Goal: Task Accomplishment & Management: Complete application form

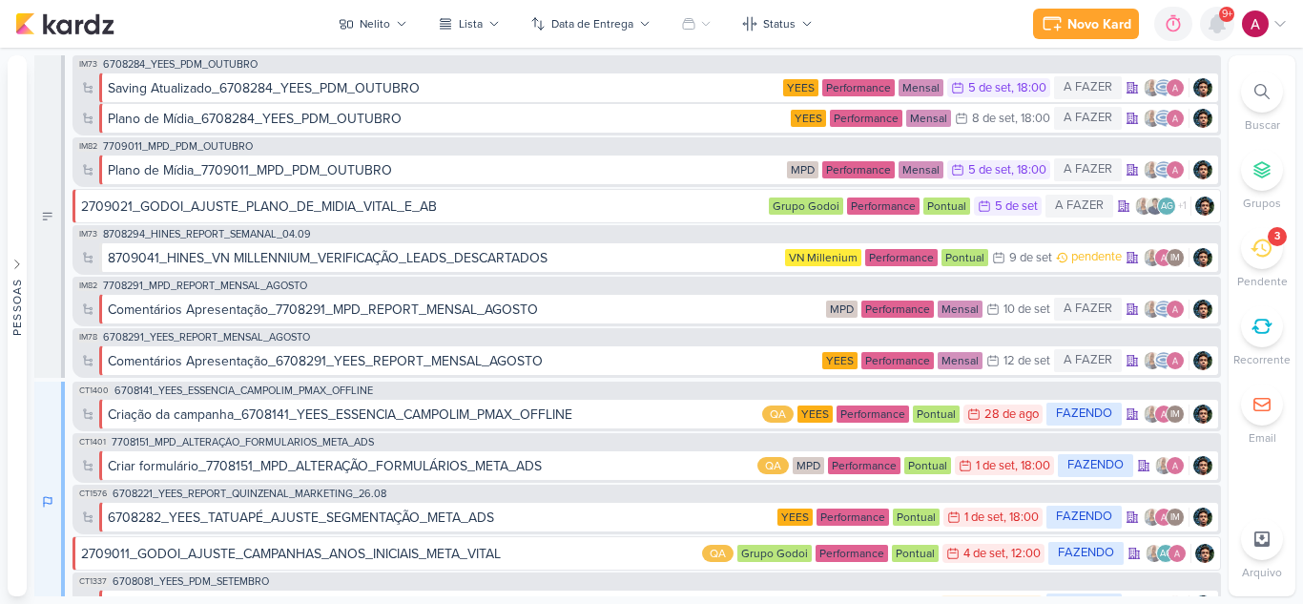
click at [1219, 28] on icon at bounding box center [1216, 23] width 15 height 17
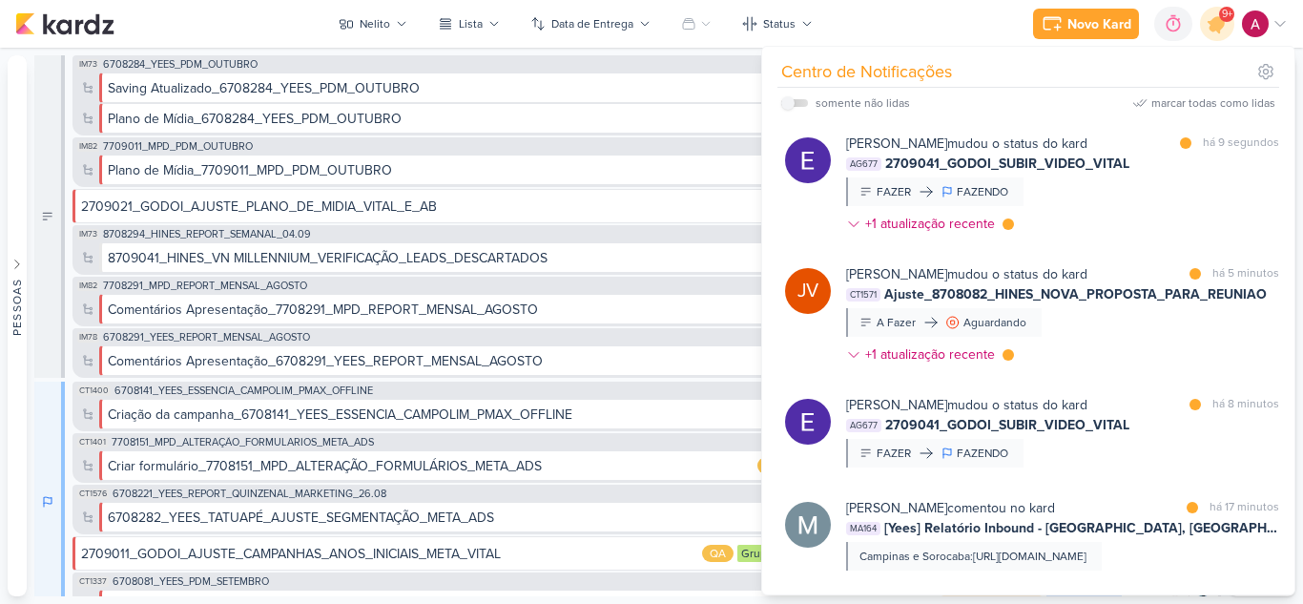
click at [1140, 192] on div "Eduardo Quaresma mudou o status do kard marcar como lida há 9 segundos AG677 27…" at bounding box center [1062, 188] width 433 height 108
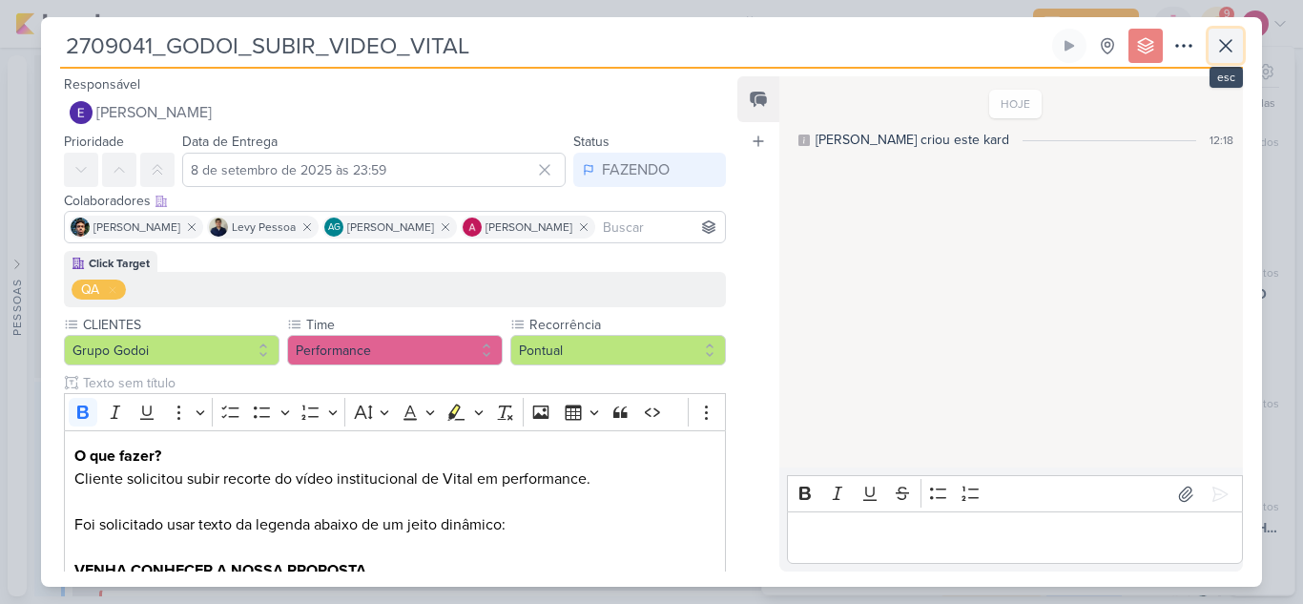
click at [1230, 48] on icon at bounding box center [1225, 45] width 23 height 23
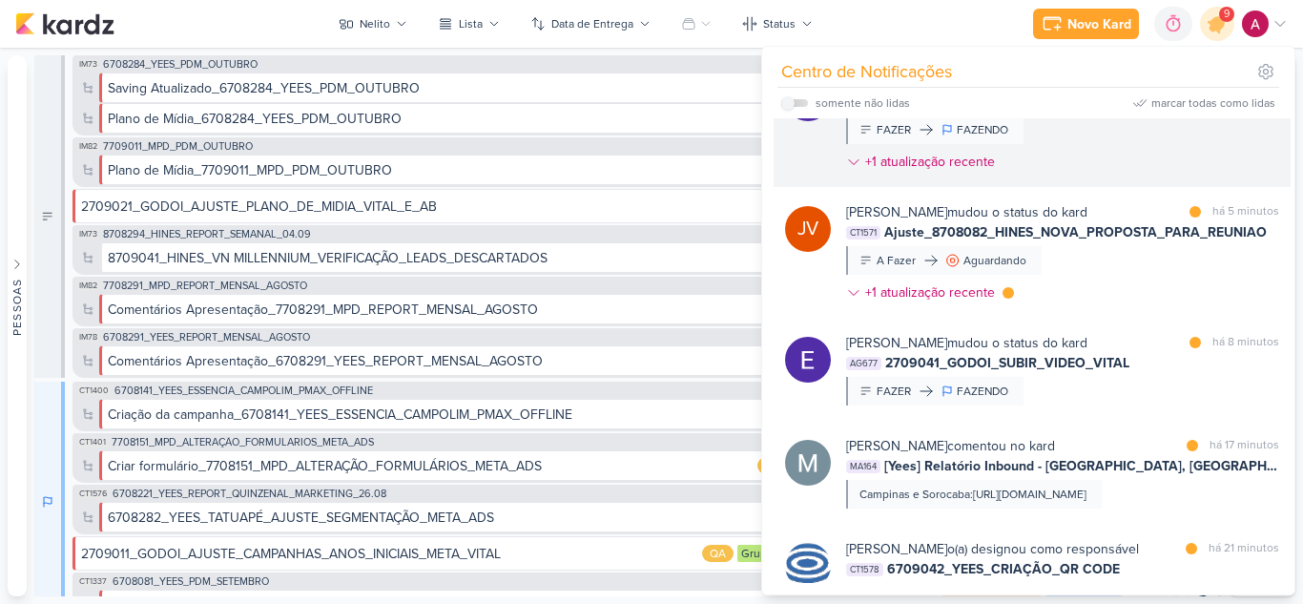
scroll to position [95, 0]
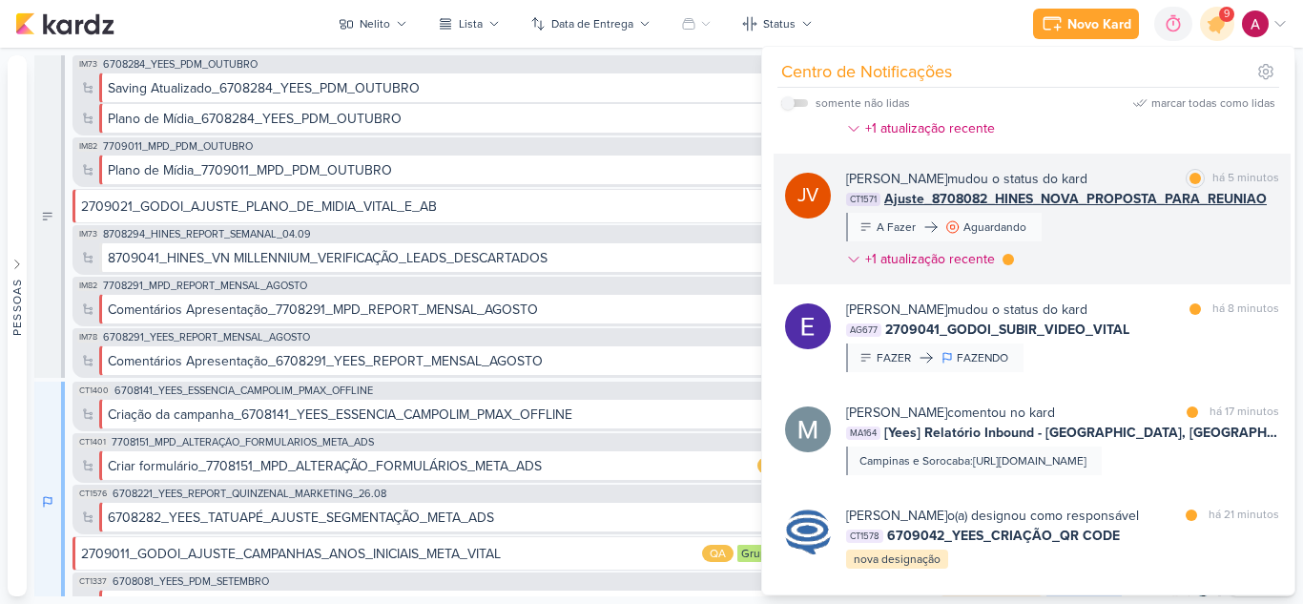
click at [1105, 237] on div "Joney Viana mudou o status do kard marcar como lida há 5 minutos CT1571 Ajuste_…" at bounding box center [1062, 223] width 433 height 108
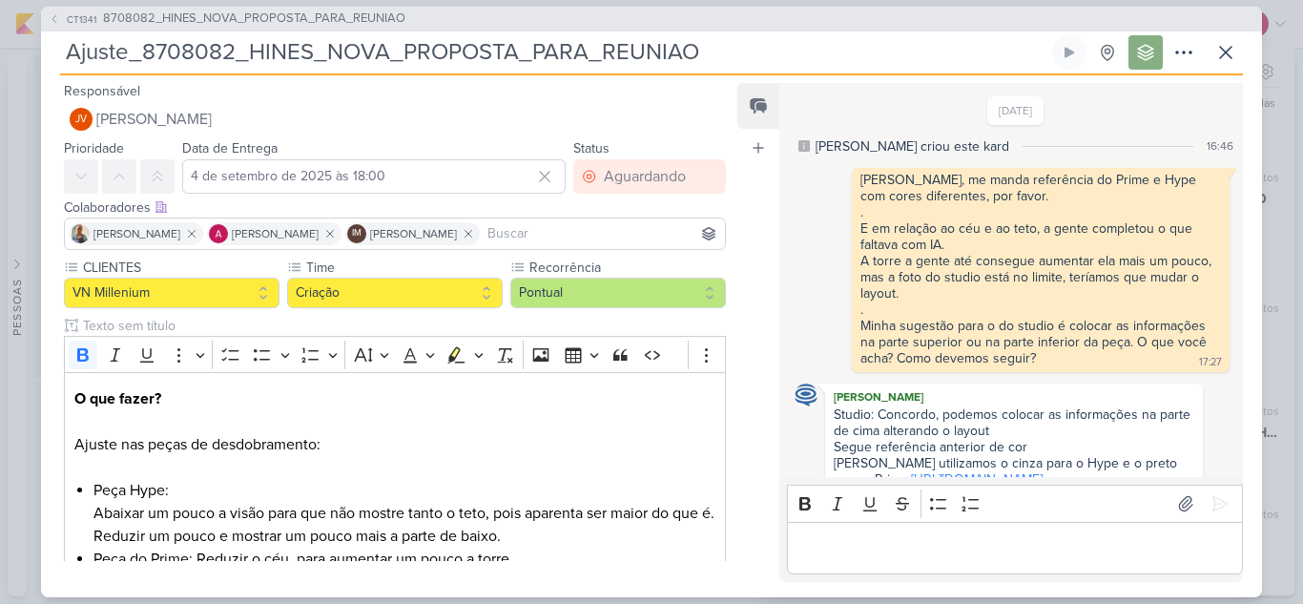
scroll to position [342, 0]
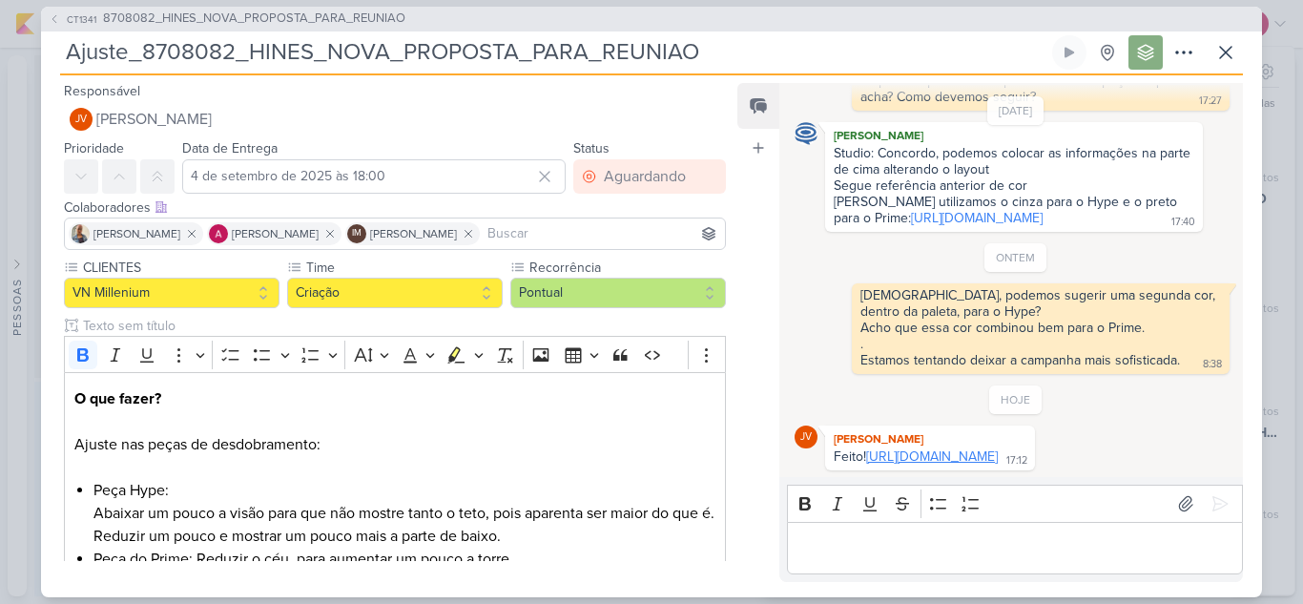
click at [939, 448] on link "https://drive.google.com/drive/folders/1H9RNG_CMbl1Vj51lL1K0-BachpJHP6wc?usp=sh…" at bounding box center [932, 456] width 132 height 16
click at [1230, 55] on icon at bounding box center [1225, 52] width 23 height 23
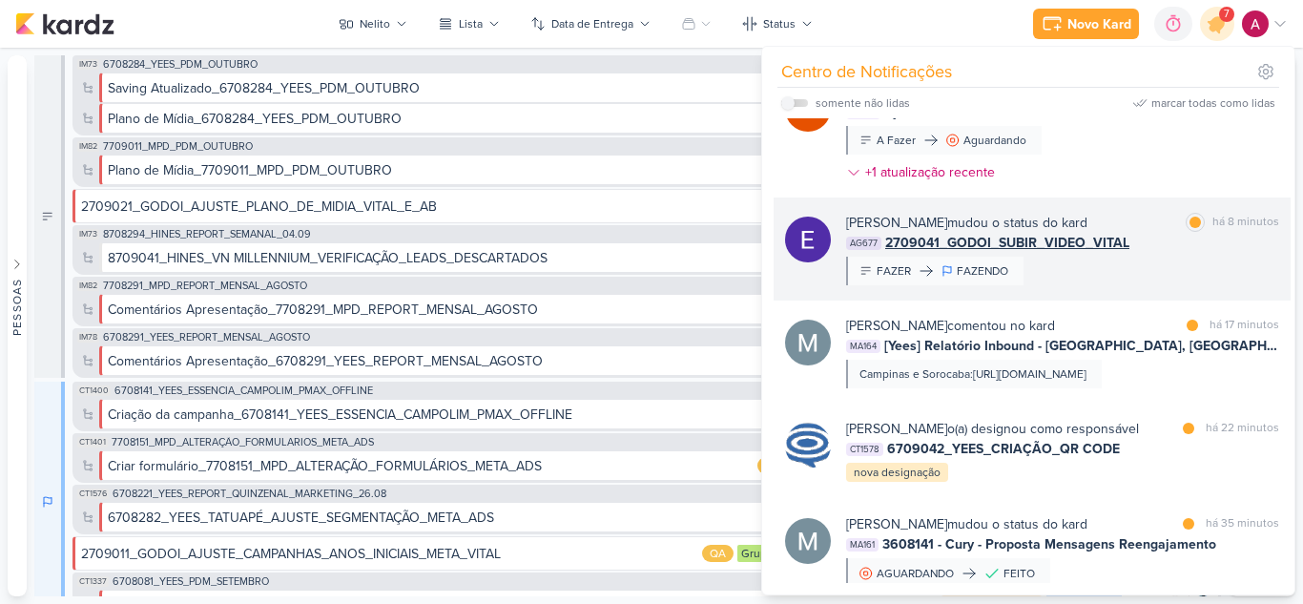
scroll to position [191, 0]
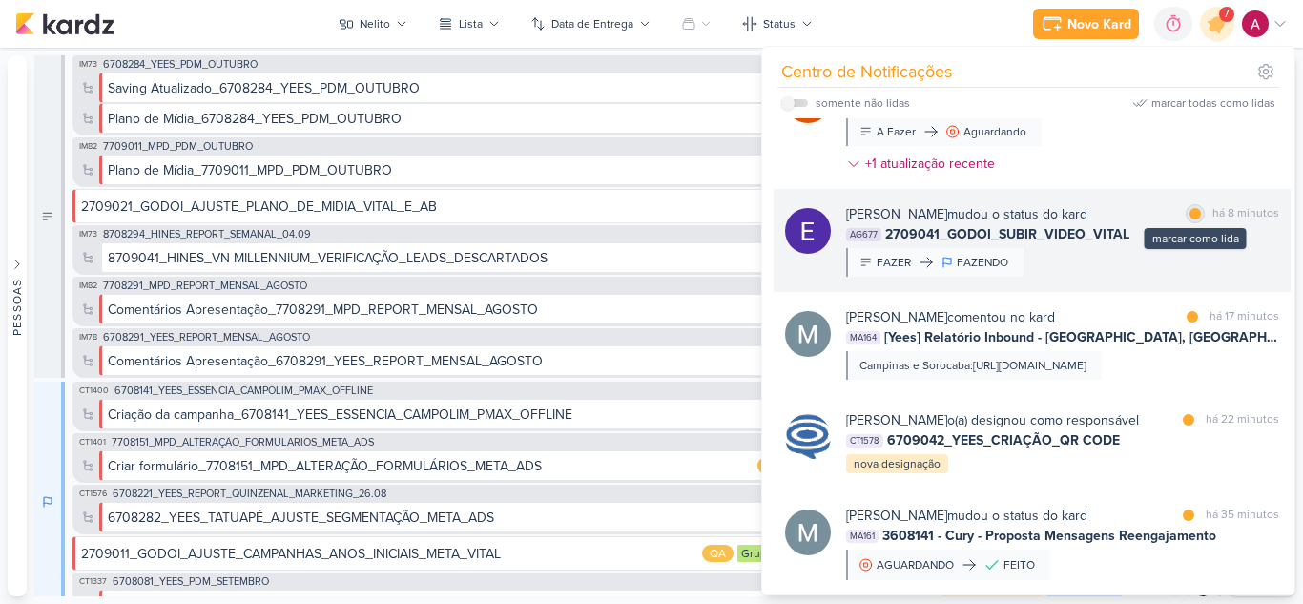
click at [1189, 215] on div at bounding box center [1194, 213] width 11 height 11
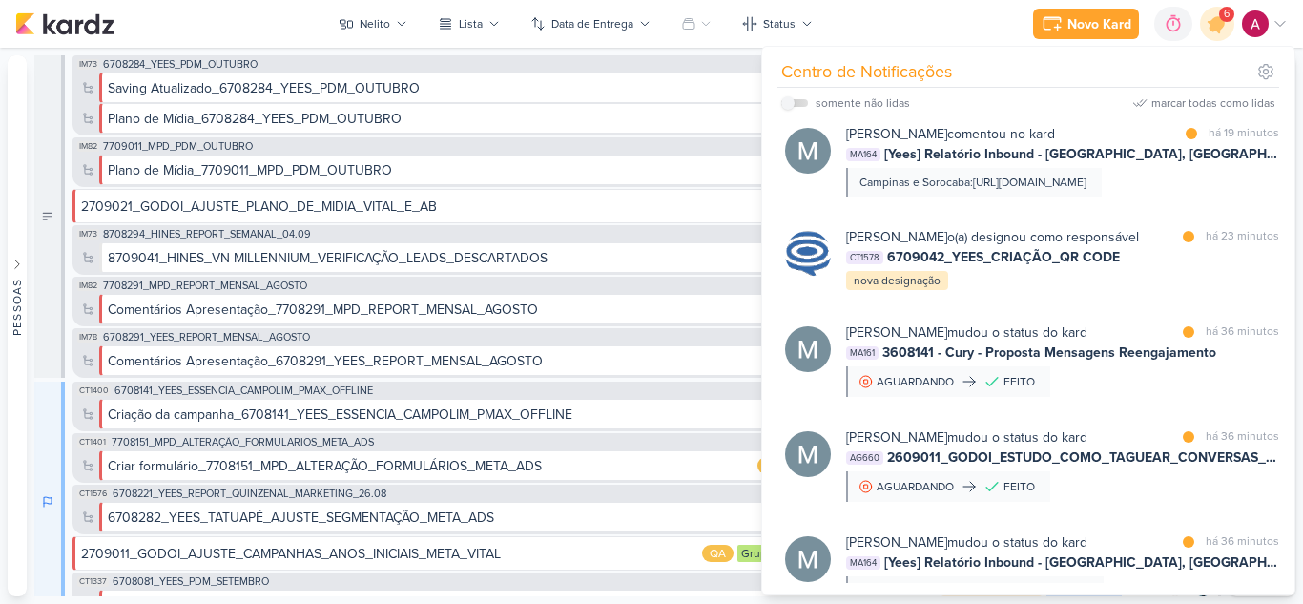
scroll to position [382, 0]
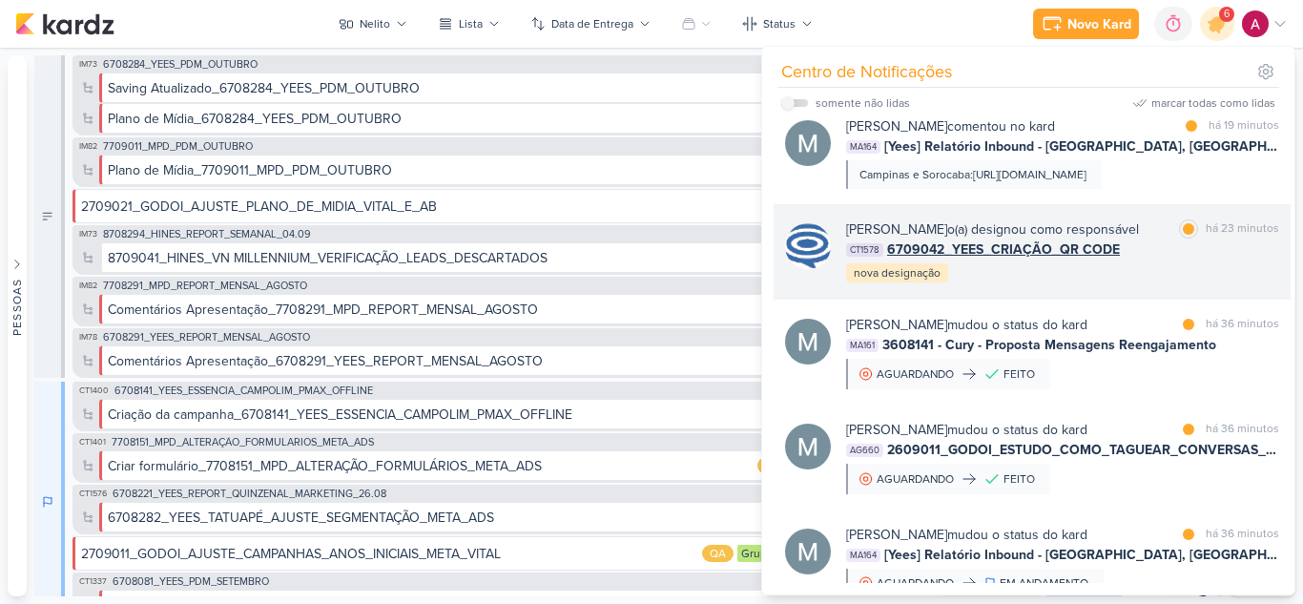
click at [1157, 259] on div "CT1578 6709042_YEES_CRIAÇÃO_QR CODE" at bounding box center [1062, 249] width 433 height 20
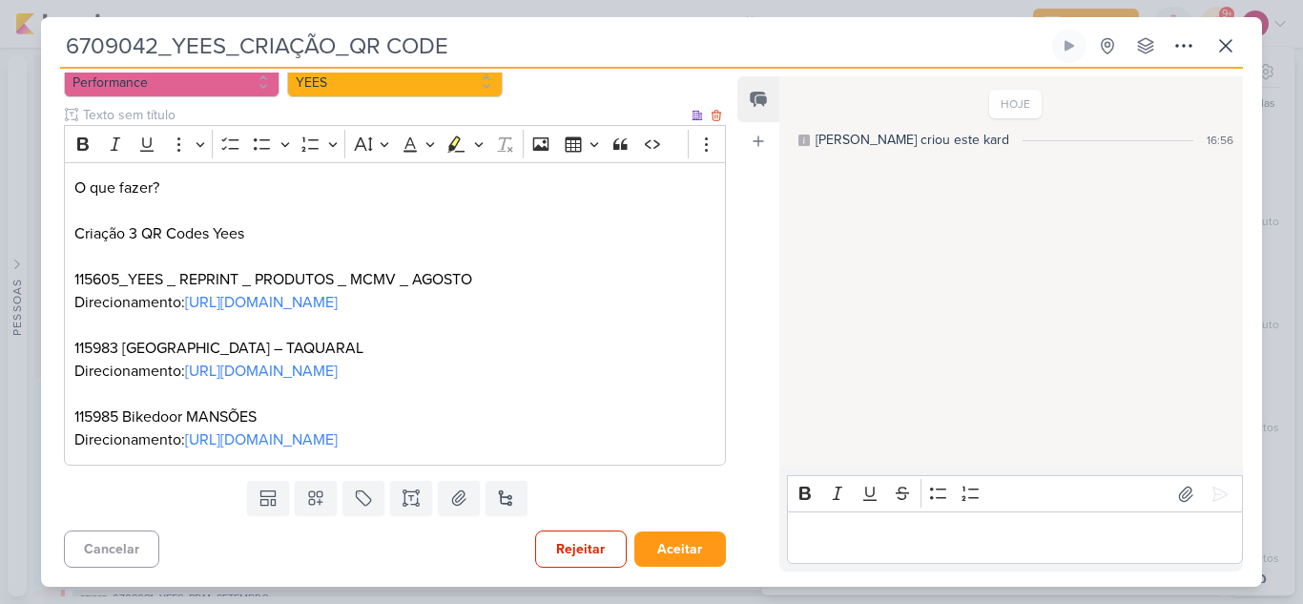
scroll to position [0, 0]
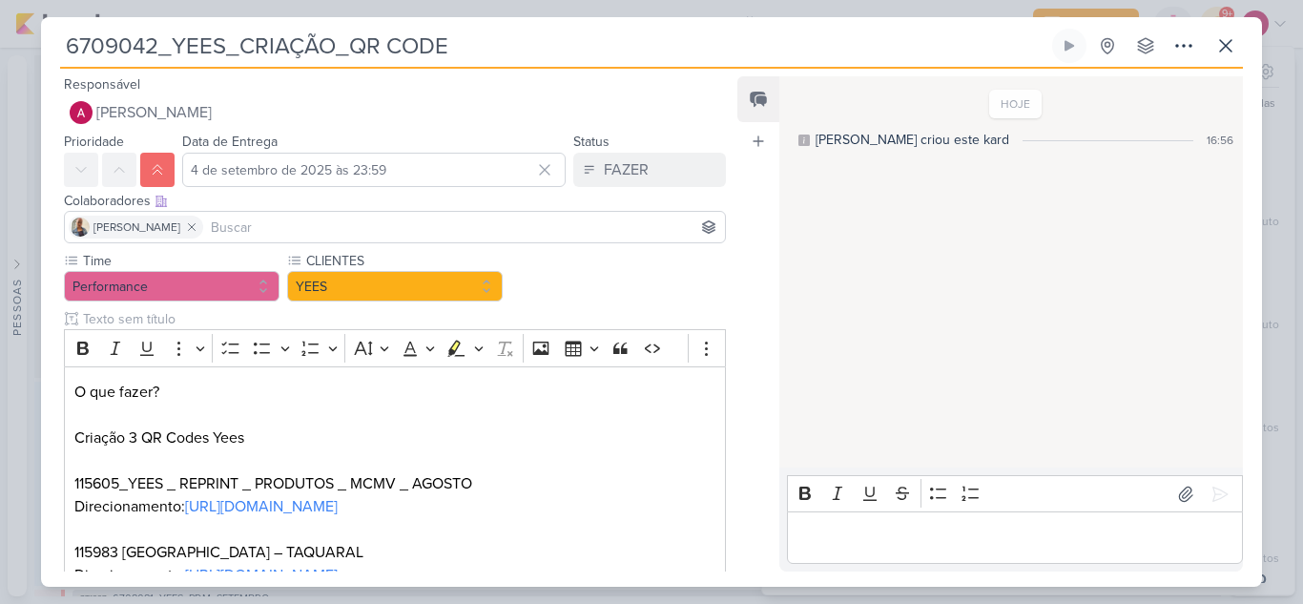
click at [229, 236] on input at bounding box center [464, 227] width 514 height 23
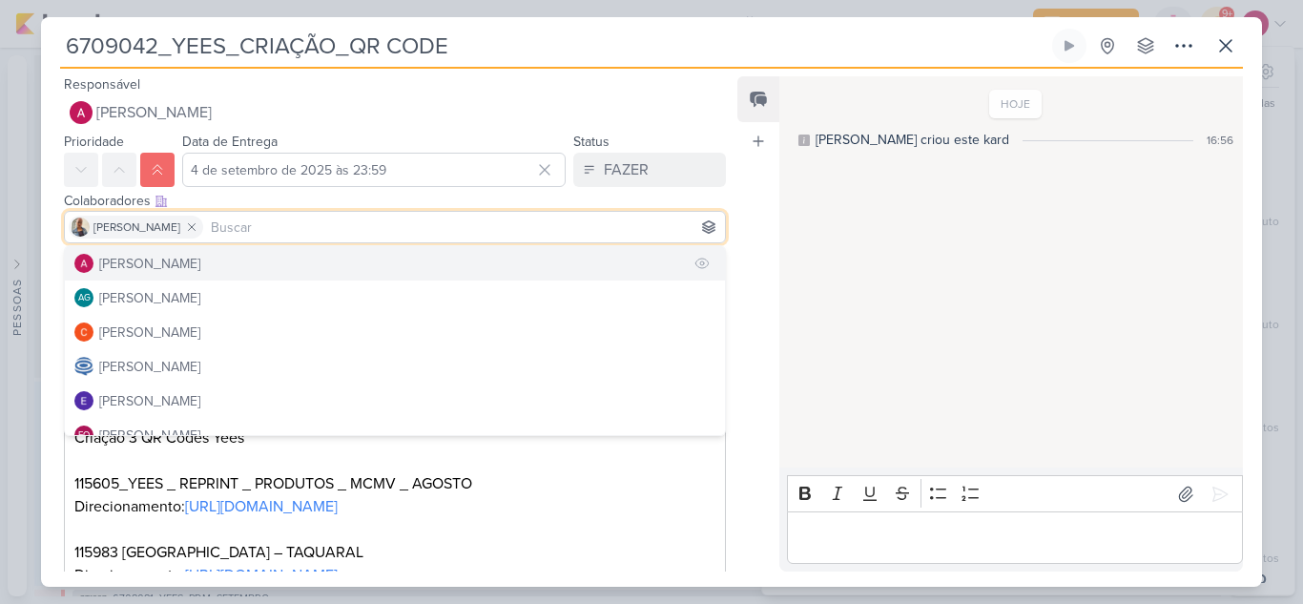
click at [164, 259] on div "[PERSON_NAME]" at bounding box center [149, 264] width 101 height 20
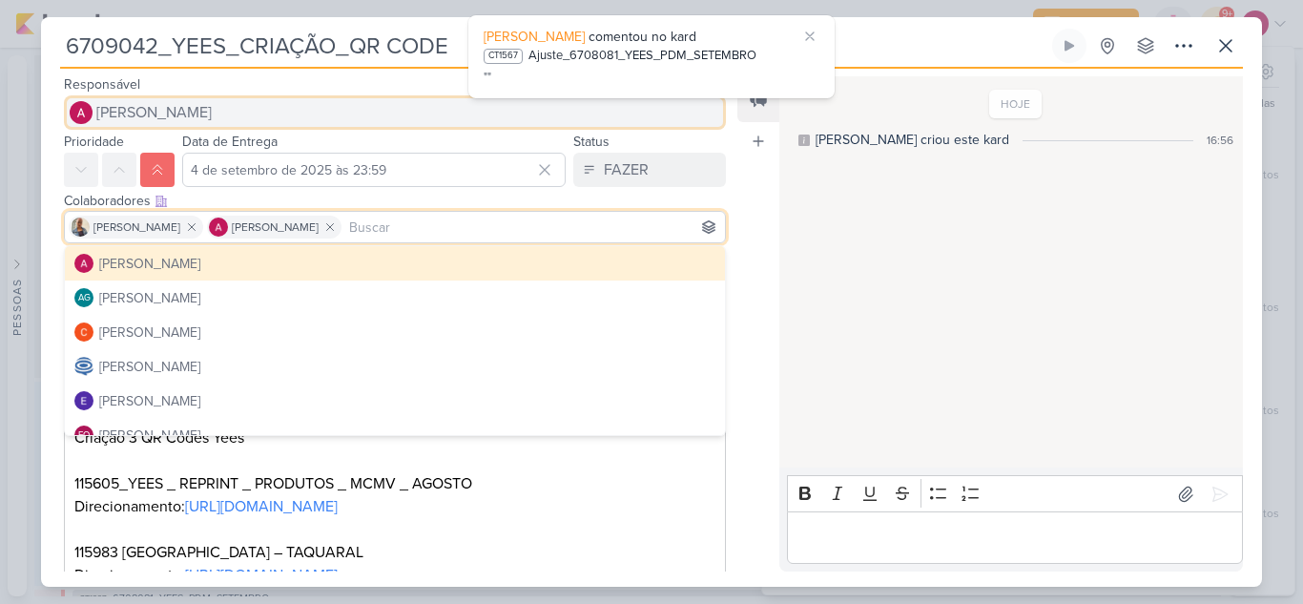
click at [145, 102] on span "[PERSON_NAME]" at bounding box center [153, 112] width 115 height 23
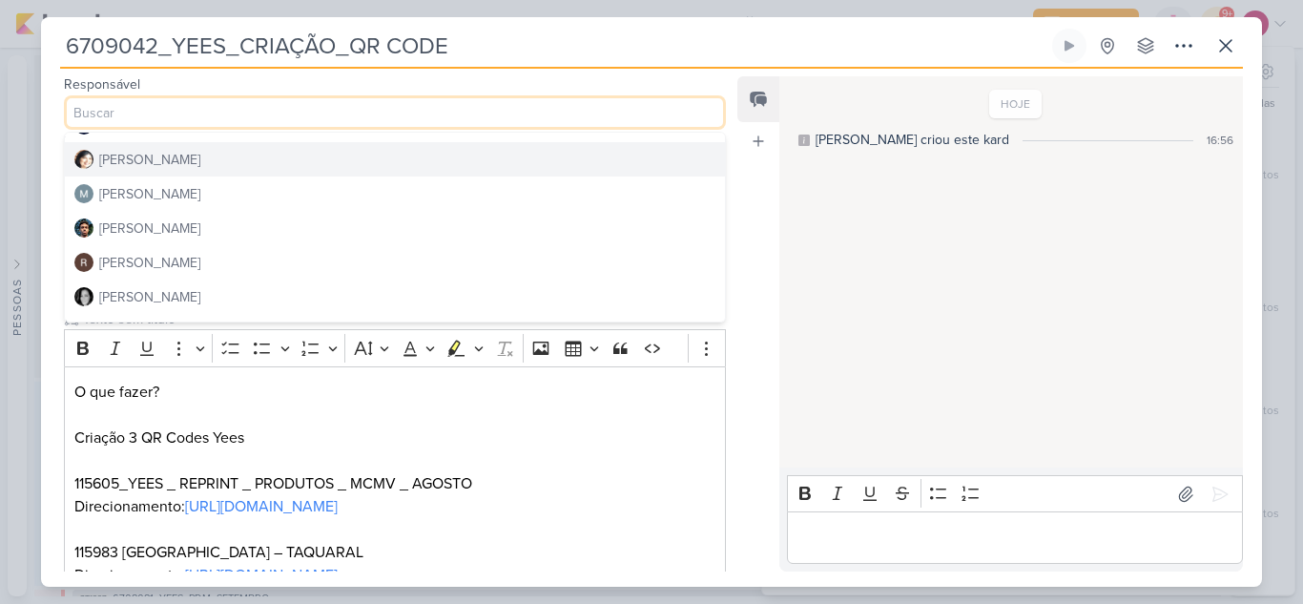
scroll to position [361, 0]
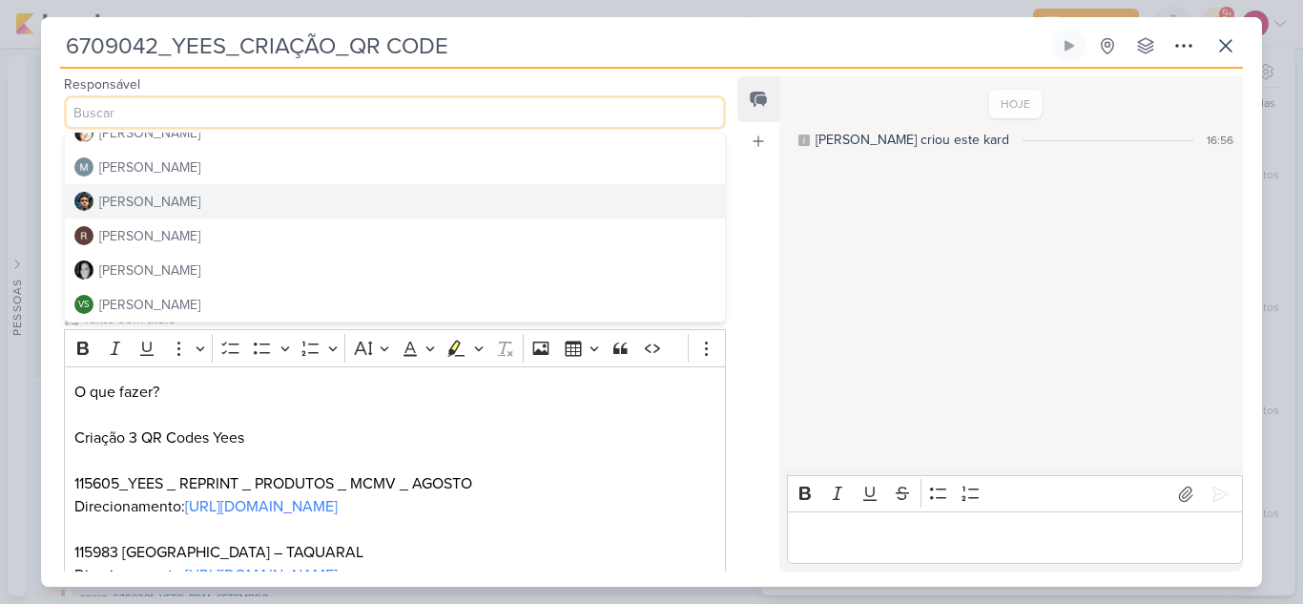
click at [192, 204] on button "Nelito Junior" at bounding box center [395, 201] width 660 height 34
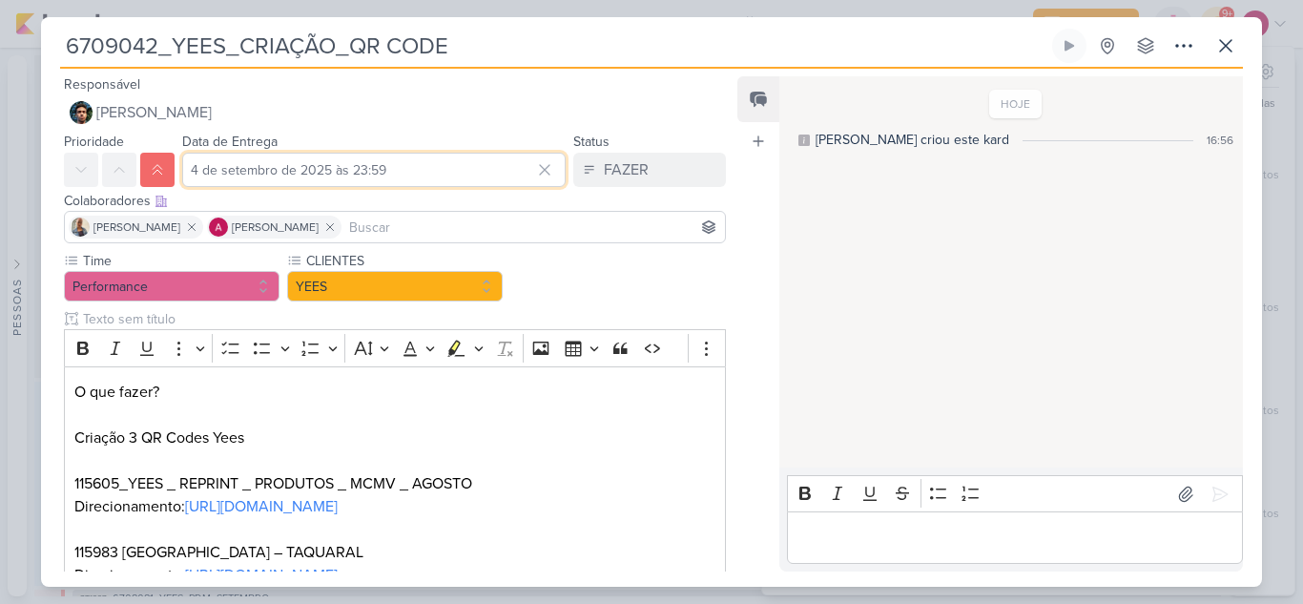
click at [342, 166] on input "4 de setembro de 2025 às 23:59" at bounding box center [373, 170] width 383 height 34
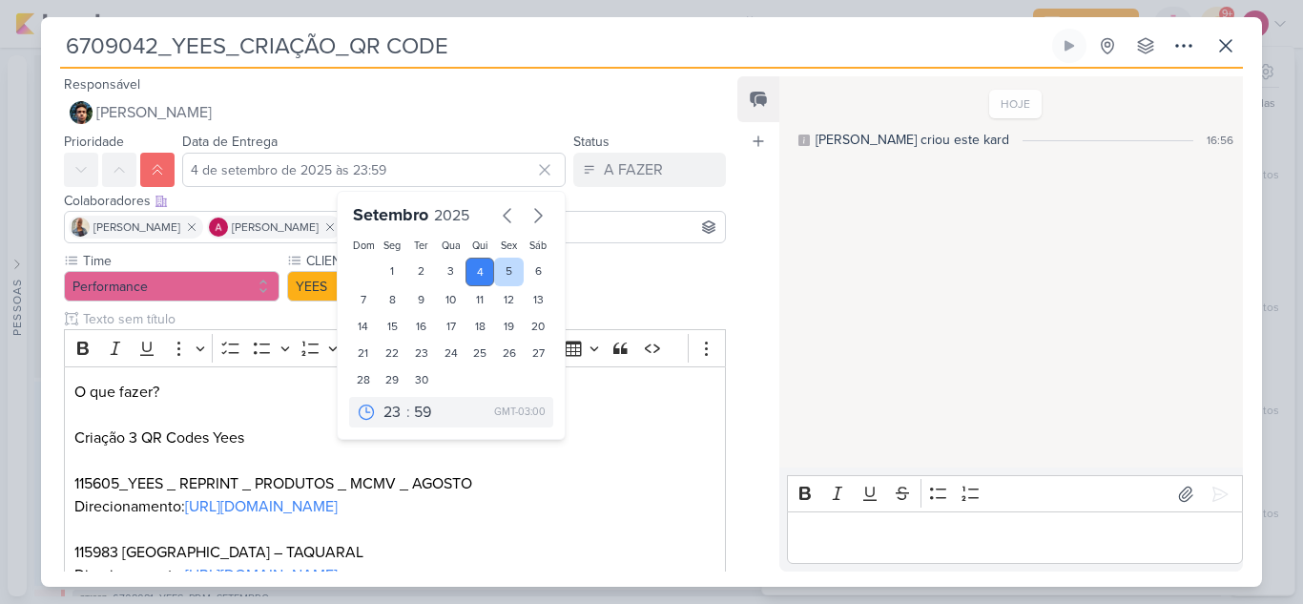
click at [494, 269] on div "5" at bounding box center [509, 272] width 30 height 29
type input "5 de setembro de 2025 às 23:59"
click at [396, 412] on select "00 01 02 03 04 05 06 07 08 09 10 11 12 13 14 15 16 17 18 19 20 21 22 23" at bounding box center [393, 412] width 27 height 23
select select "12"
click at [380, 401] on select "00 01 02 03 04 05 06 07 08 09 10 11 12 13 14 15 16 17 18 19 20 21 22 23" at bounding box center [393, 412] width 27 height 23
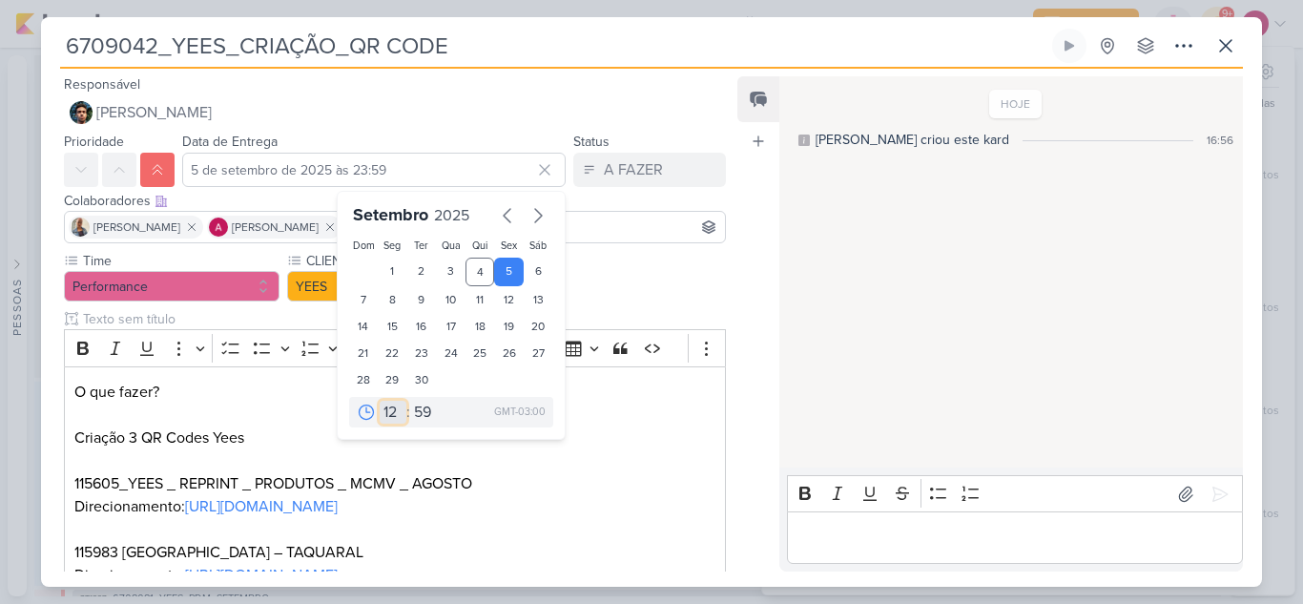
type input "5 de setembro de 2025 às 12:59"
click at [419, 411] on select "00 05 10 15 20 25 30 35 40 45 50 55 59" at bounding box center [423, 412] width 27 height 23
select select "0"
click at [410, 401] on select "00 05 10 15 20 25 30 35 40 45 50 55 59" at bounding box center [423, 412] width 27 height 23
type input "5 de setembro de 2025 às 12:00"
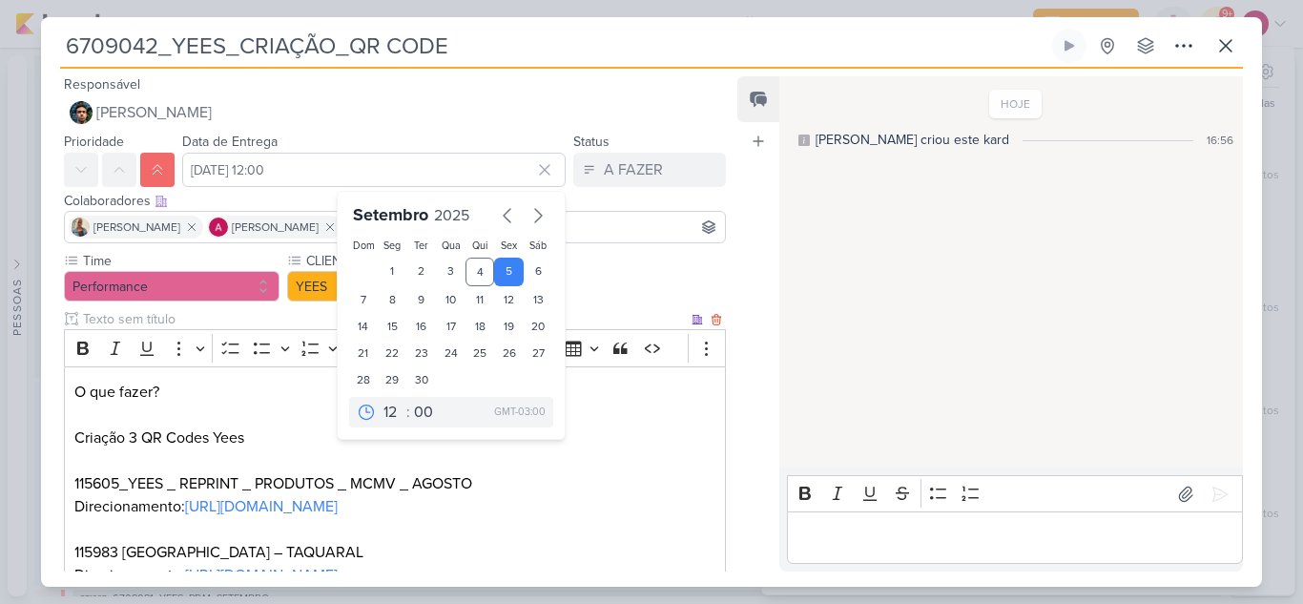
click at [640, 412] on p "O que fazer? Criação 3 QR Codes Yees 115605_YEES _ REPRINT _ PRODUTOS _ MCMV _ …" at bounding box center [394, 484] width 641 height 206
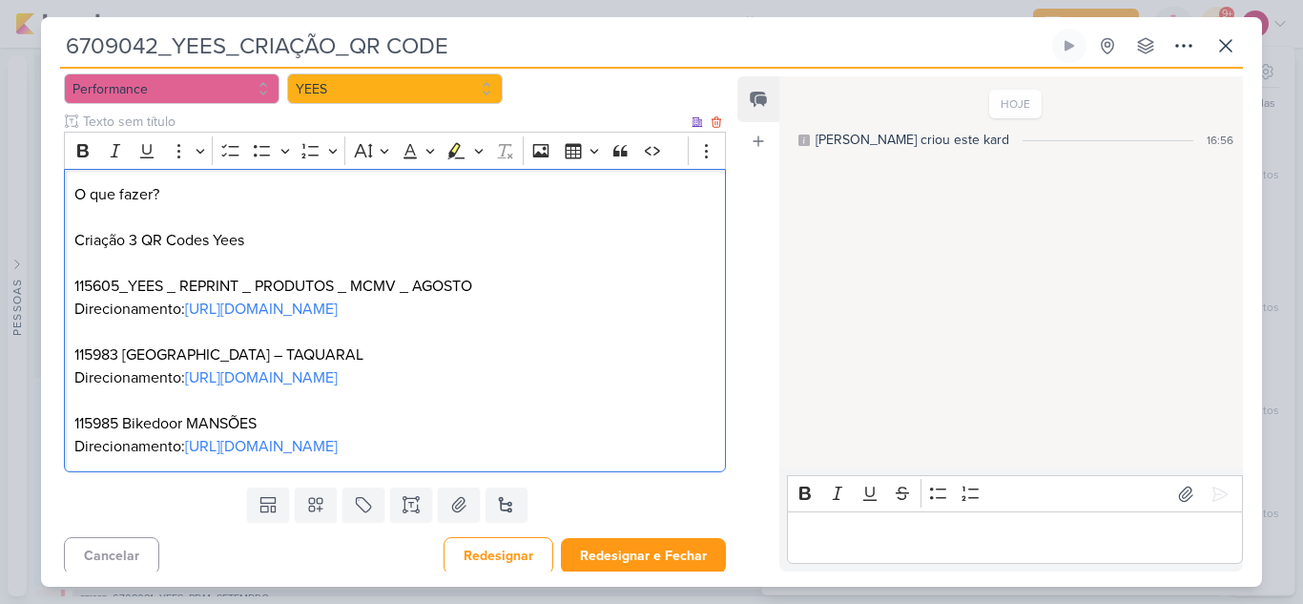
scroll to position [204, 0]
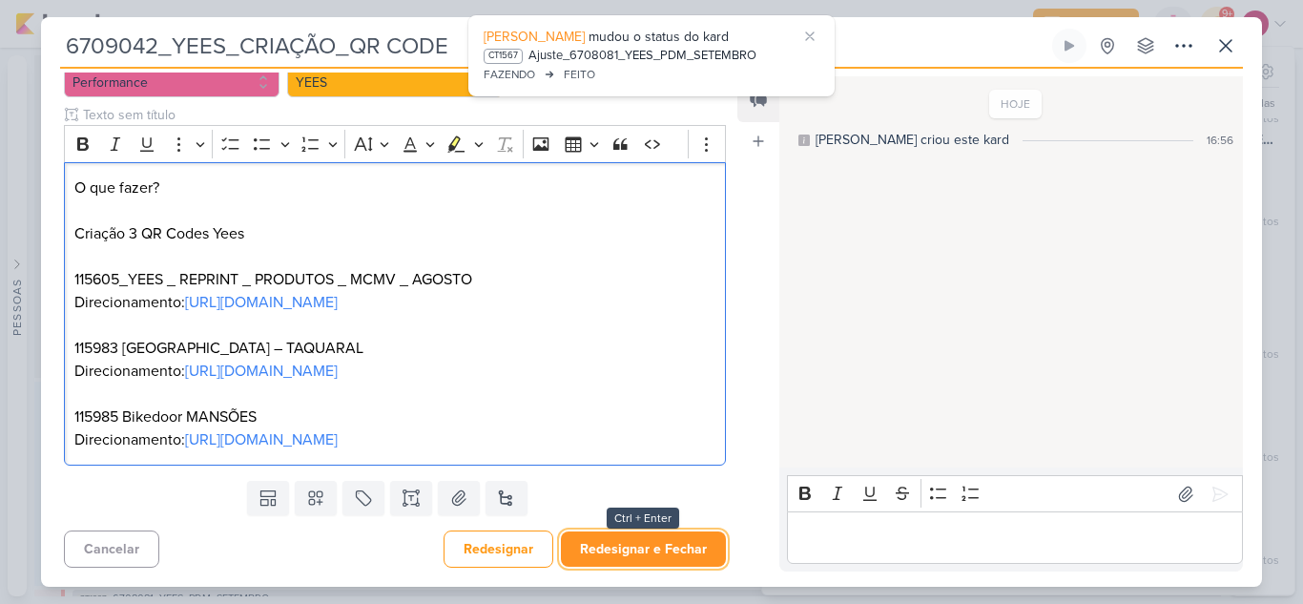
click at [646, 550] on button "Redesignar e Fechar" at bounding box center [643, 548] width 165 height 35
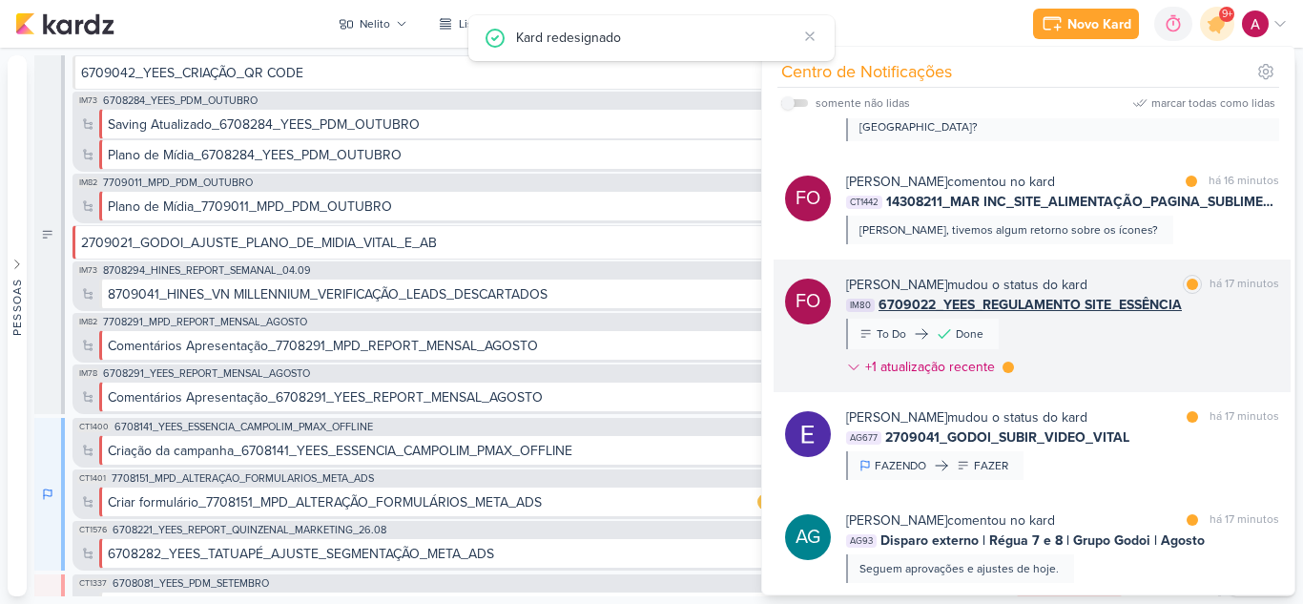
scroll to position [286, 0]
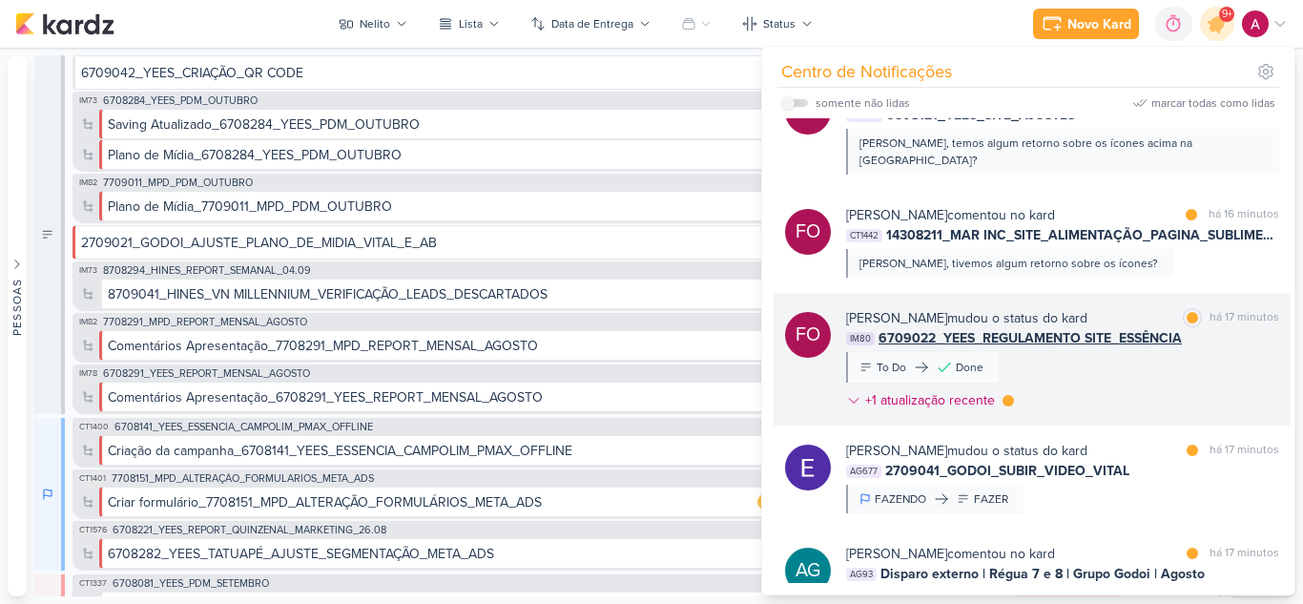
click at [1107, 350] on div "Fabio Oliveira mudou o status do kard marcar como lida há 17 minutos IM80 67090…" at bounding box center [1062, 363] width 433 height 110
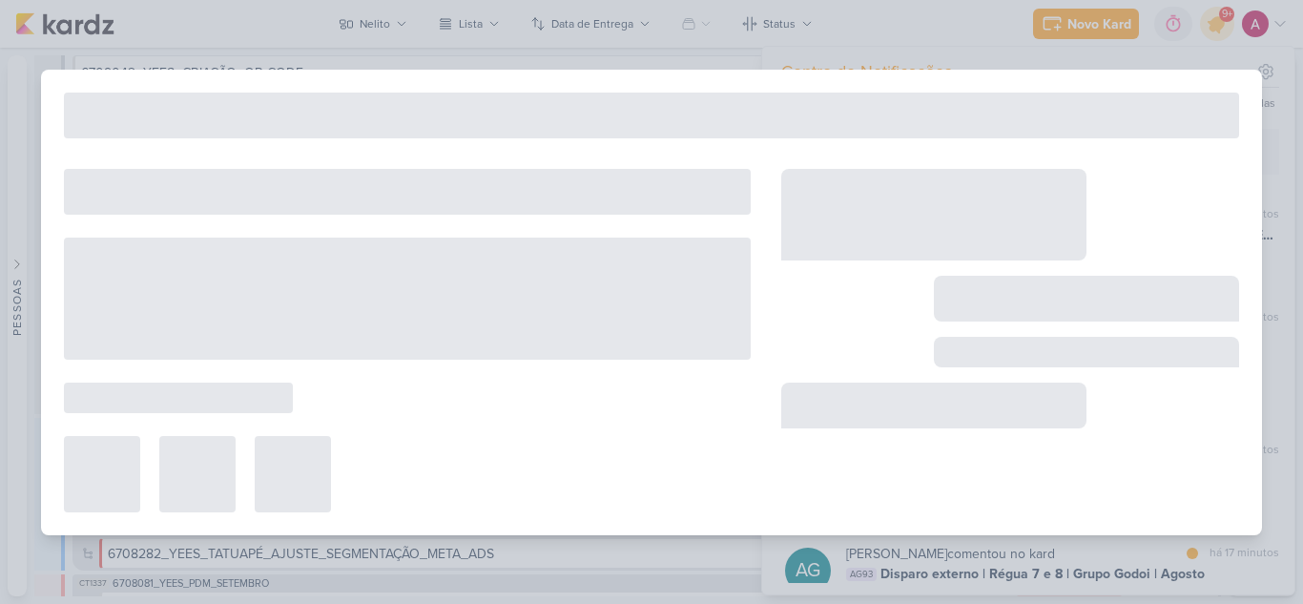
type input "6709022_YEES_REGULAMENTO SITE_ESSÊNCIA"
type input "4 de setembro de 2025 às 14:00"
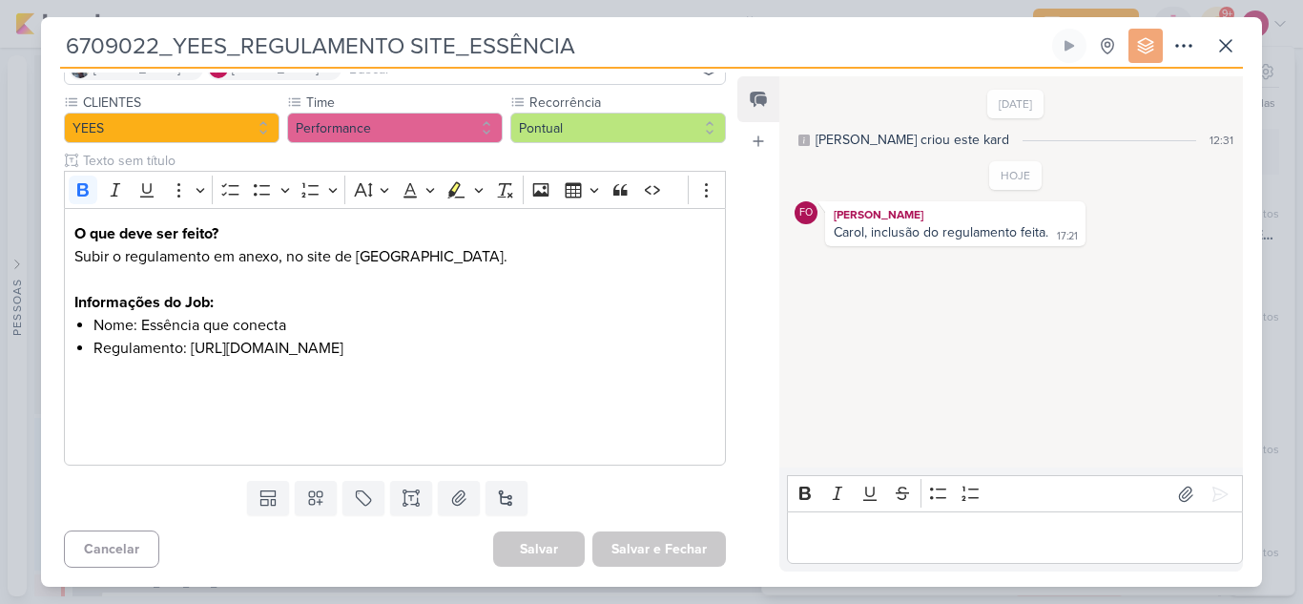
scroll to position [0, 0]
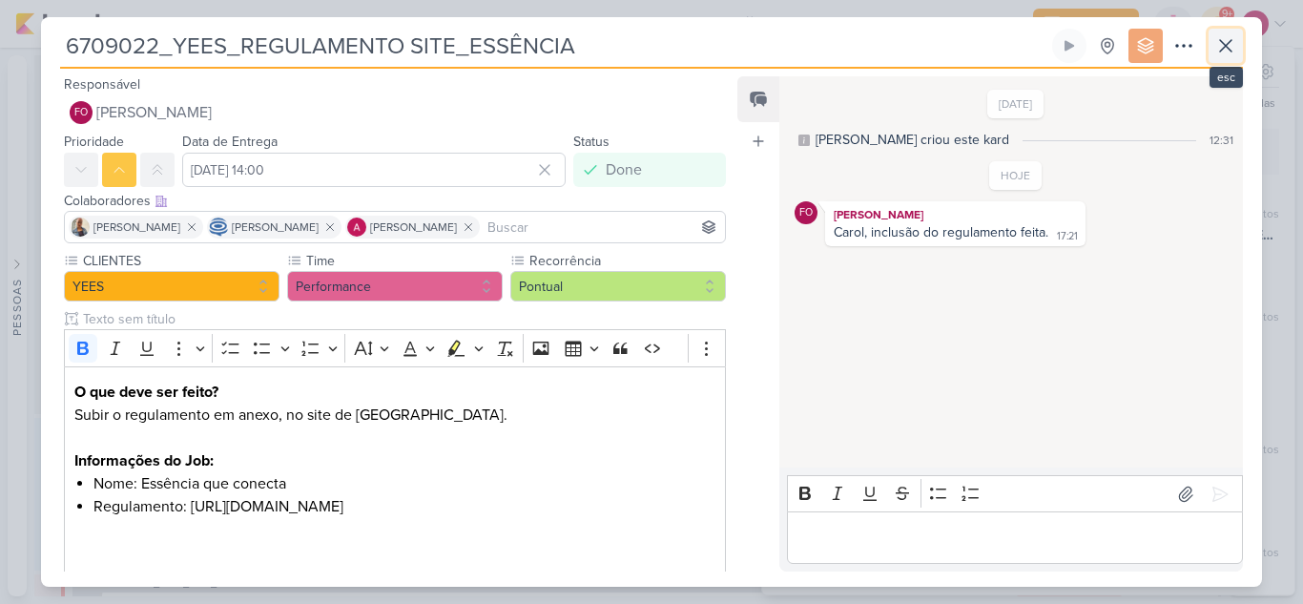
click at [1229, 44] on icon at bounding box center [1225, 45] width 23 height 23
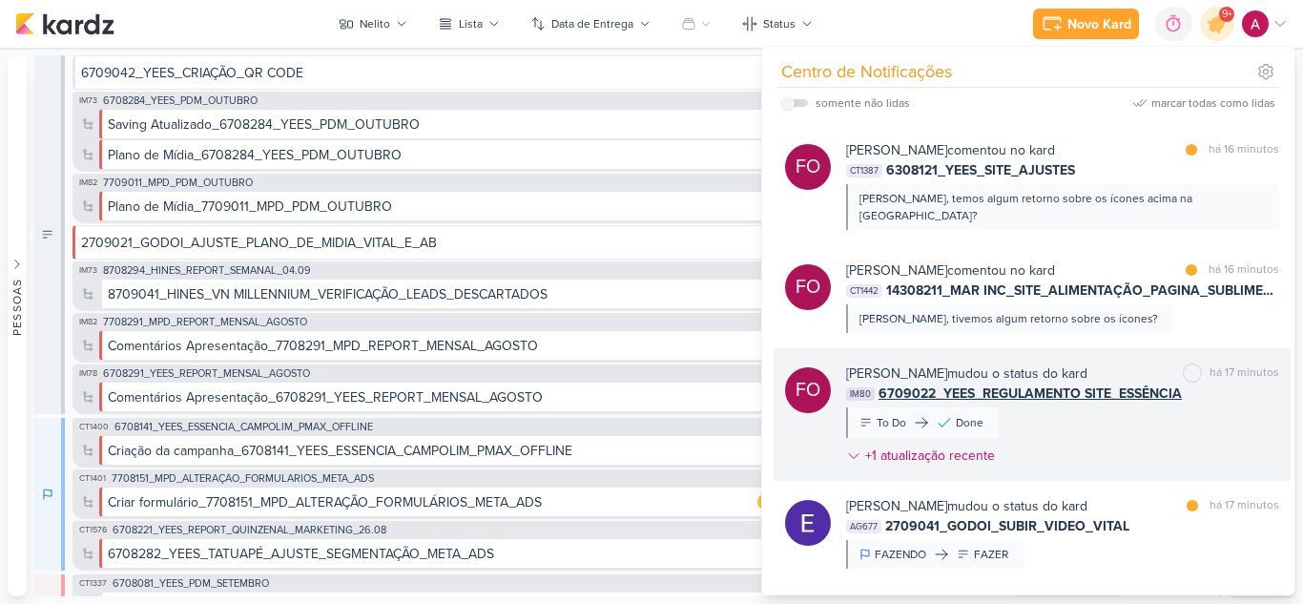
scroll to position [95, 0]
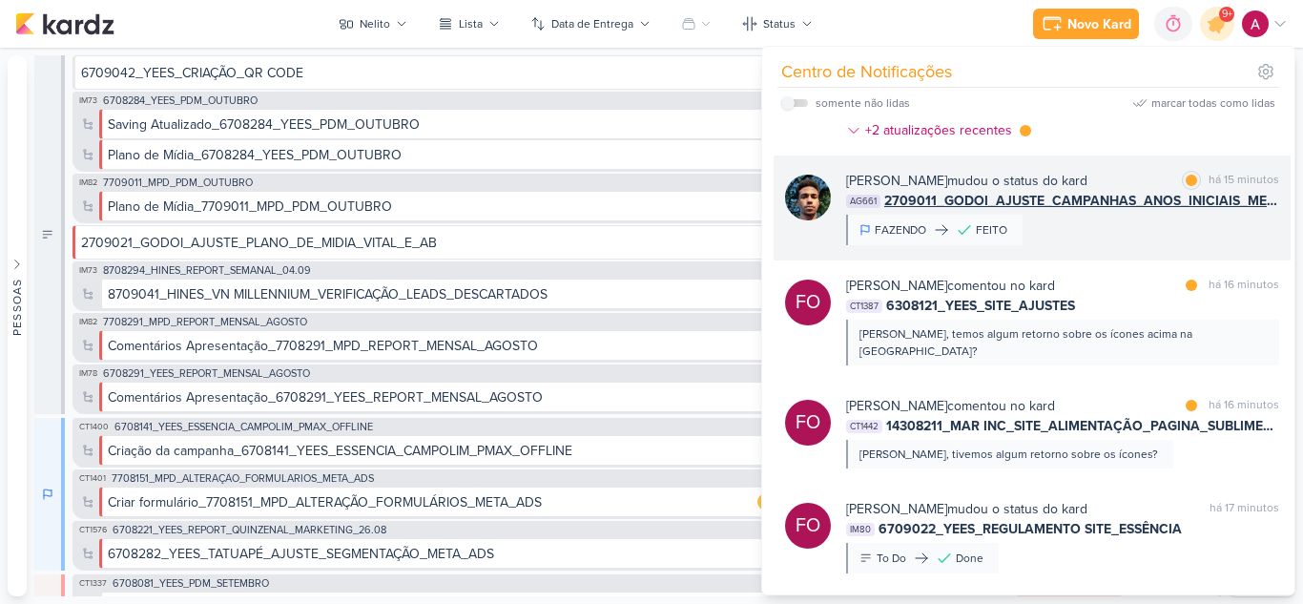
click at [1117, 235] on div "Nelito Junior mudou o status do kard marcar como lida há 15 minutos AG661 27090…" at bounding box center [1062, 208] width 433 height 74
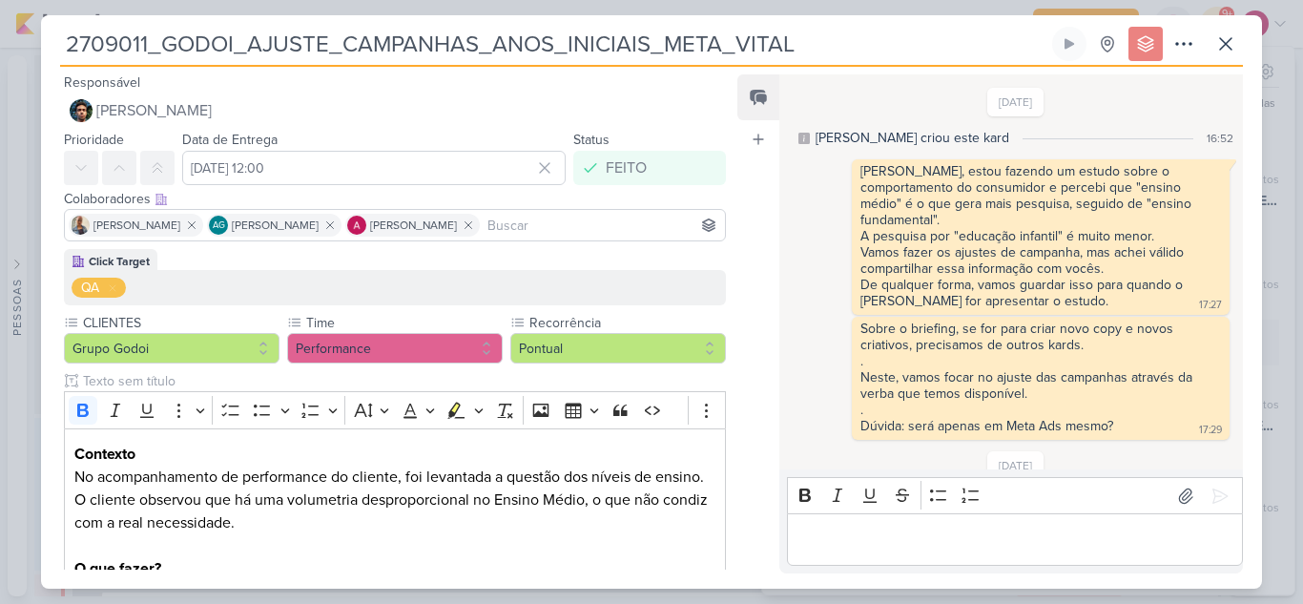
scroll to position [361, 0]
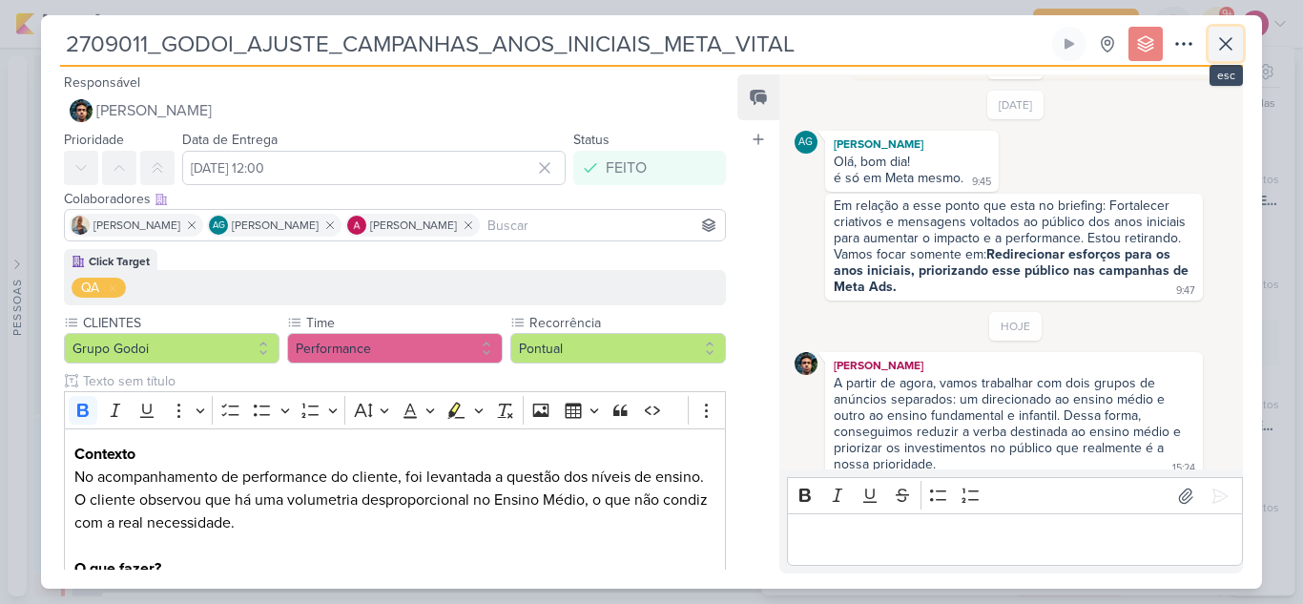
click at [1228, 48] on icon at bounding box center [1225, 43] width 23 height 23
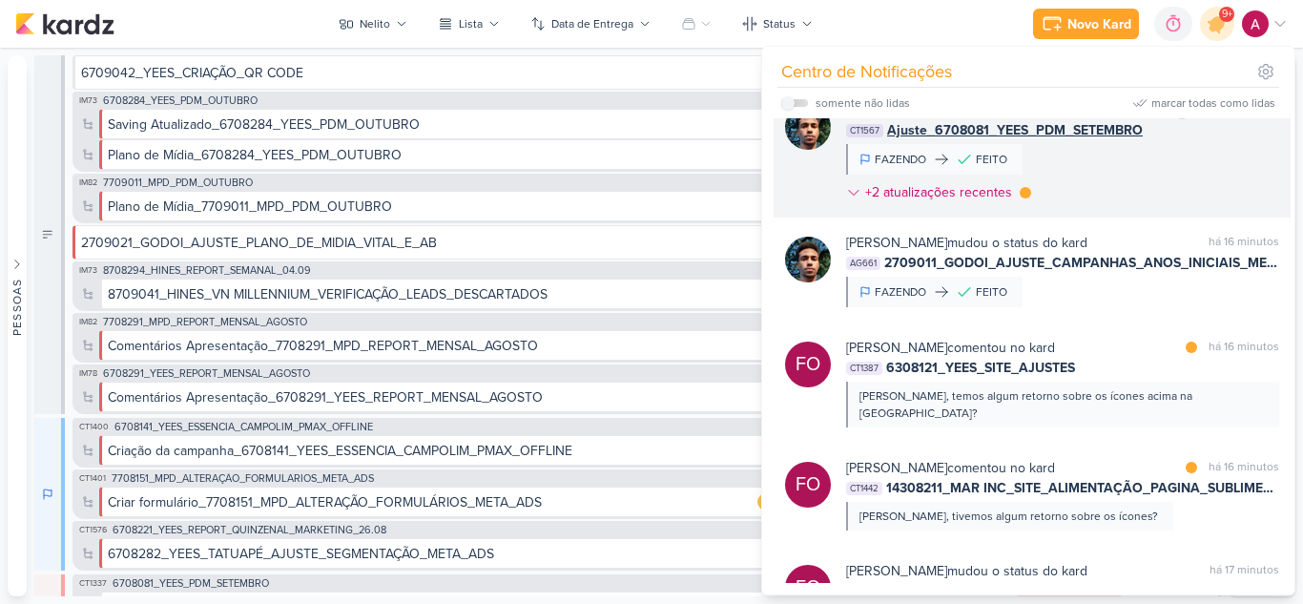
scroll to position [0, 0]
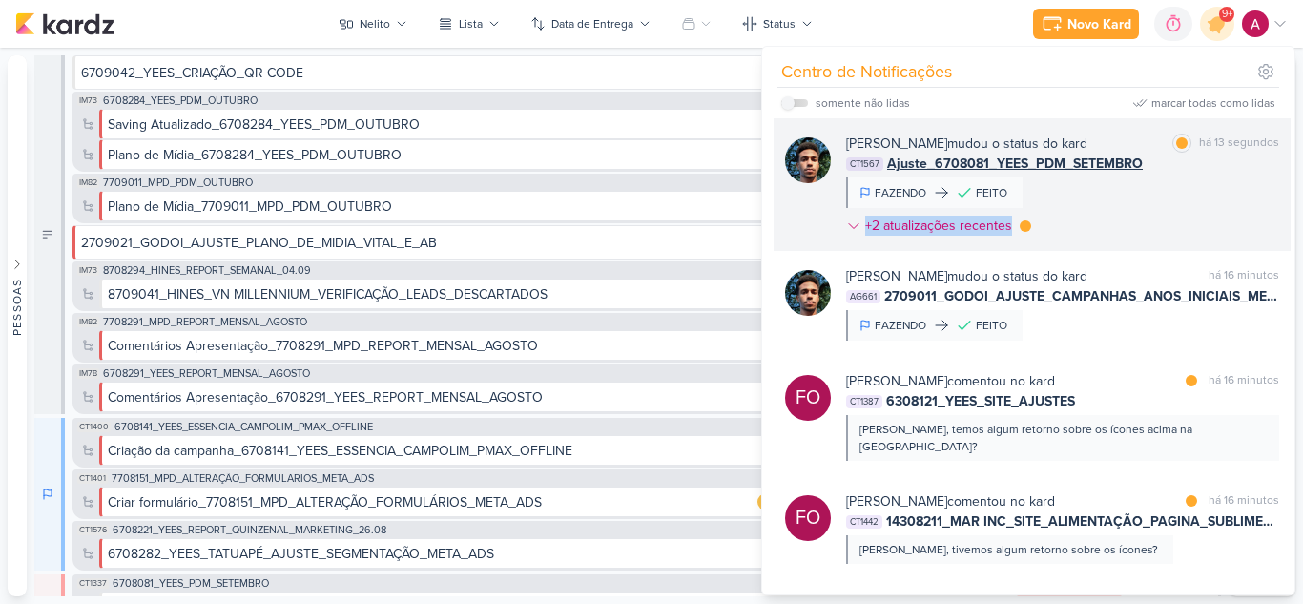
click at [1140, 207] on div "Nelito Junior mudou o status do kard marcar como lida há 13 segundos CT1567 Aju…" at bounding box center [1062, 189] width 433 height 110
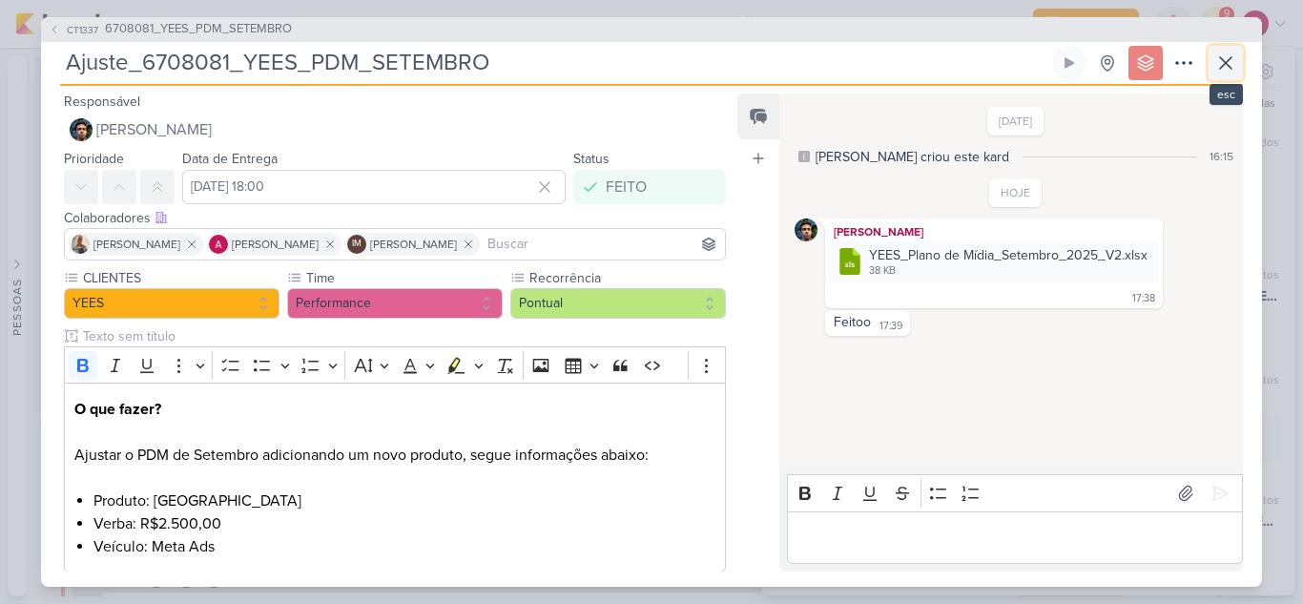
click at [1217, 64] on icon at bounding box center [1225, 63] width 23 height 23
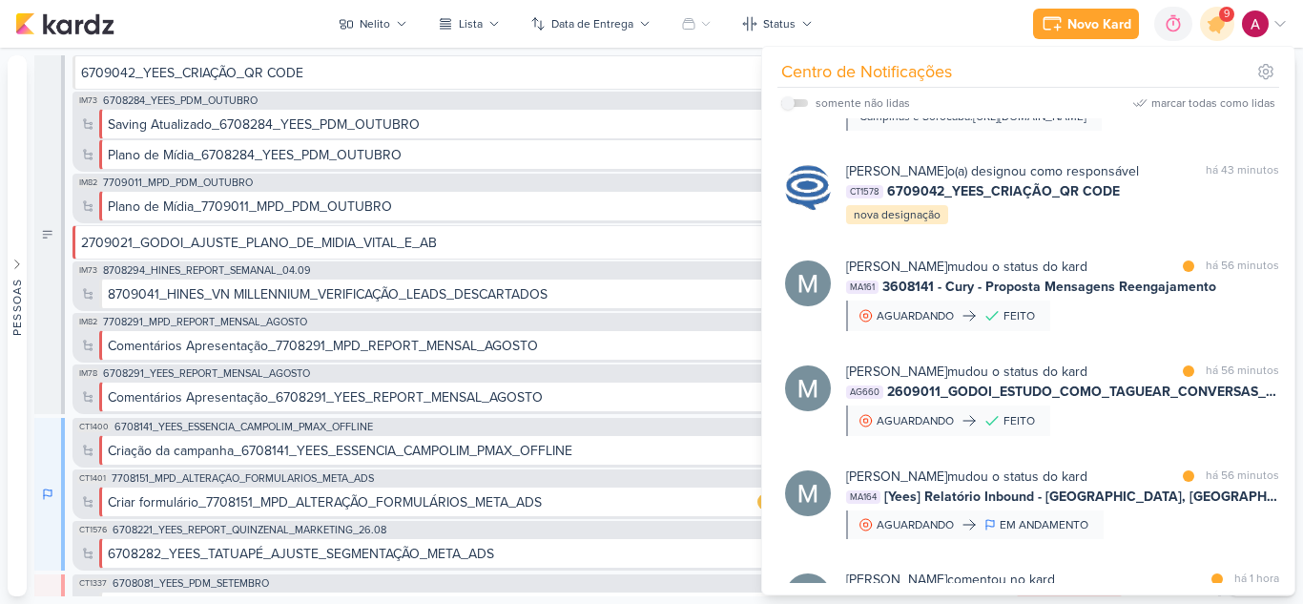
scroll to position [1240, 0]
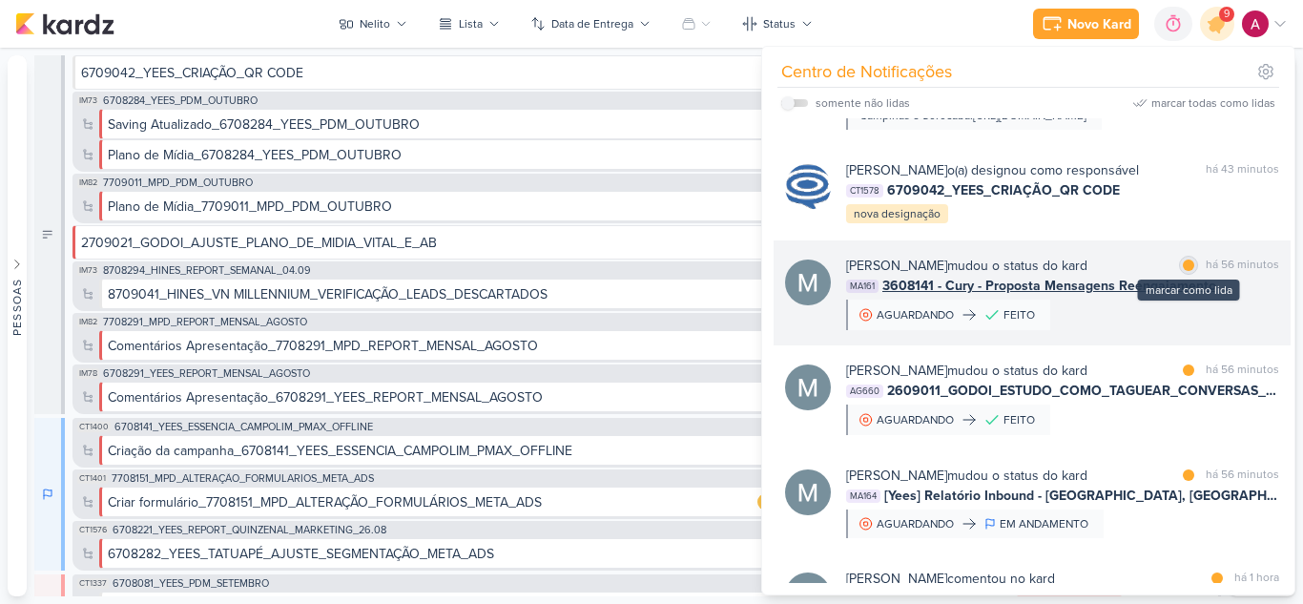
click at [1183, 271] on div at bounding box center [1188, 264] width 11 height 11
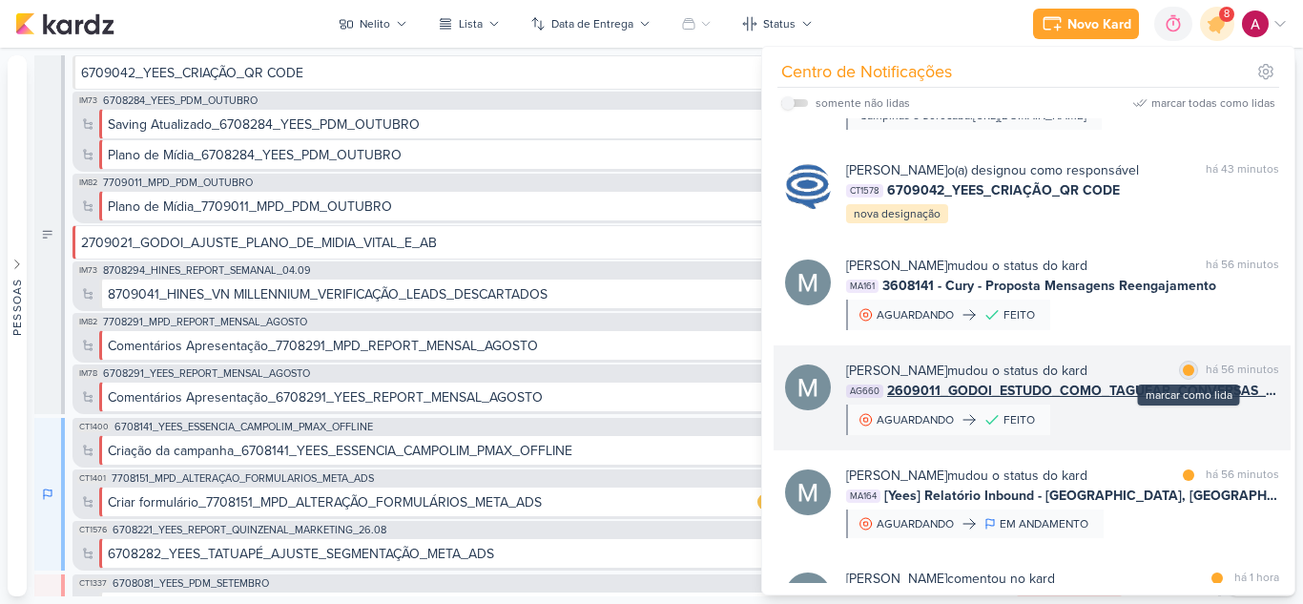
click at [1184, 376] on div at bounding box center [1188, 369] width 11 height 11
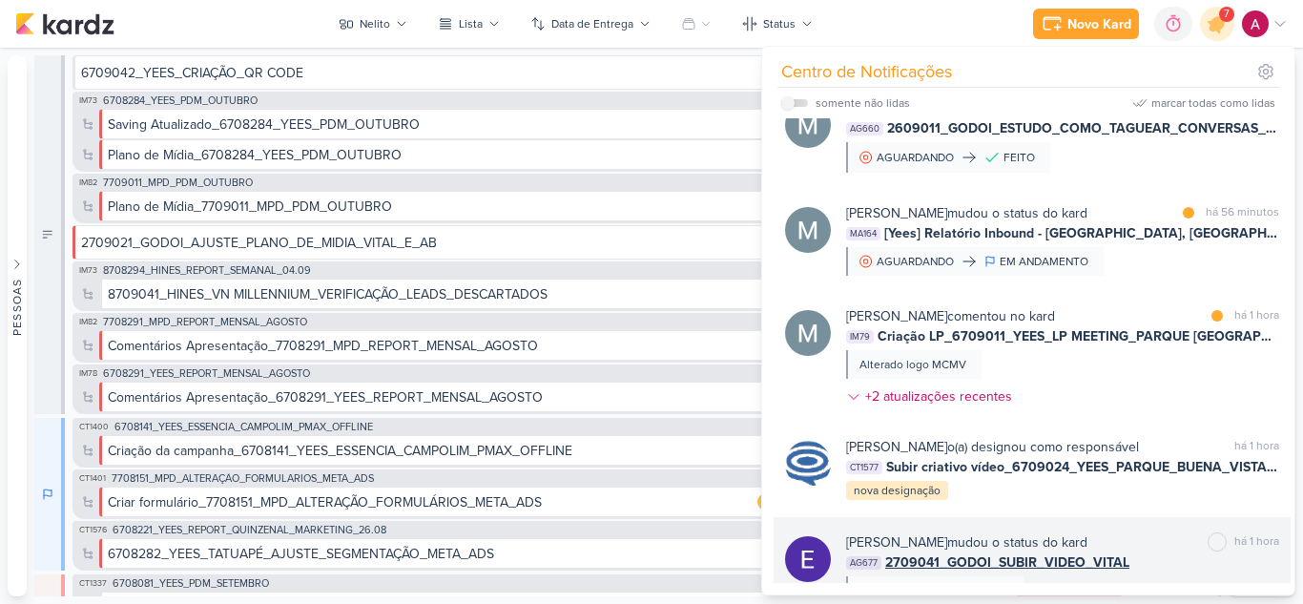
scroll to position [1358, 0]
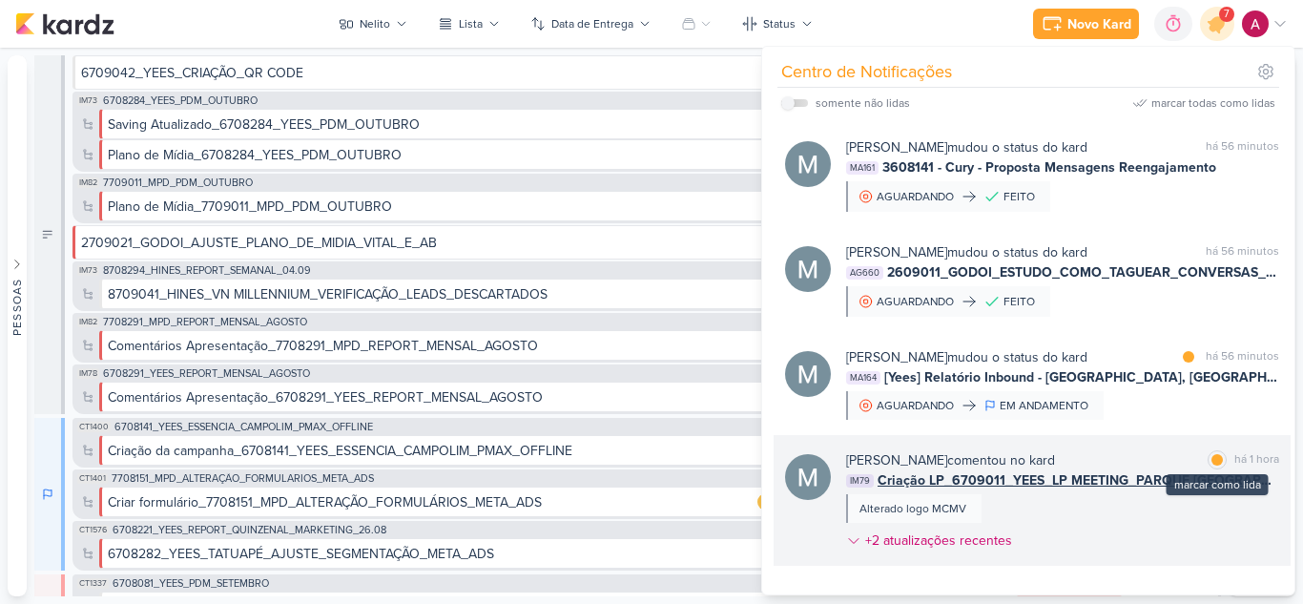
click at [1211, 465] on div at bounding box center [1216, 459] width 11 height 11
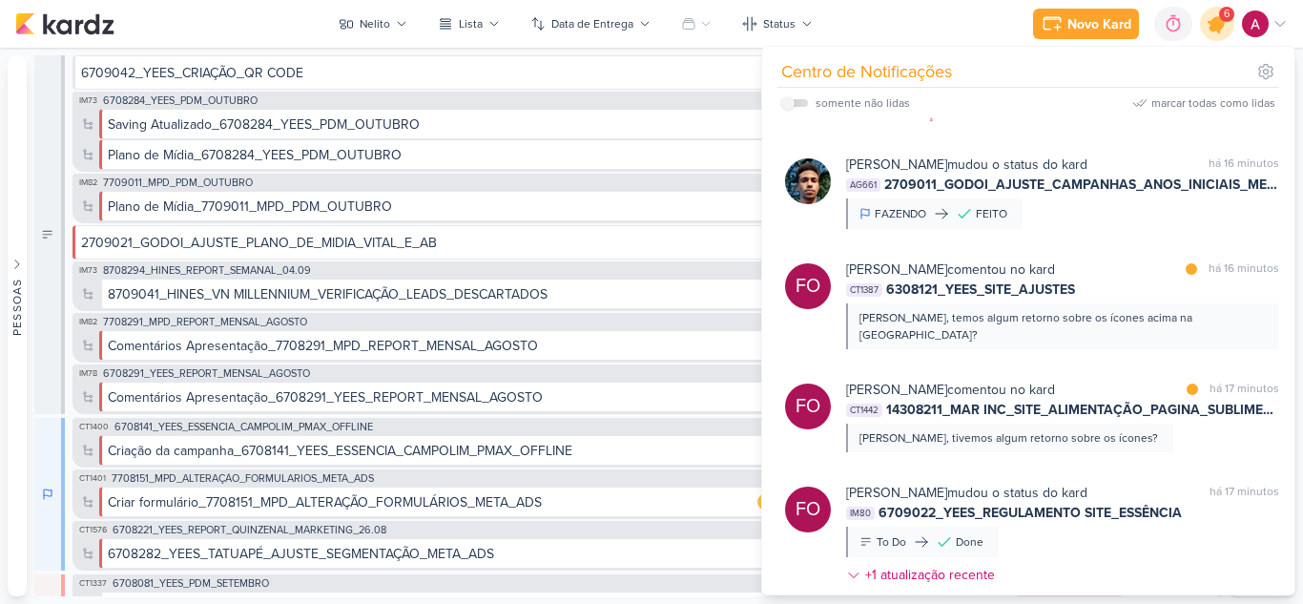
scroll to position [0, 0]
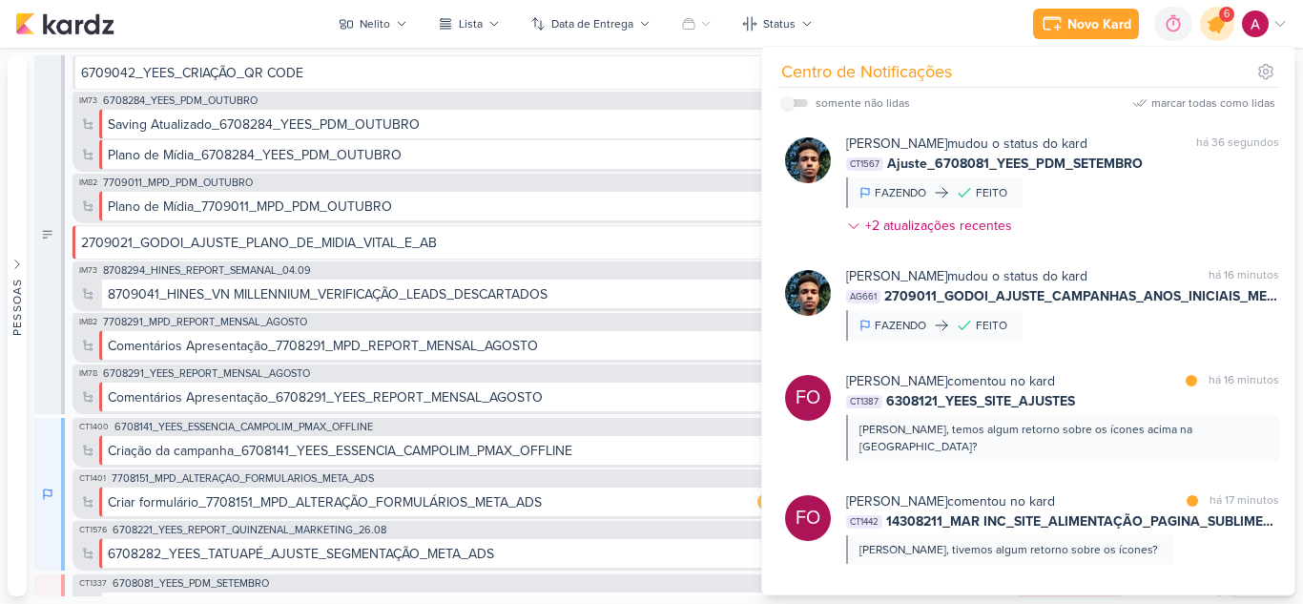
click at [1215, 31] on icon at bounding box center [1217, 23] width 23 height 23
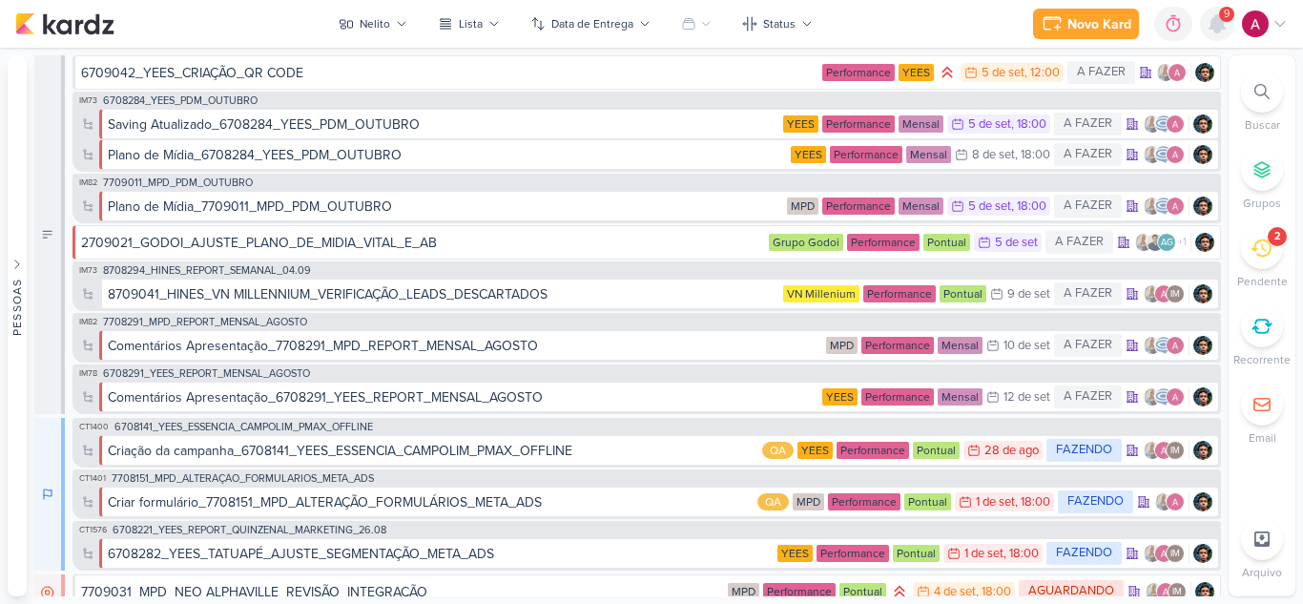
click at [1217, 31] on icon at bounding box center [1216, 23] width 15 height 17
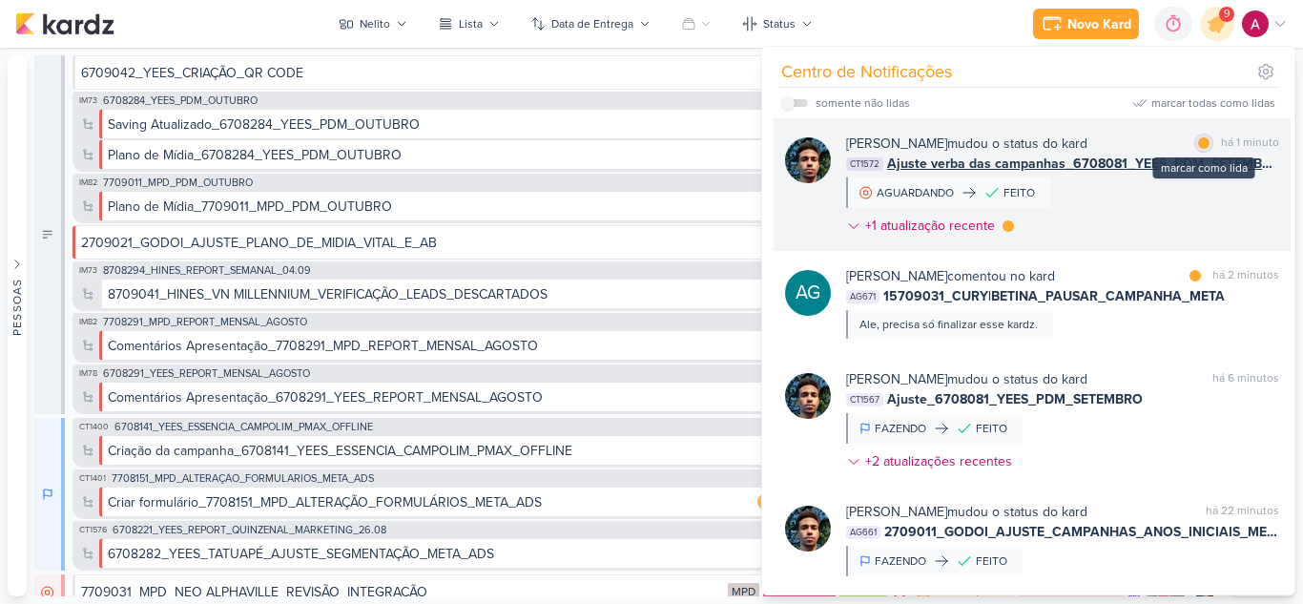
click at [1198, 146] on div at bounding box center [1203, 142] width 11 height 11
click at [1002, 227] on div at bounding box center [1007, 225] width 11 height 11
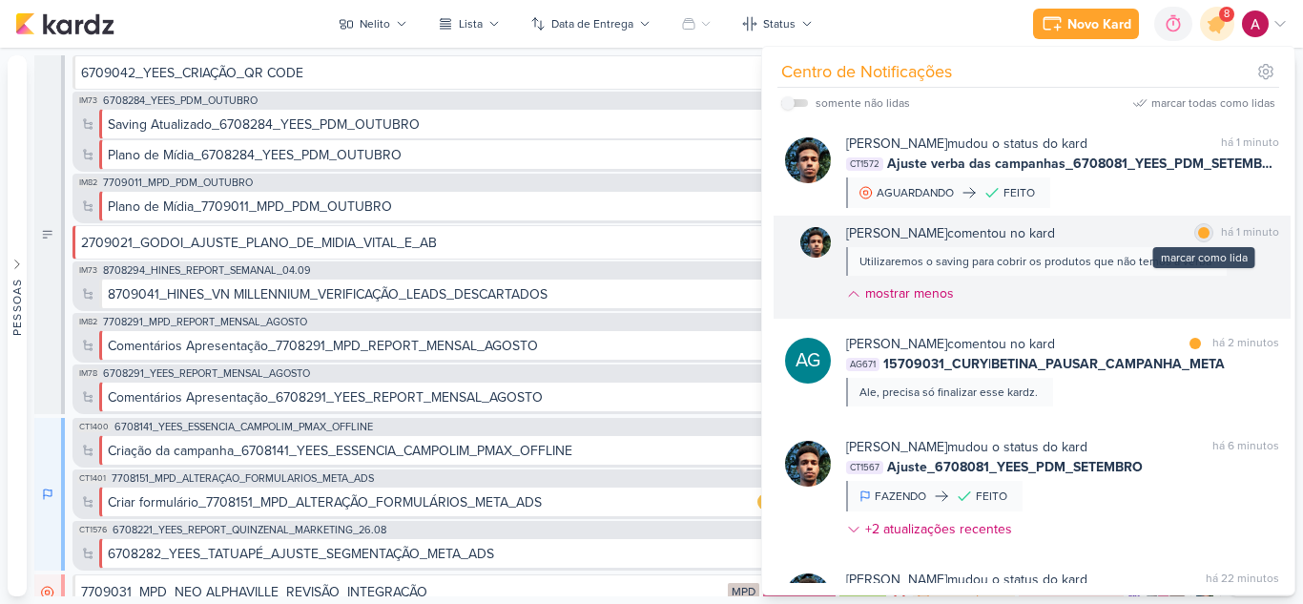
click at [1198, 231] on div at bounding box center [1203, 232] width 11 height 11
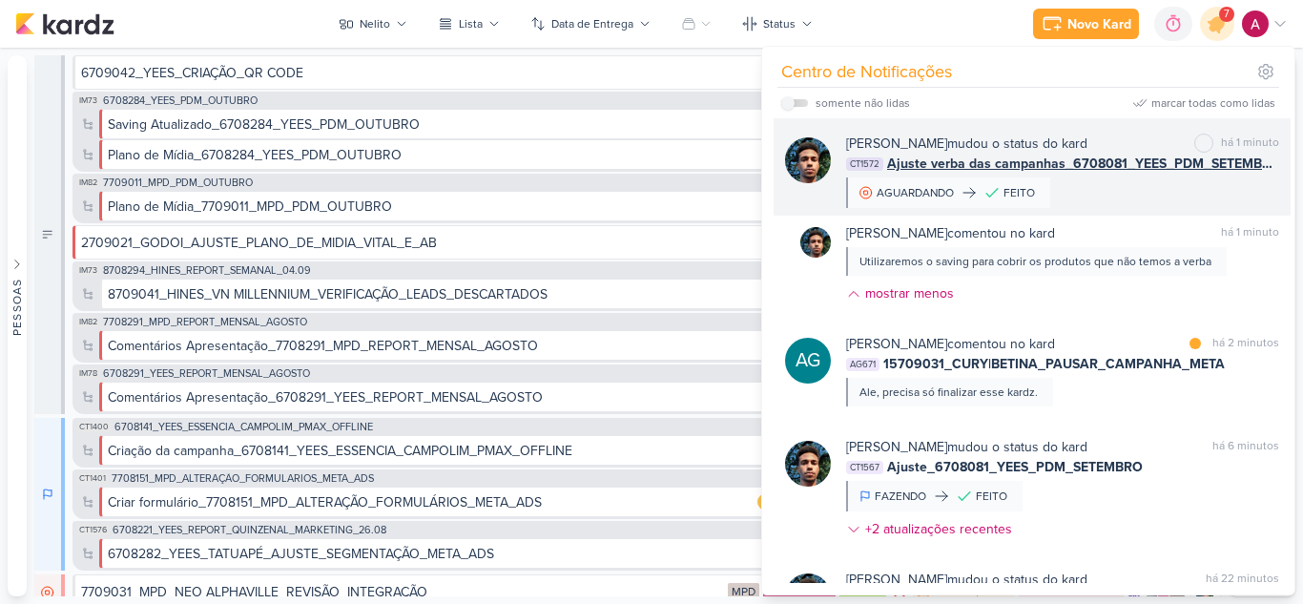
click at [1173, 207] on div "Nelito Junior mudou o status do kard marcar como não lida há 1 minuto CT1572 Aj…" at bounding box center [1062, 171] width 433 height 74
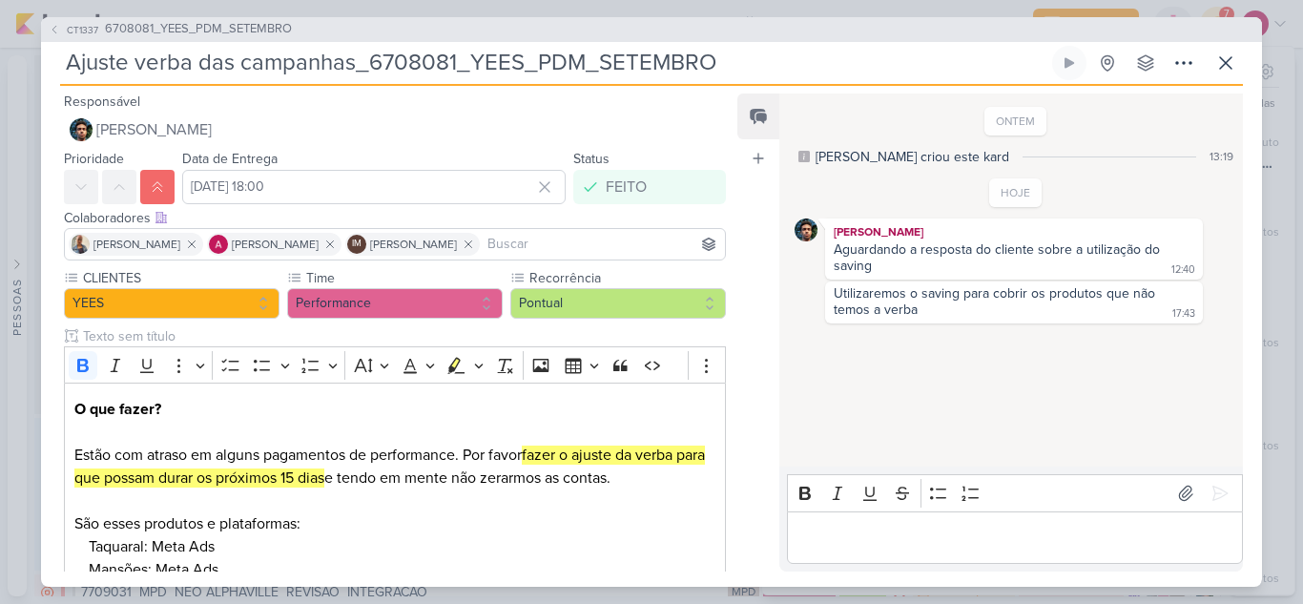
click at [1269, 199] on div "CT1337 6708081_YEES_PDM_SETEMBRO Ajuste verba das campanhas_6708081_YEES_PDM_SE…" at bounding box center [651, 302] width 1303 height 604
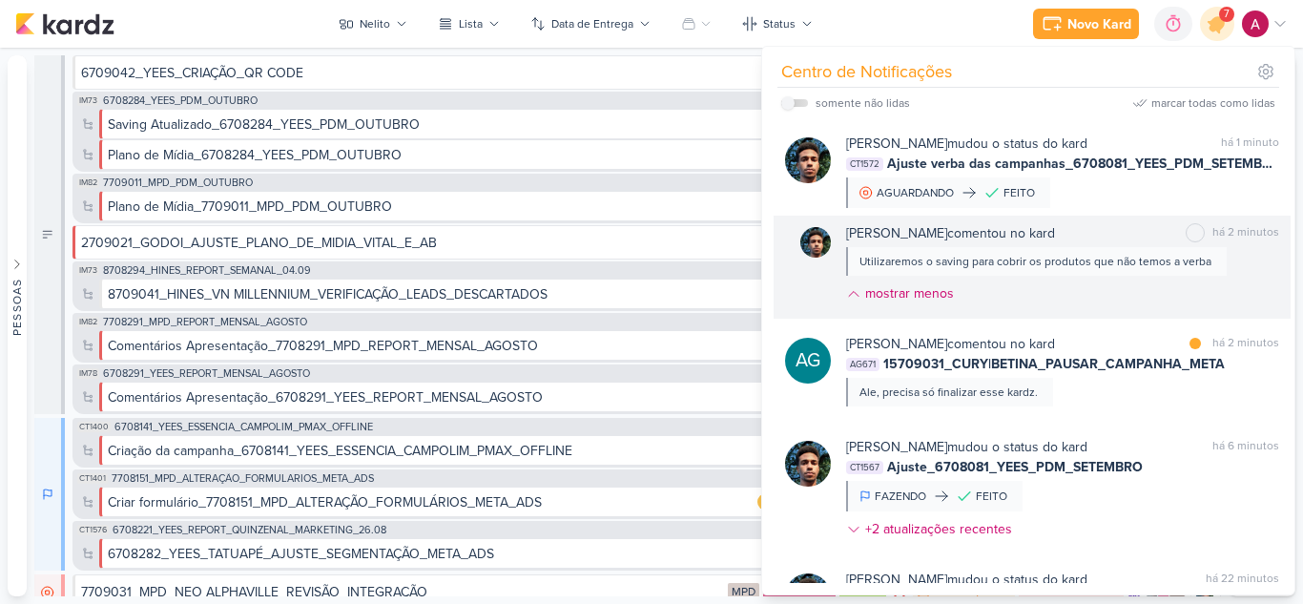
scroll to position [95, 0]
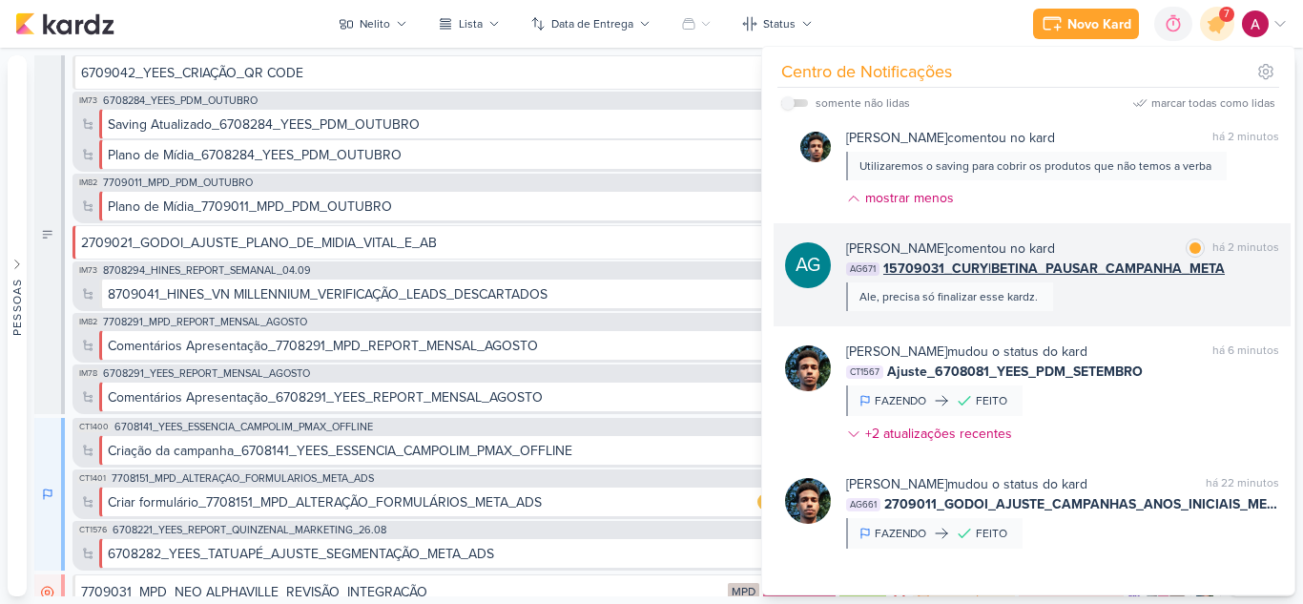
click at [1110, 294] on div "Aline Gimenez Graciano comentou no kard marcar como lida há 2 minutos AG671 157…" at bounding box center [1062, 274] width 433 height 72
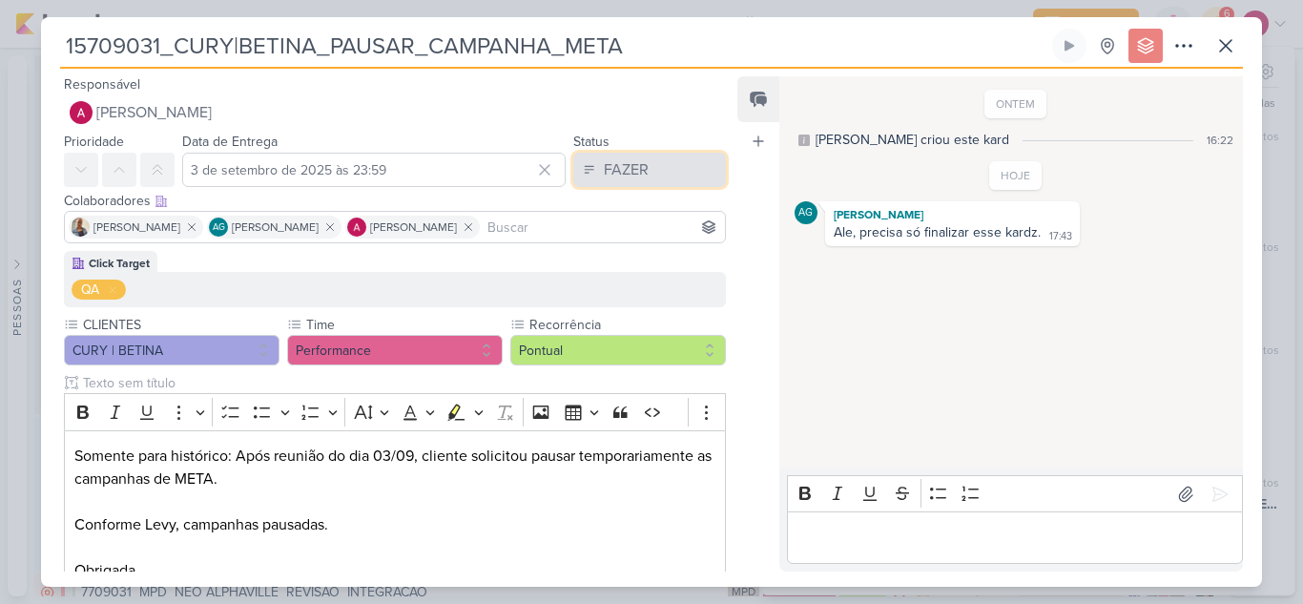
click at [672, 159] on button "FAZER" at bounding box center [649, 170] width 153 height 34
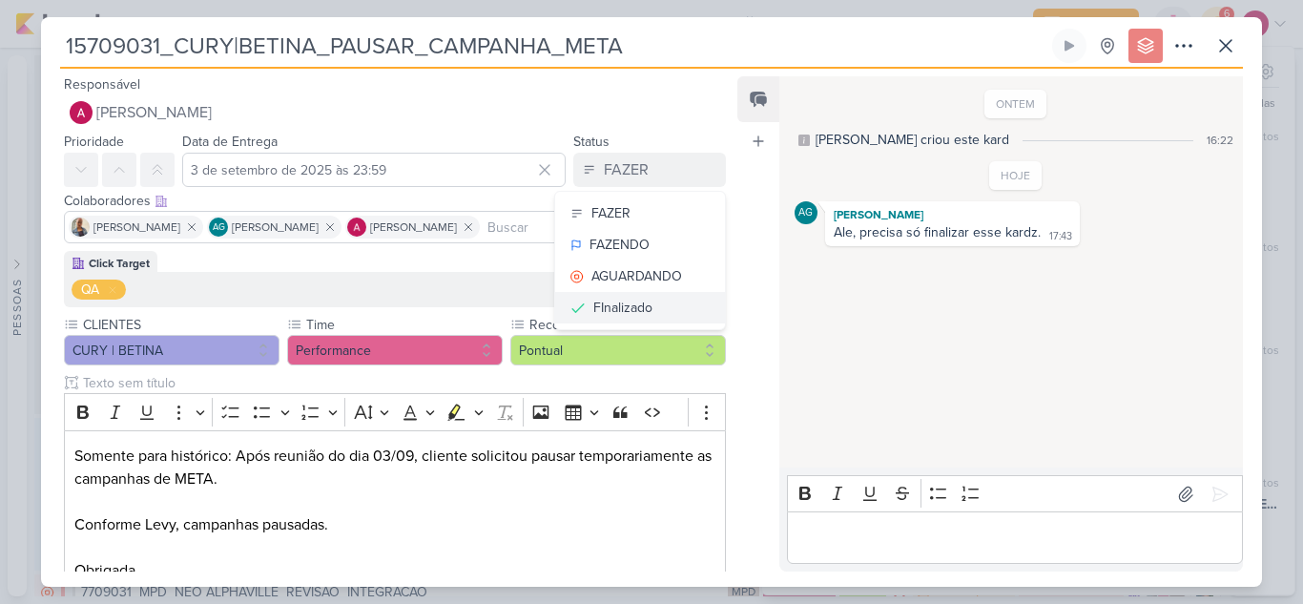
click at [642, 312] on div "FInalizado" at bounding box center [622, 308] width 59 height 20
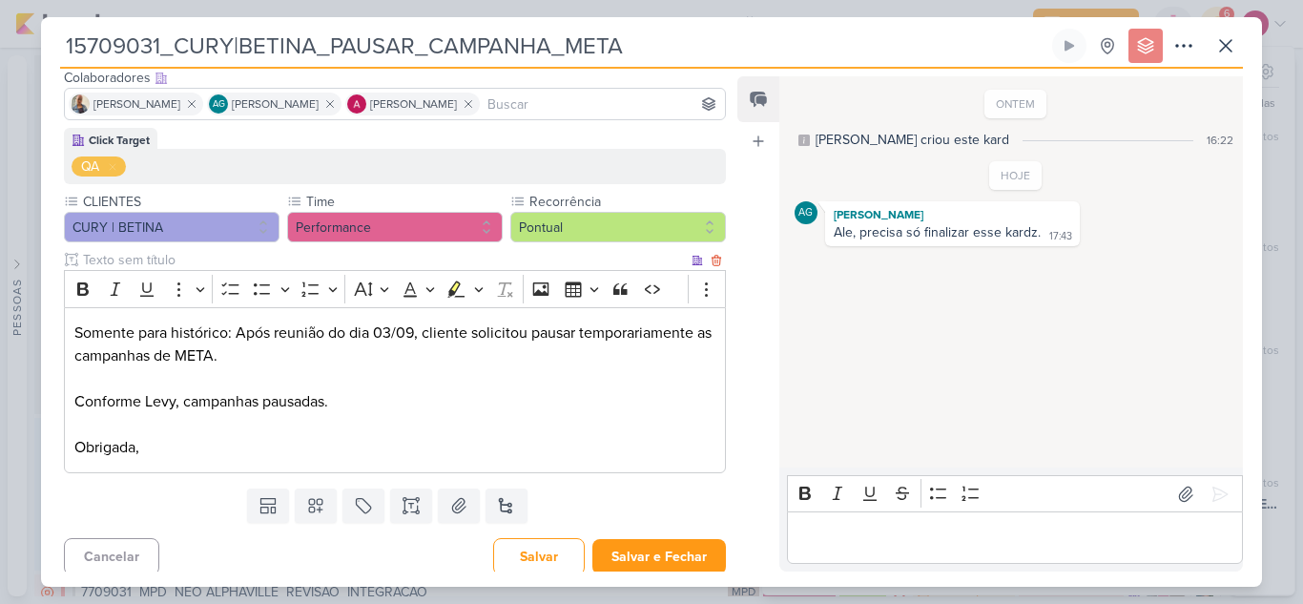
scroll to position [131, 0]
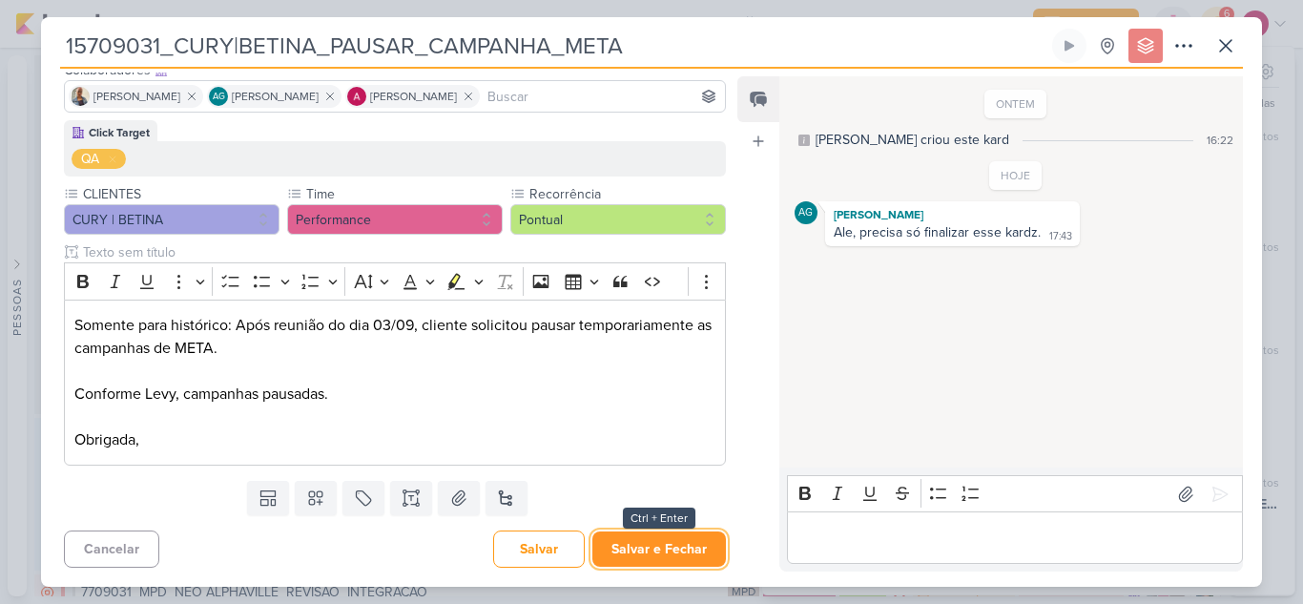
click at [665, 551] on button "Salvar e Fechar" at bounding box center [659, 548] width 134 height 35
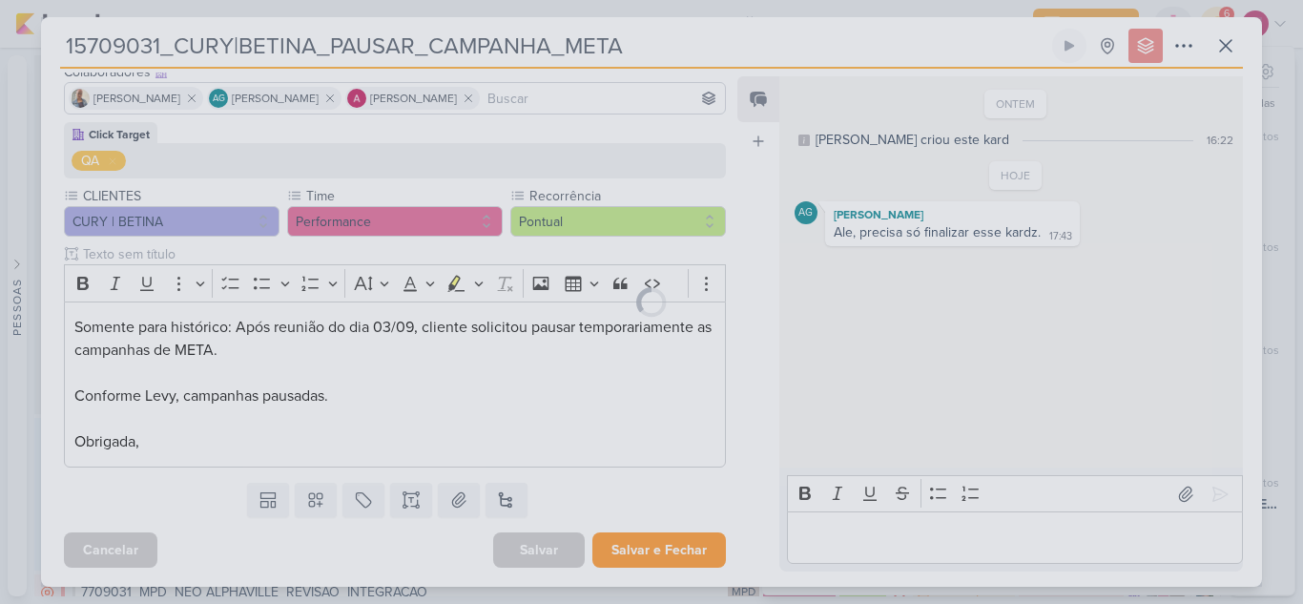
scroll to position [129, 0]
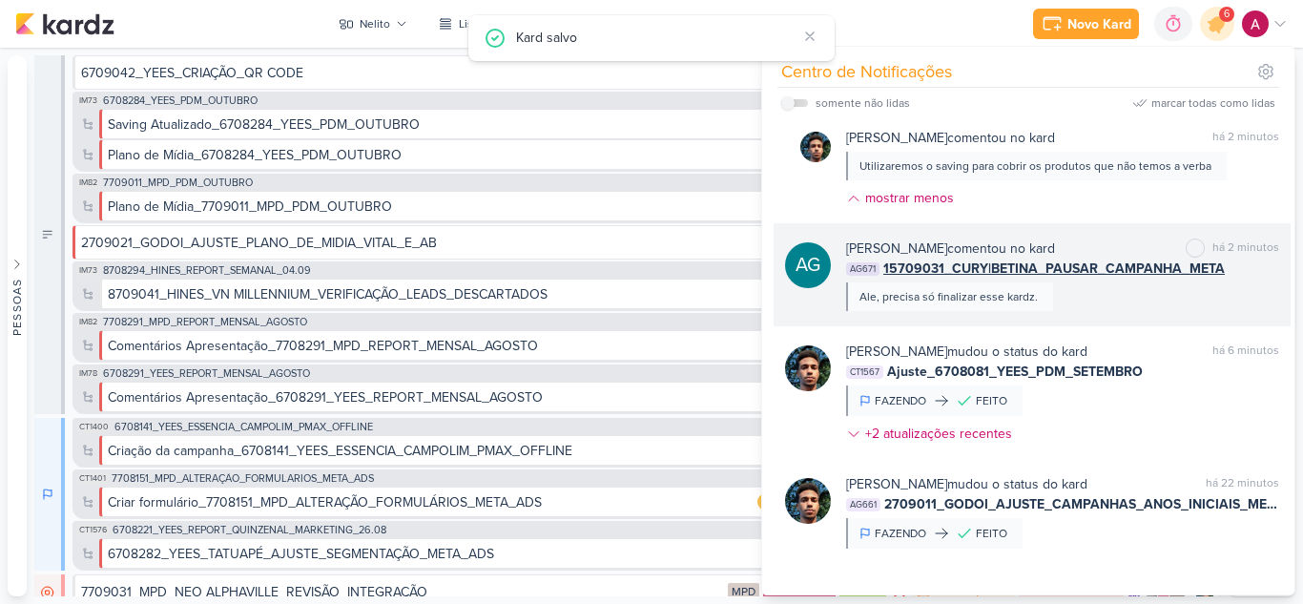
click at [1123, 316] on div "AG Aline Gimenez Graciano comentou no kard marcar como não lida há 2 minutos AG…" at bounding box center [1032, 274] width 517 height 103
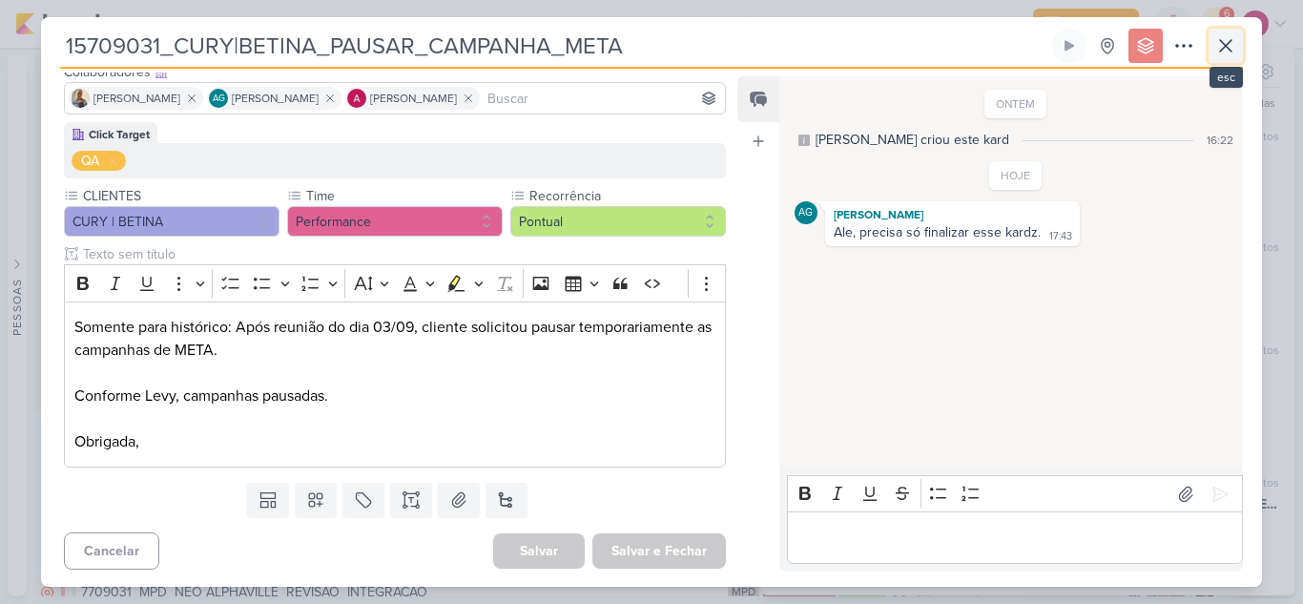
click at [1228, 58] on button at bounding box center [1225, 46] width 34 height 34
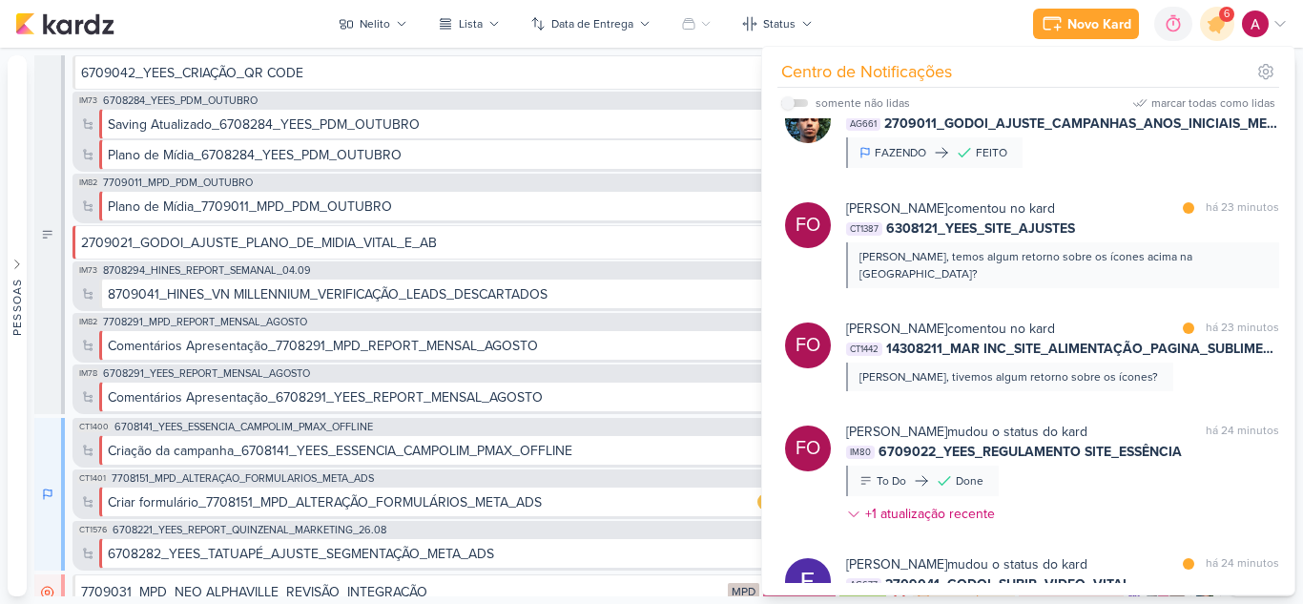
scroll to position [477, 0]
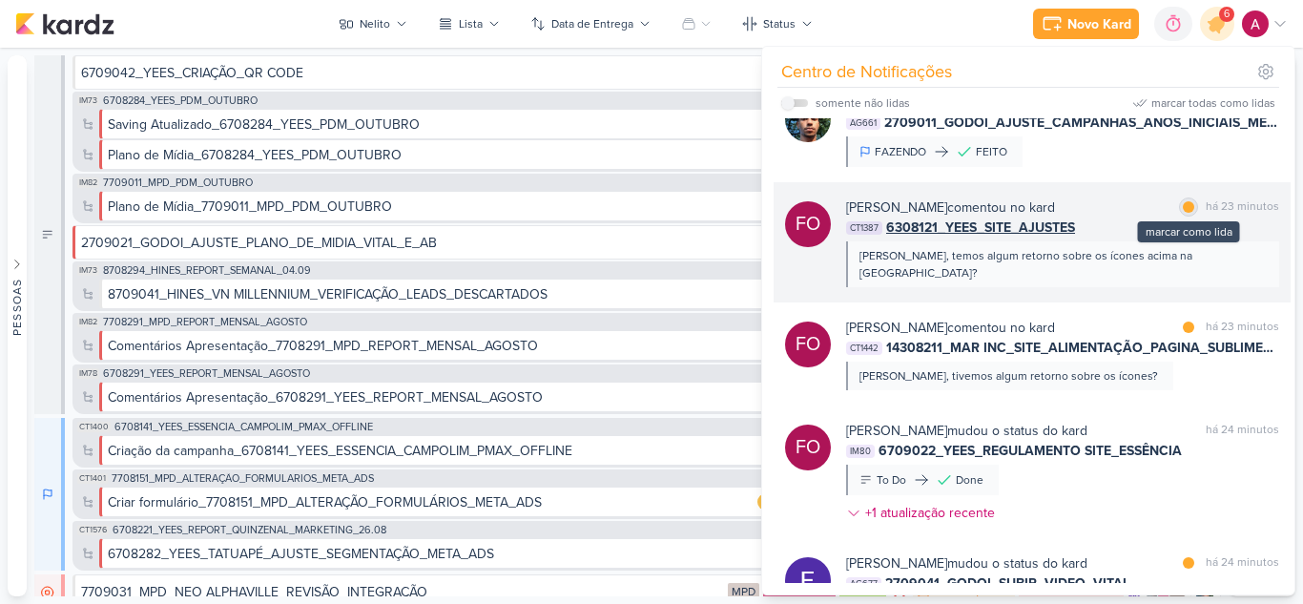
click at [1186, 212] on div at bounding box center [1188, 206] width 11 height 11
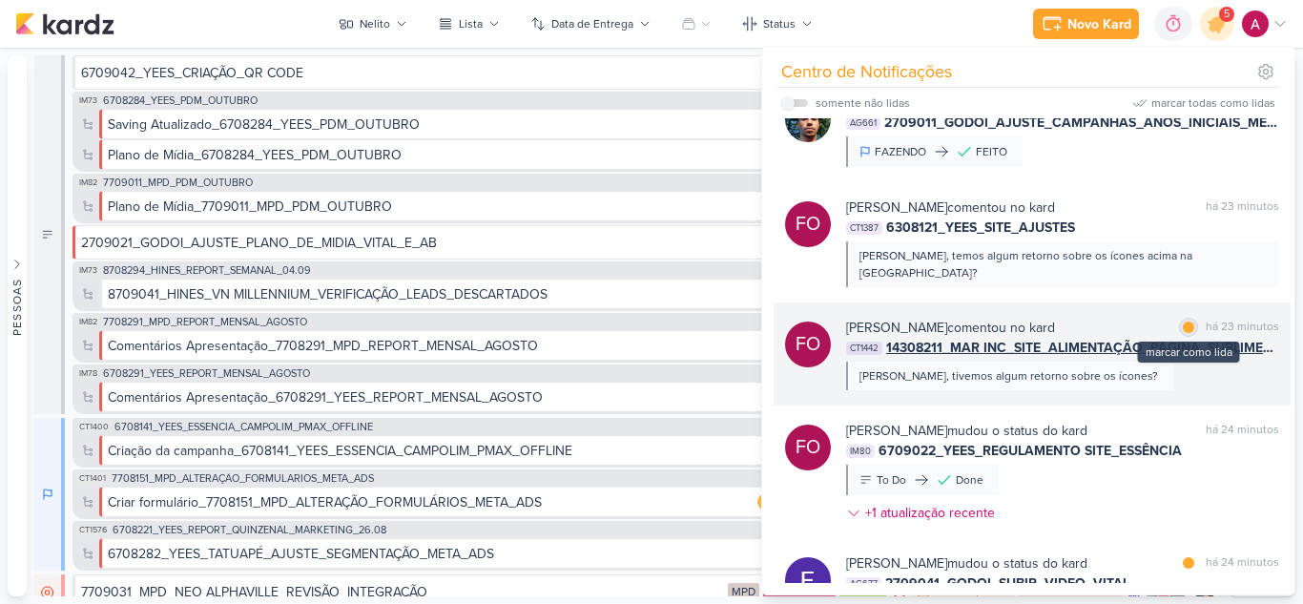
click at [1183, 321] on div at bounding box center [1188, 326] width 11 height 11
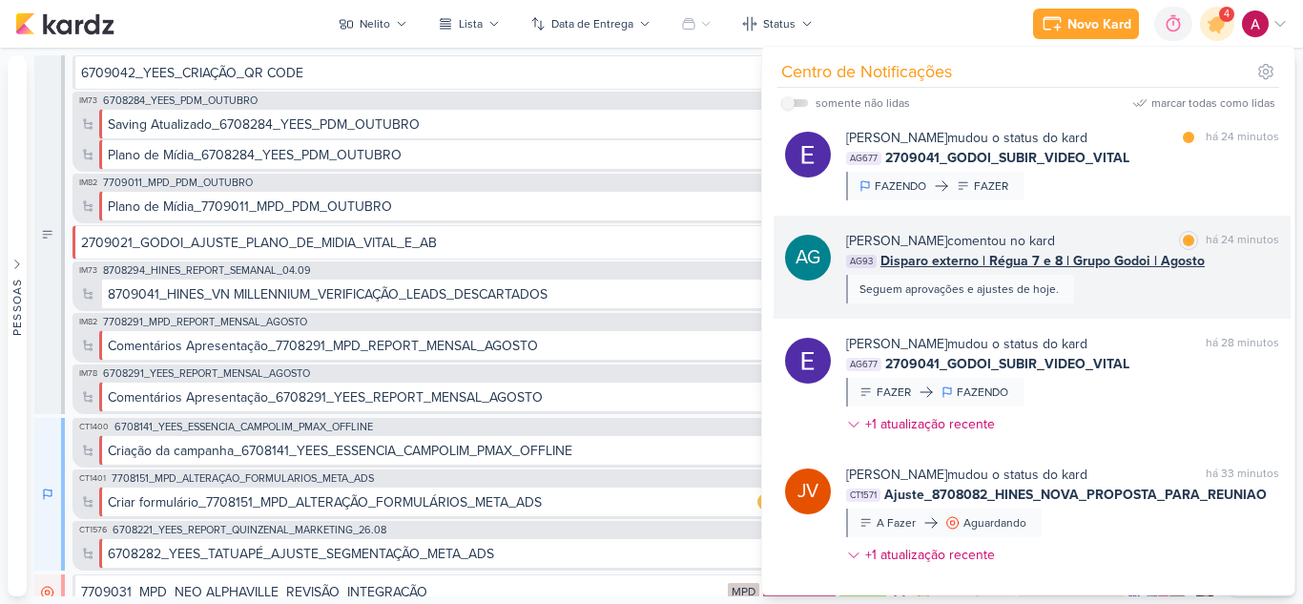
scroll to position [668, 0]
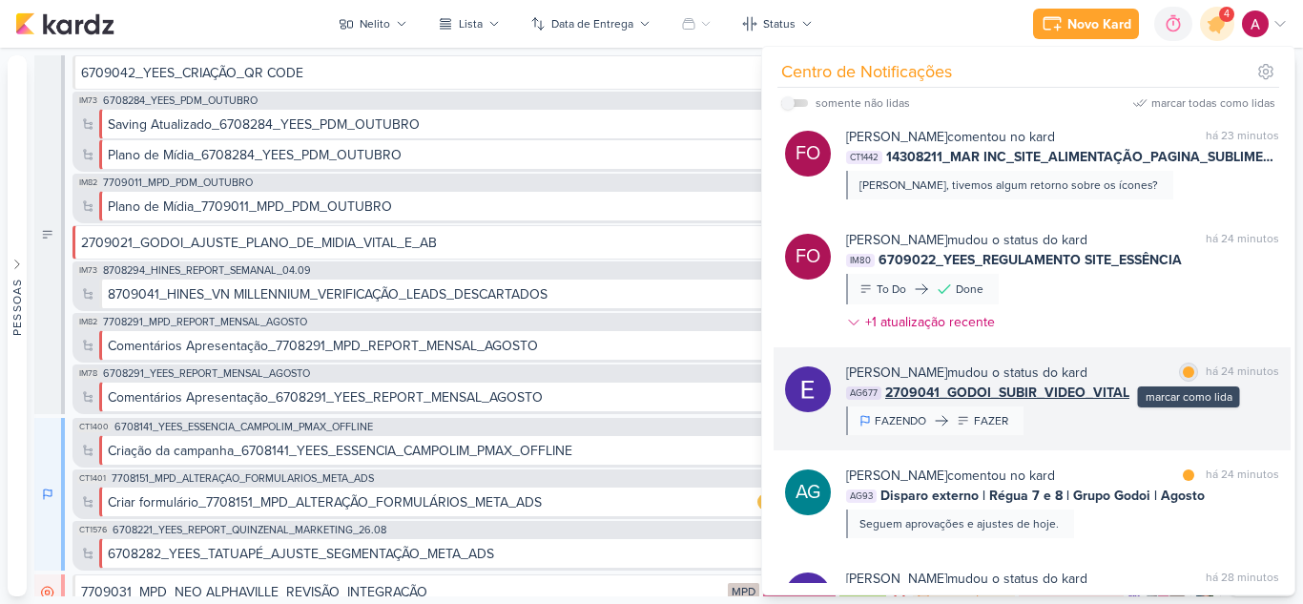
click at [1180, 362] on div "marcar como lida" at bounding box center [1188, 371] width 19 height 19
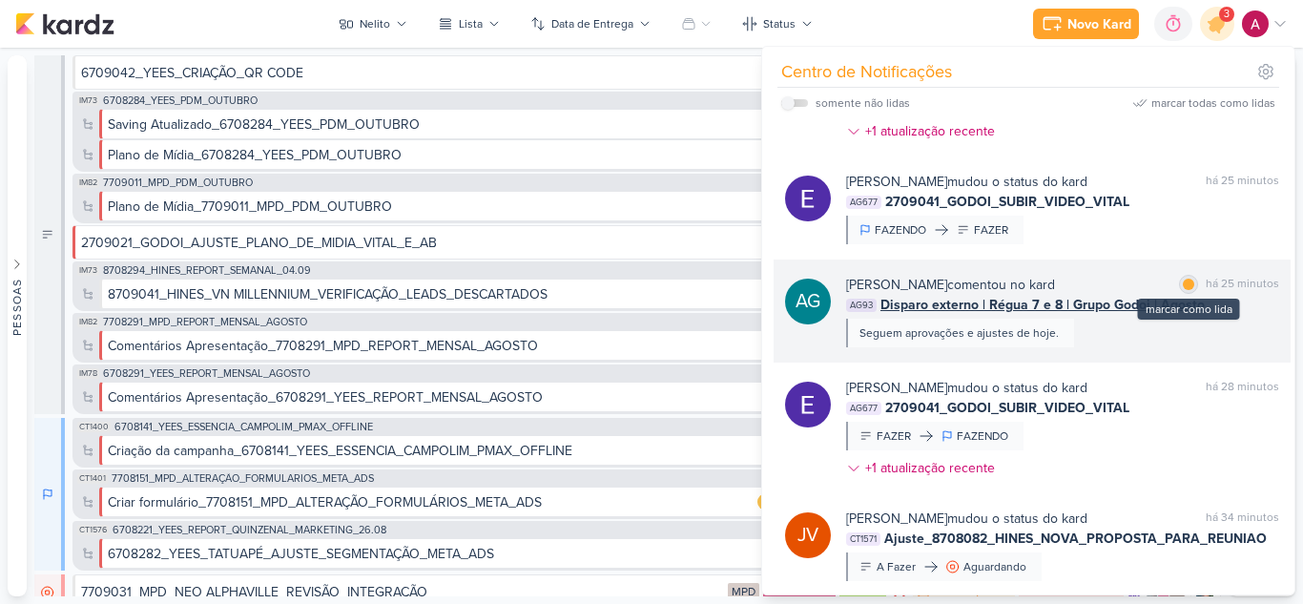
click at [1185, 279] on div at bounding box center [1188, 284] width 11 height 11
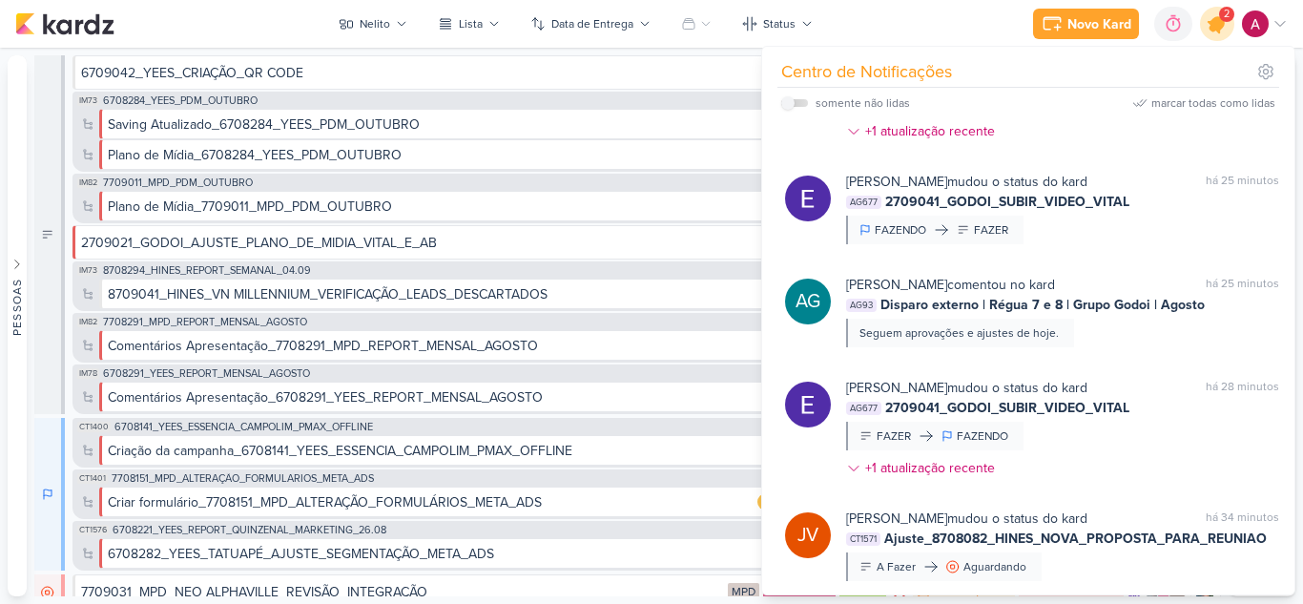
click at [1223, 32] on icon at bounding box center [1217, 24] width 32 height 32
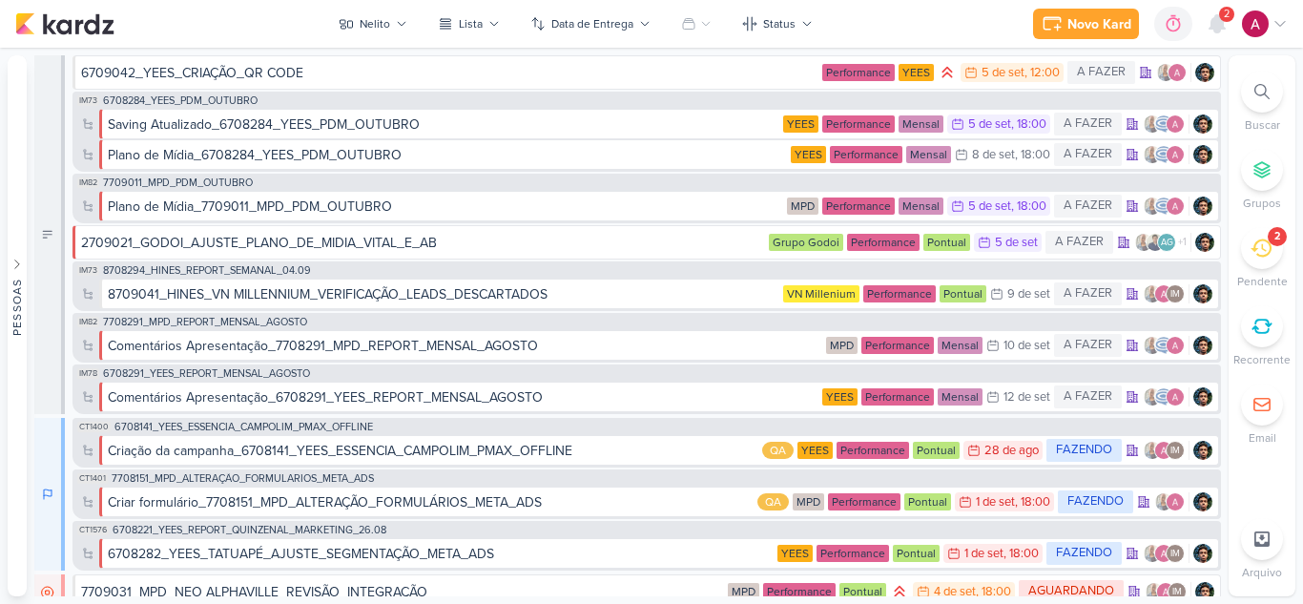
click at [1274, 260] on div "2" at bounding box center [1262, 248] width 42 height 42
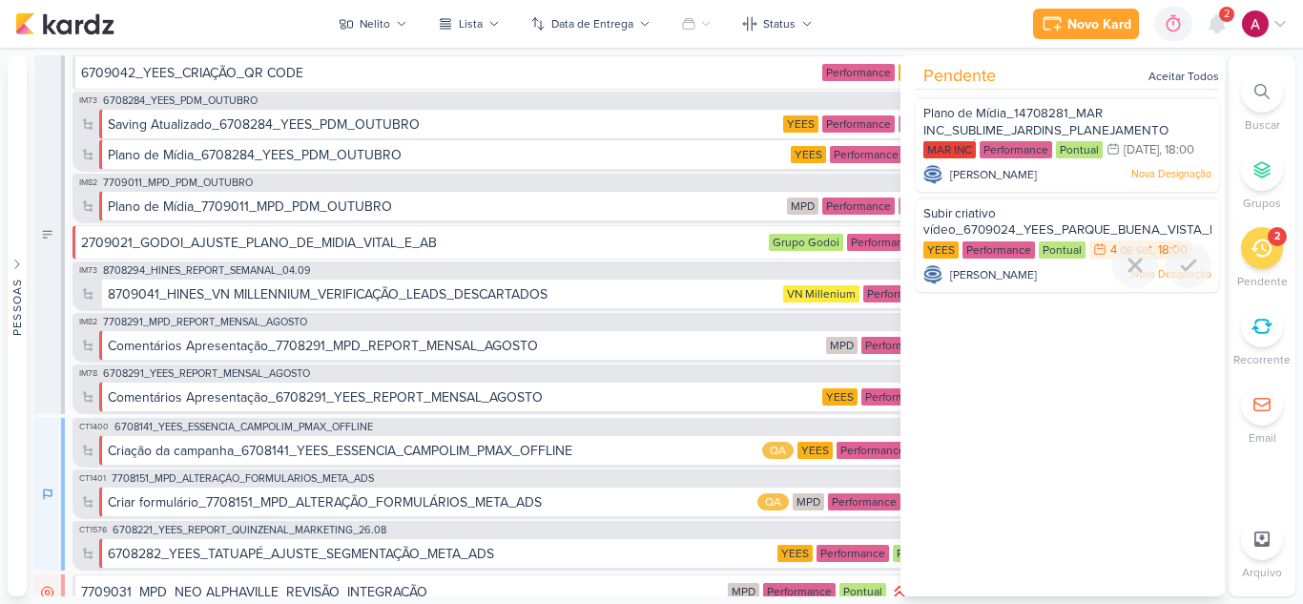
click at [1033, 240] on div "Subir criativo vídeo_6709024_YEES_PARQUE_BUENA_VISTA_NOVA_CAMPANHA_TEASER_META" at bounding box center [1067, 222] width 288 height 35
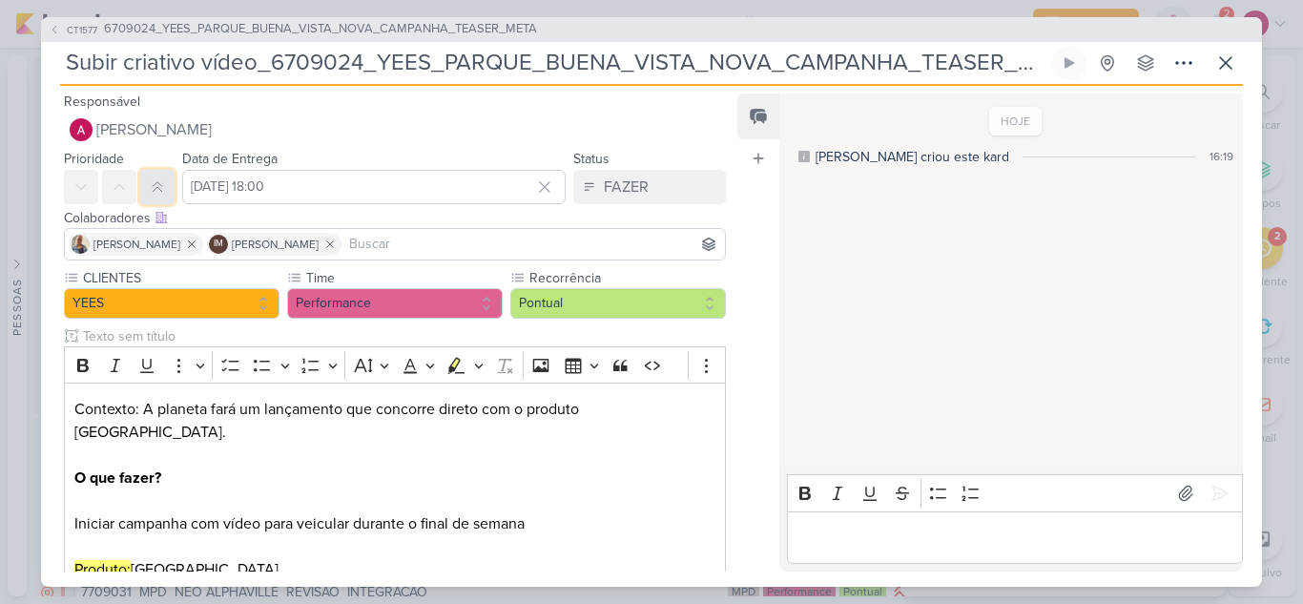
click at [155, 188] on icon at bounding box center [157, 186] width 15 height 15
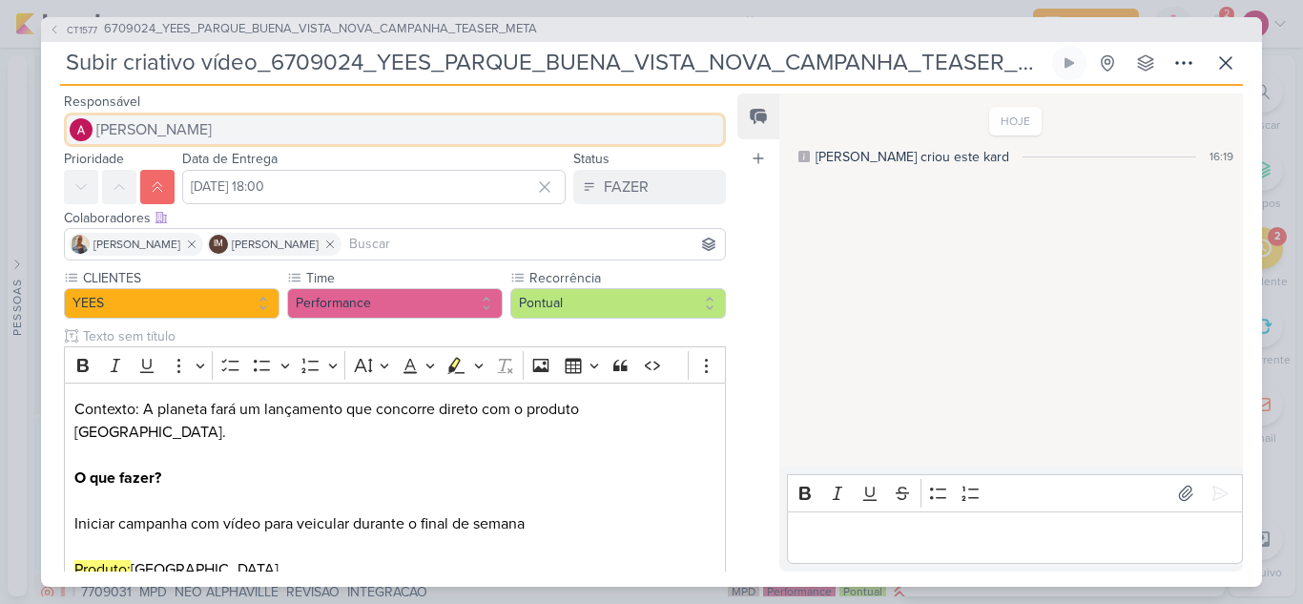
click at [182, 131] on span "[PERSON_NAME]" at bounding box center [153, 129] width 115 height 23
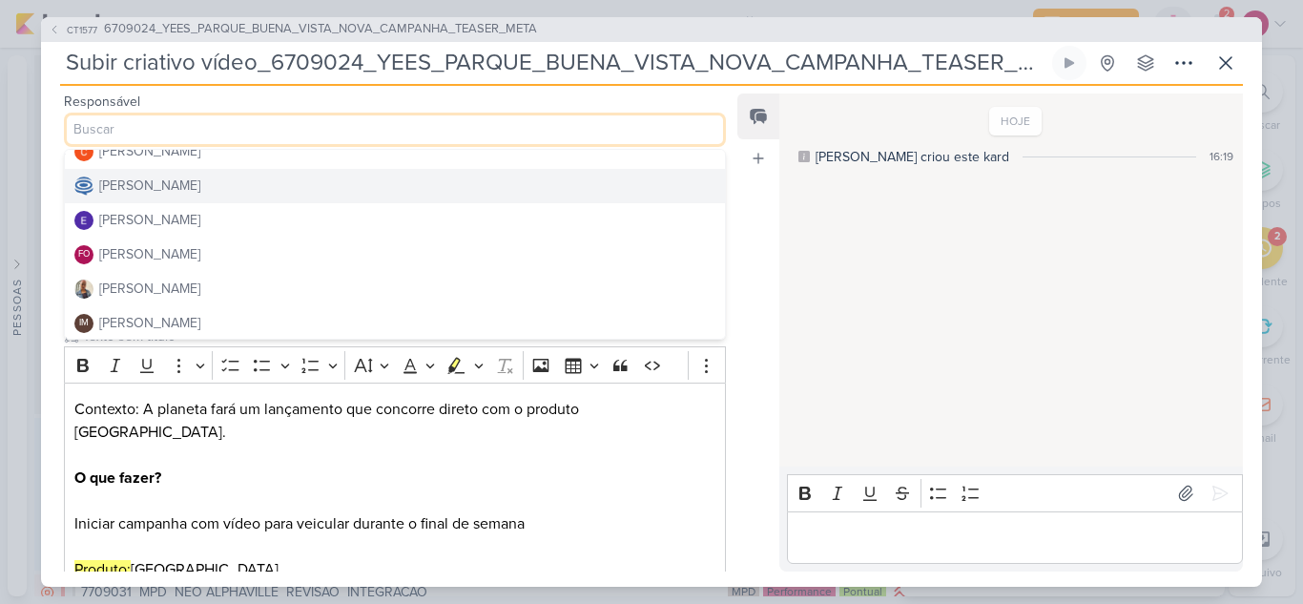
scroll to position [95, 0]
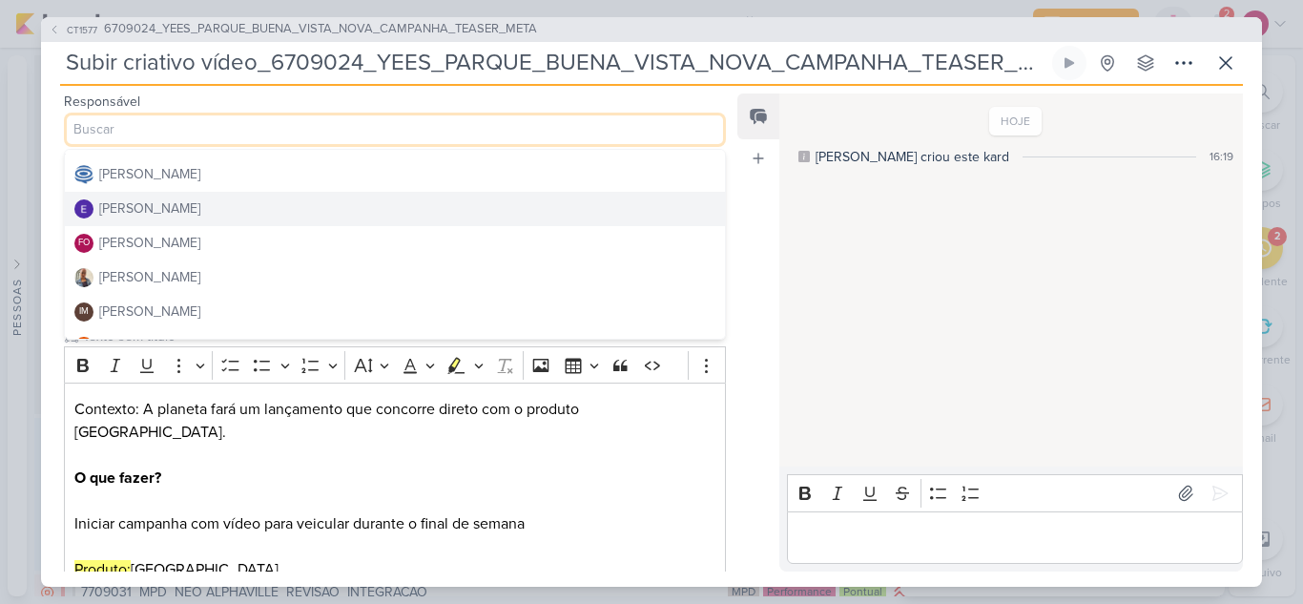
click at [229, 211] on button "Eduardo Quaresma" at bounding box center [395, 209] width 660 height 34
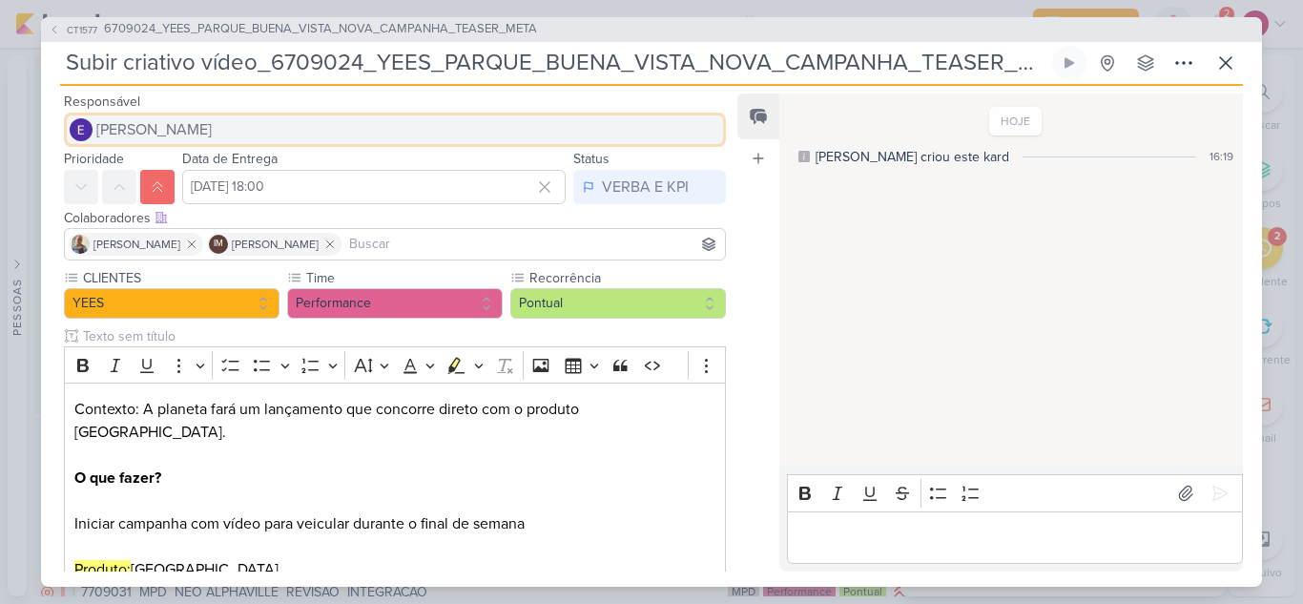
click at [207, 133] on span "Eduardo Quaresma" at bounding box center [153, 129] width 115 height 23
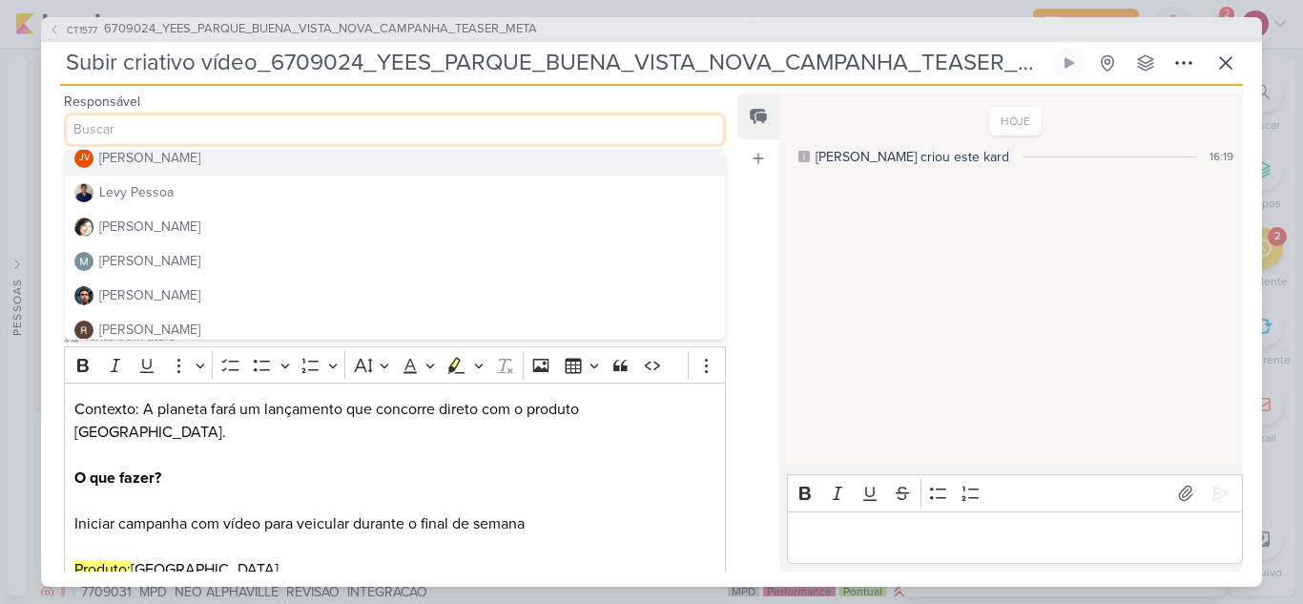
scroll to position [286, 0]
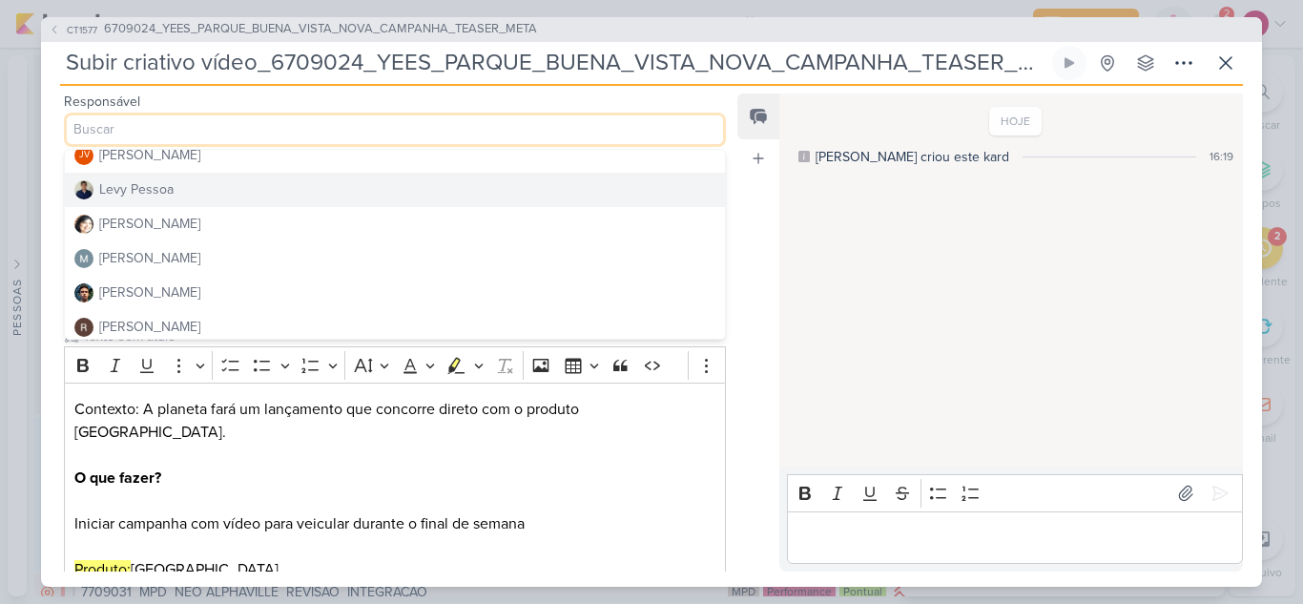
click at [152, 194] on div "Levy Pessoa" at bounding box center [136, 189] width 74 height 20
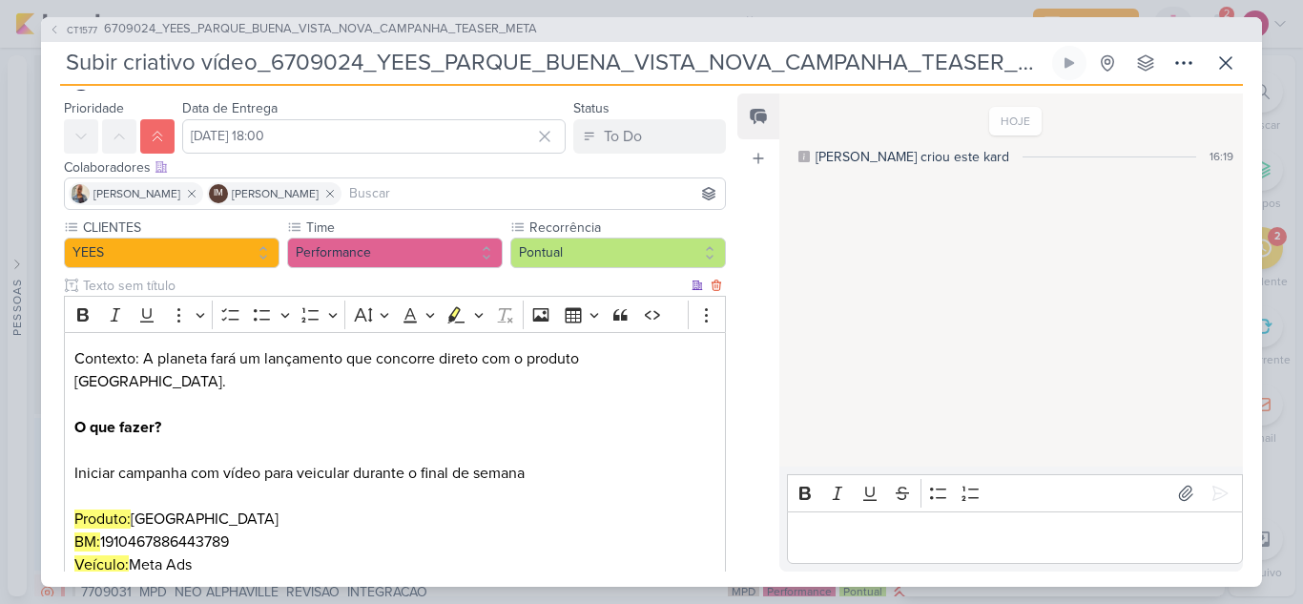
scroll to position [50, 0]
click at [381, 198] on input at bounding box center [533, 194] width 376 height 23
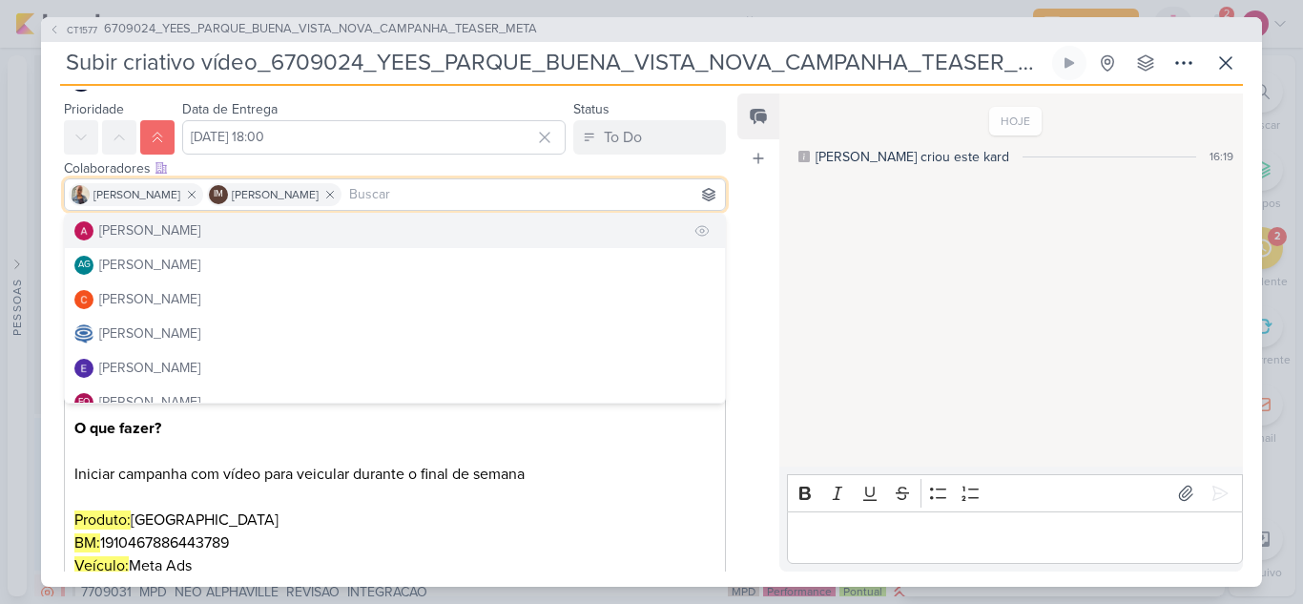
click at [265, 236] on button "[PERSON_NAME]" at bounding box center [395, 231] width 660 height 34
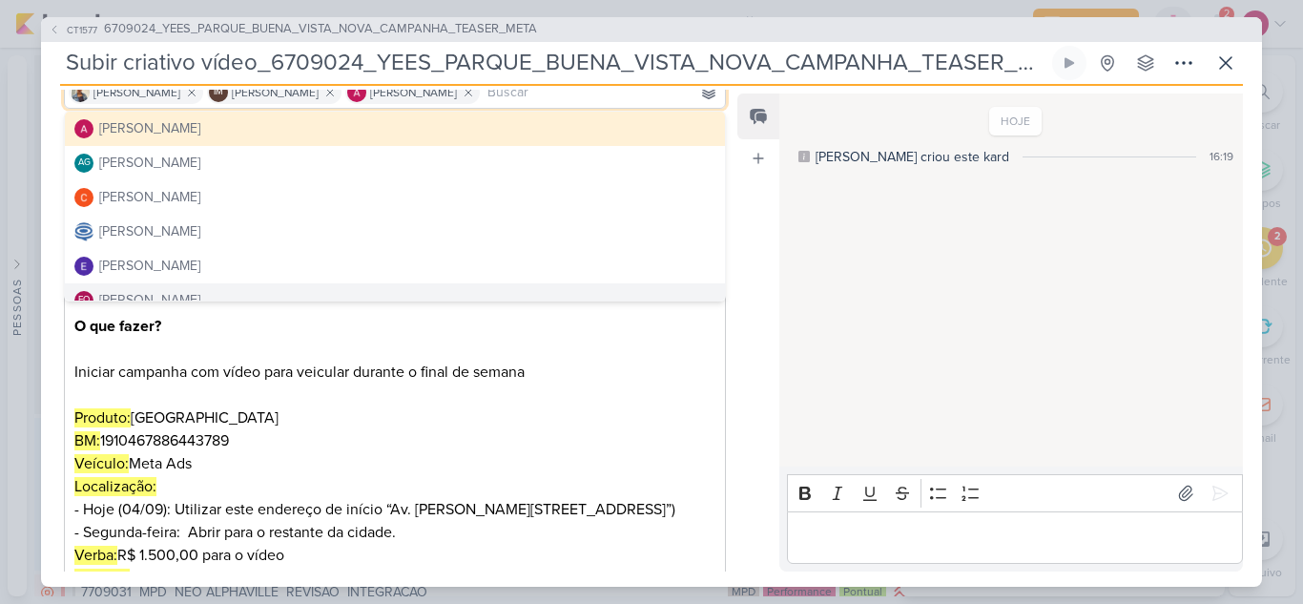
scroll to position [336, 0]
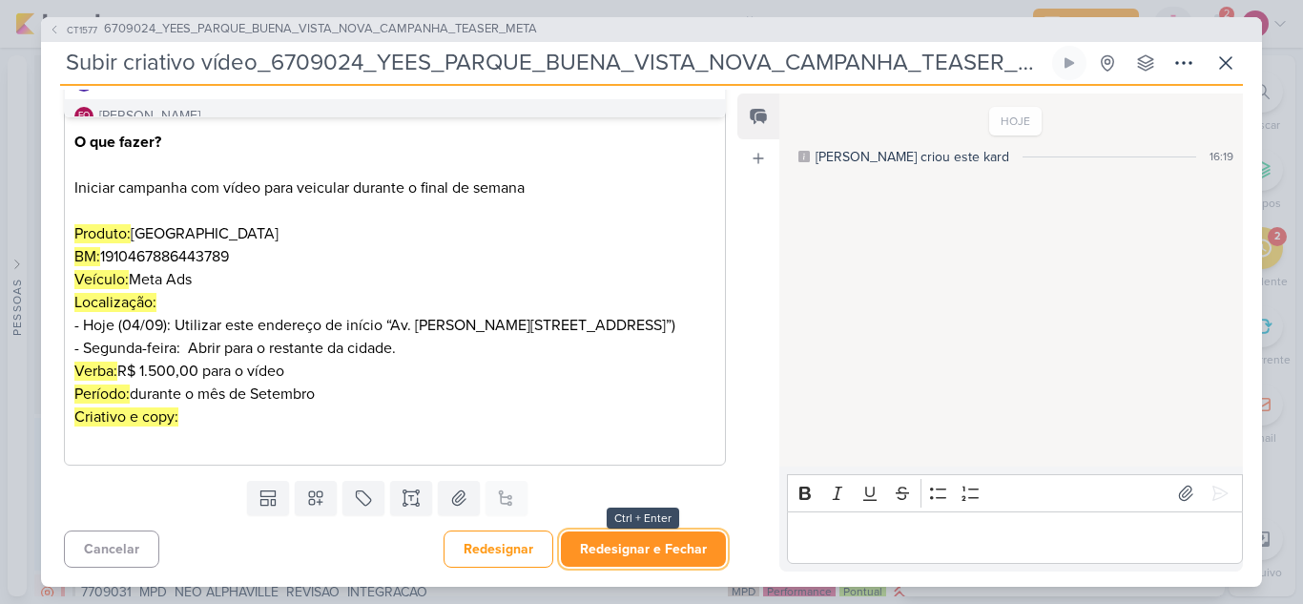
click at [638, 545] on button "Redesignar e Fechar" at bounding box center [643, 548] width 165 height 35
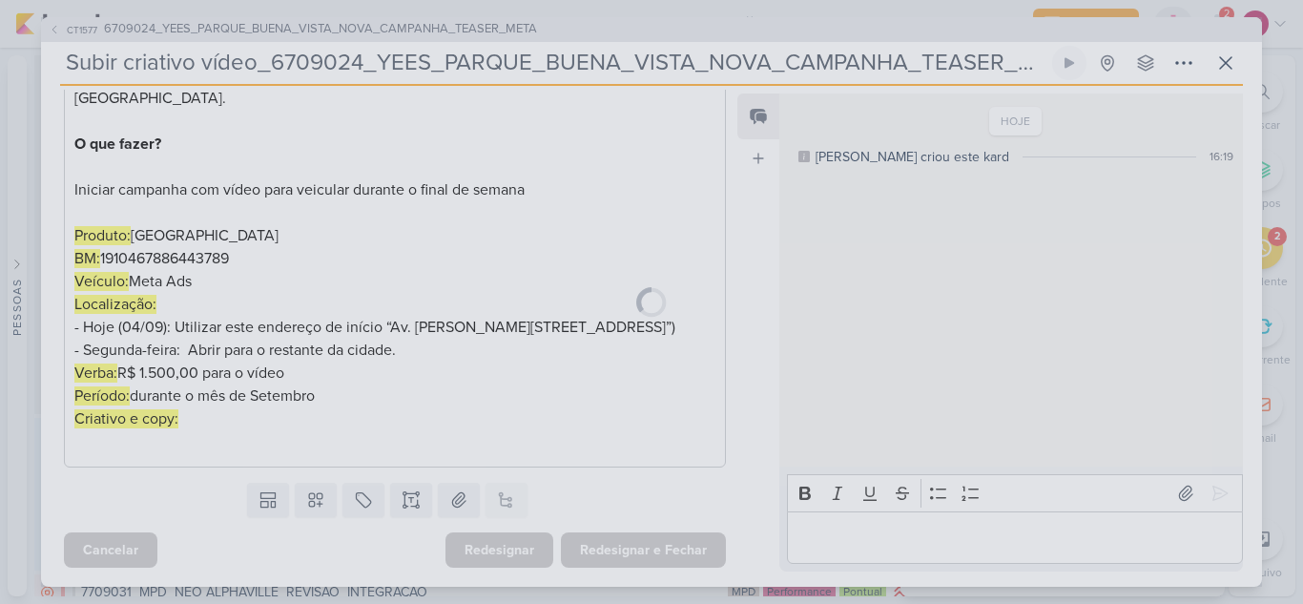
scroll to position [334, 0]
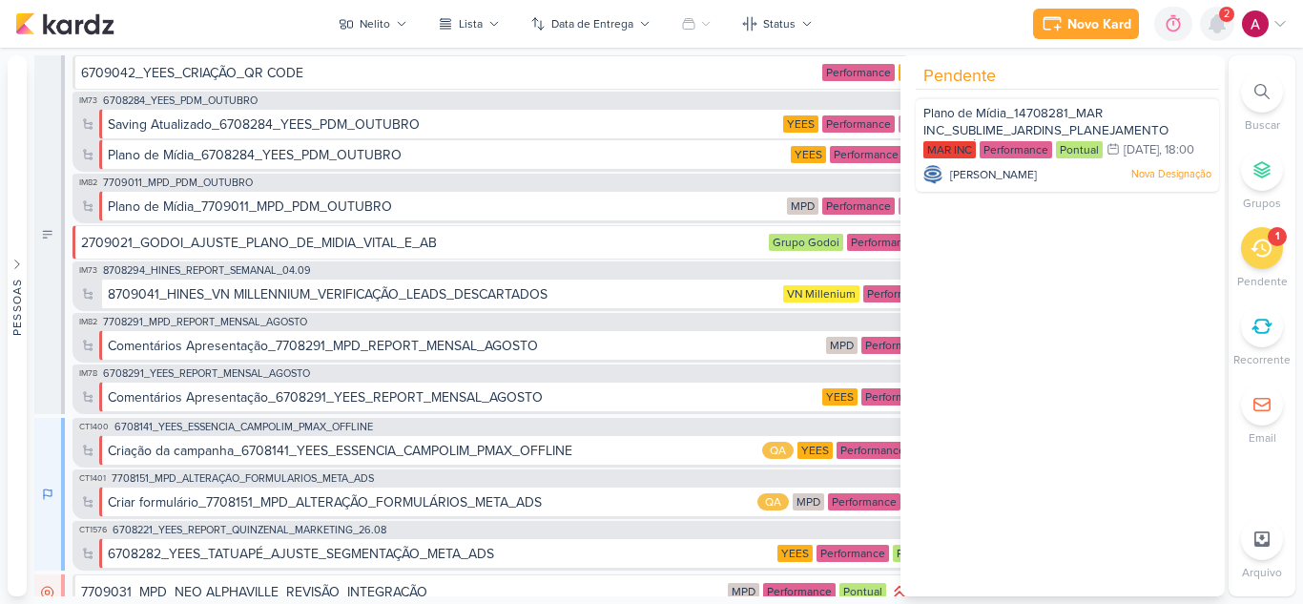
click at [1228, 35] on div at bounding box center [1217, 24] width 34 height 34
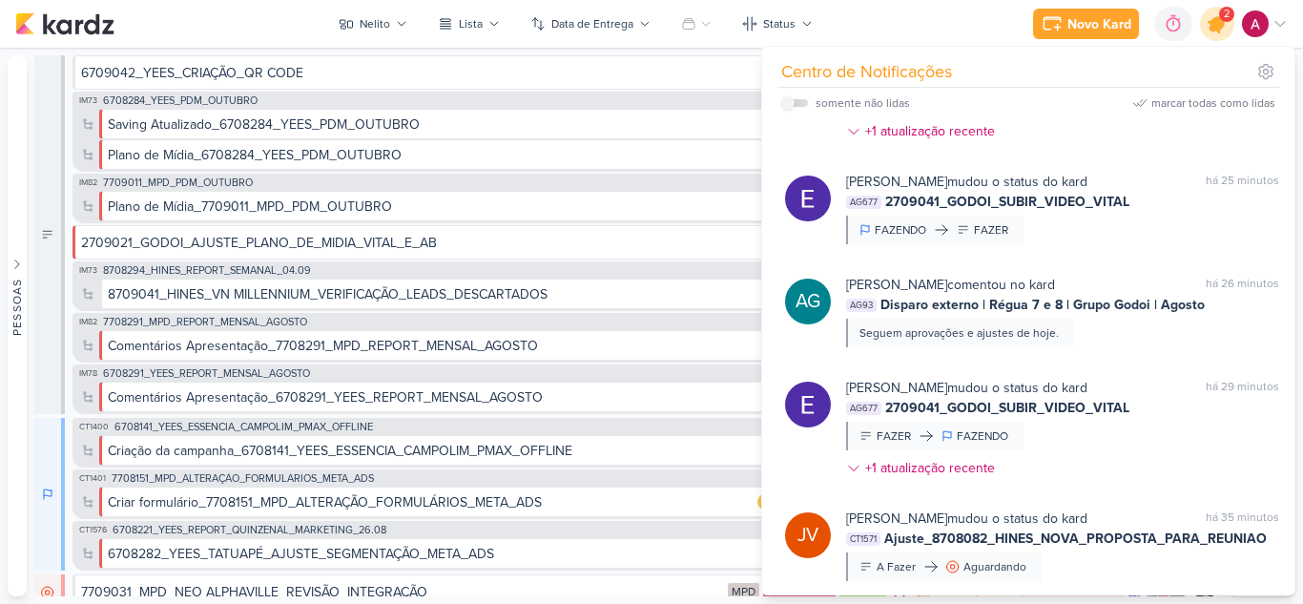
click at [1228, 35] on div at bounding box center [1217, 24] width 49 height 49
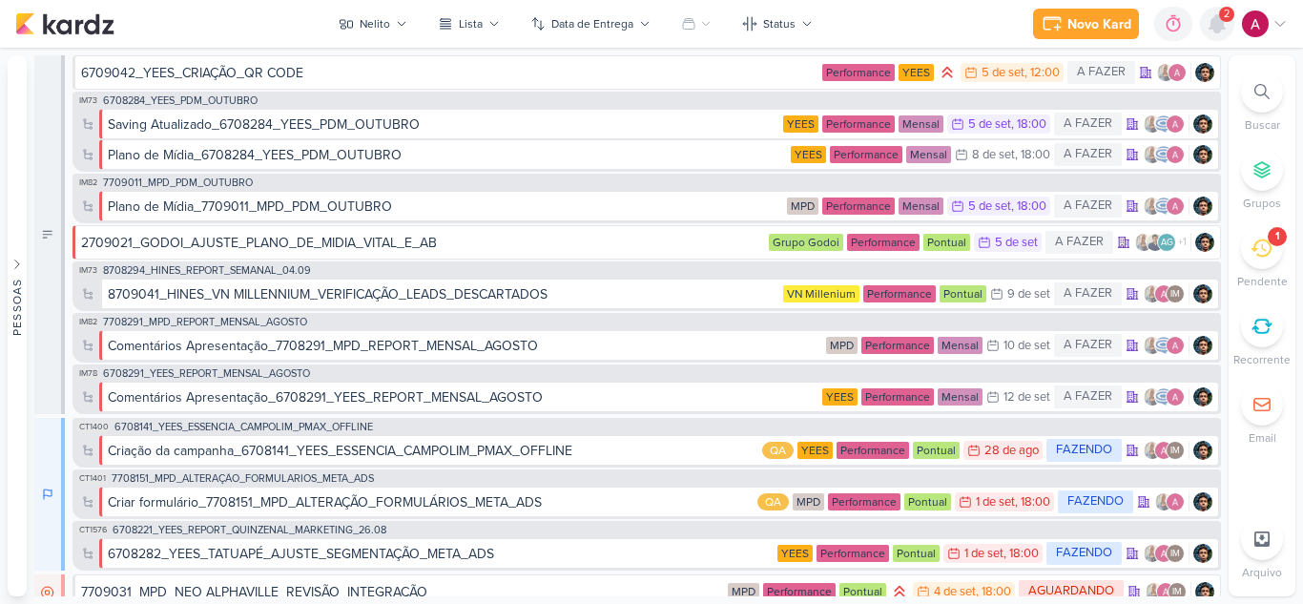
click at [1214, 31] on icon at bounding box center [1216, 23] width 15 height 17
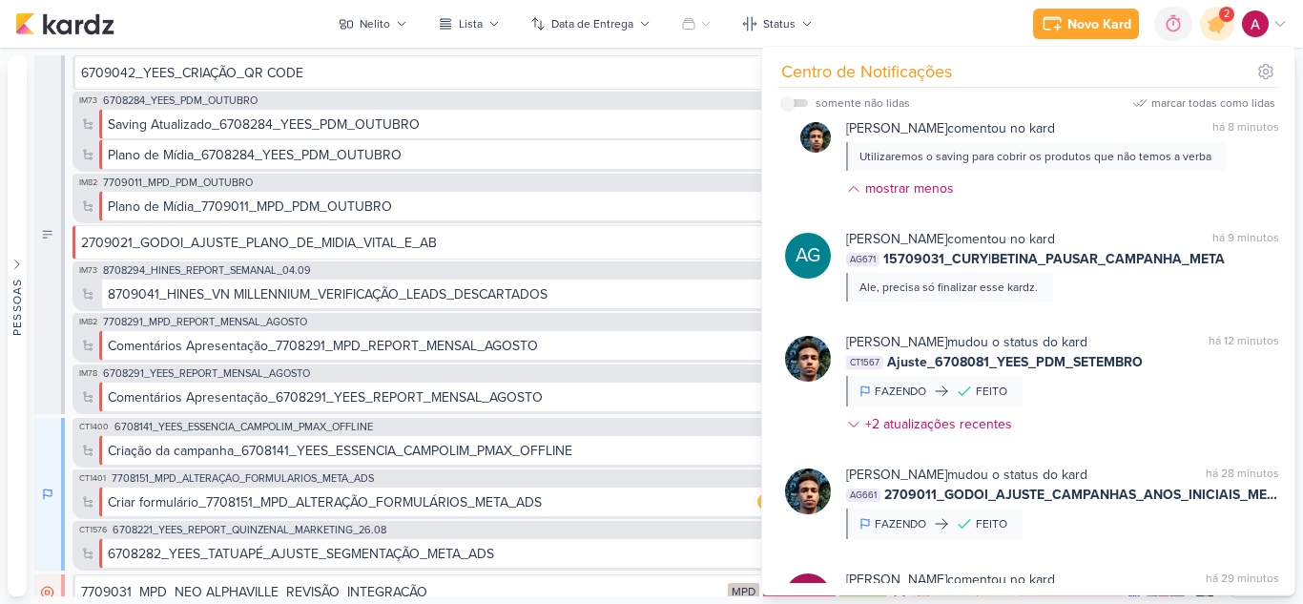
scroll to position [95, 0]
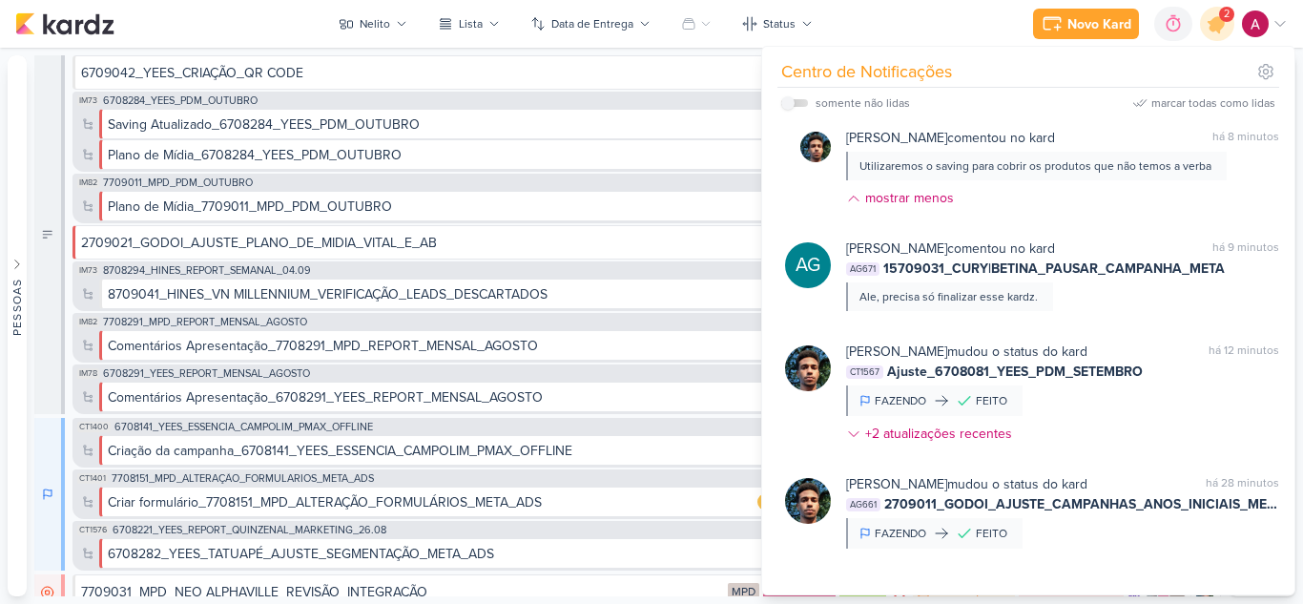
click at [797, 104] on label at bounding box center [794, 103] width 27 height 8
click at [795, 104] on input "checkbox" at bounding box center [787, 102] width 13 height 13
checkbox input "true"
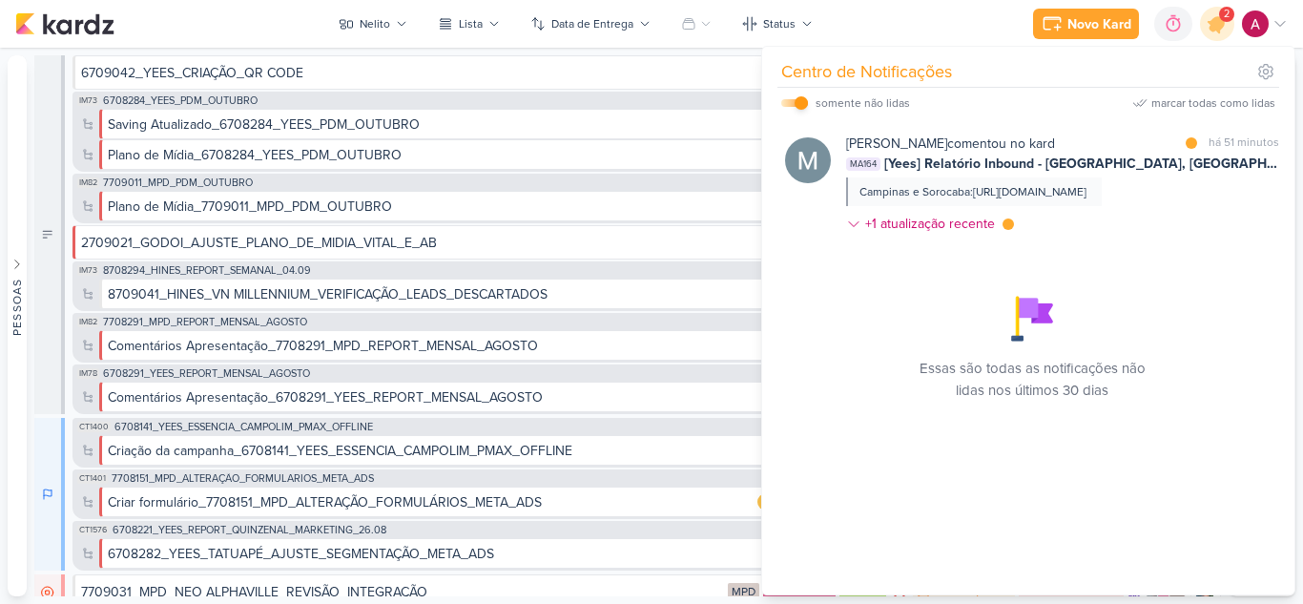
scroll to position [0, 0]
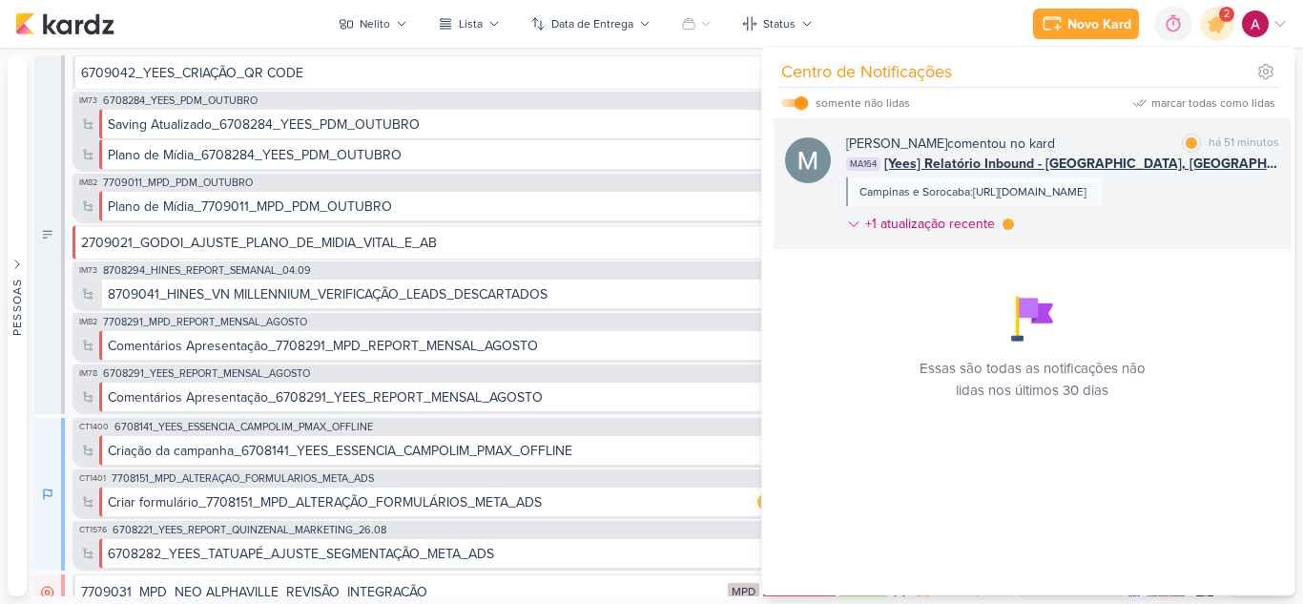
click at [1120, 133] on div "Mariana Amorim comentou no kard marcar como lida há 51 minutos MA164 [Yees] Rel…" at bounding box center [1032, 183] width 517 height 131
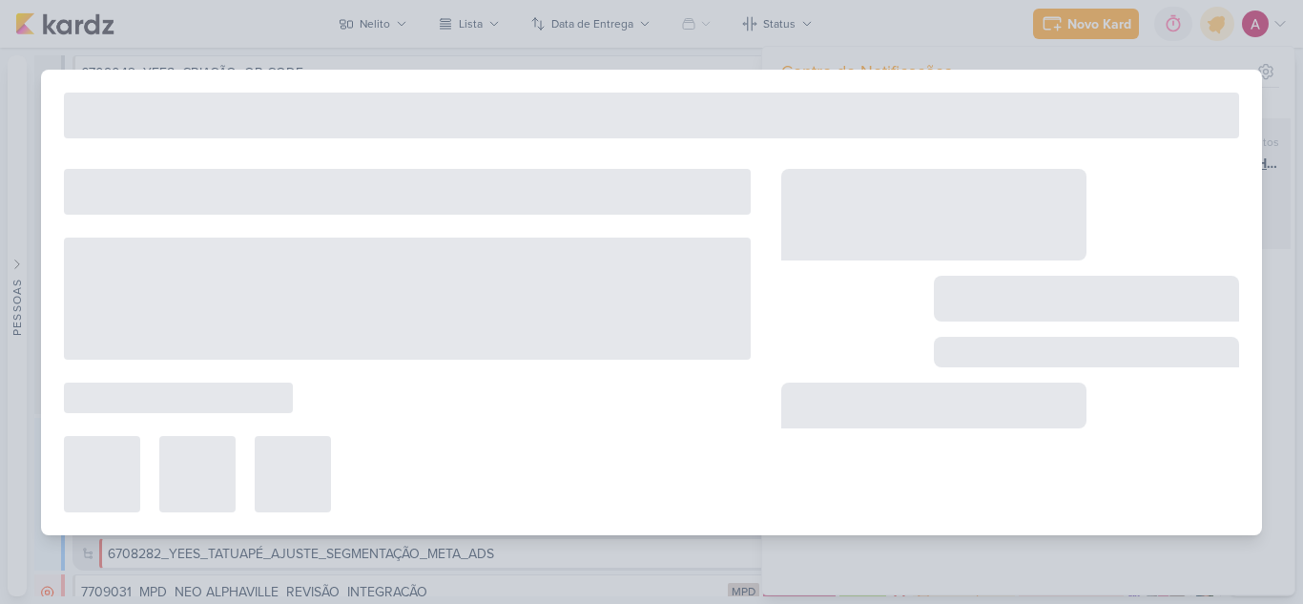
type input "[Yees] Relatório Inbound - Campinas, Sorocaba e São Paulo"
type input "6 de setembro de 2025 às 00:00"
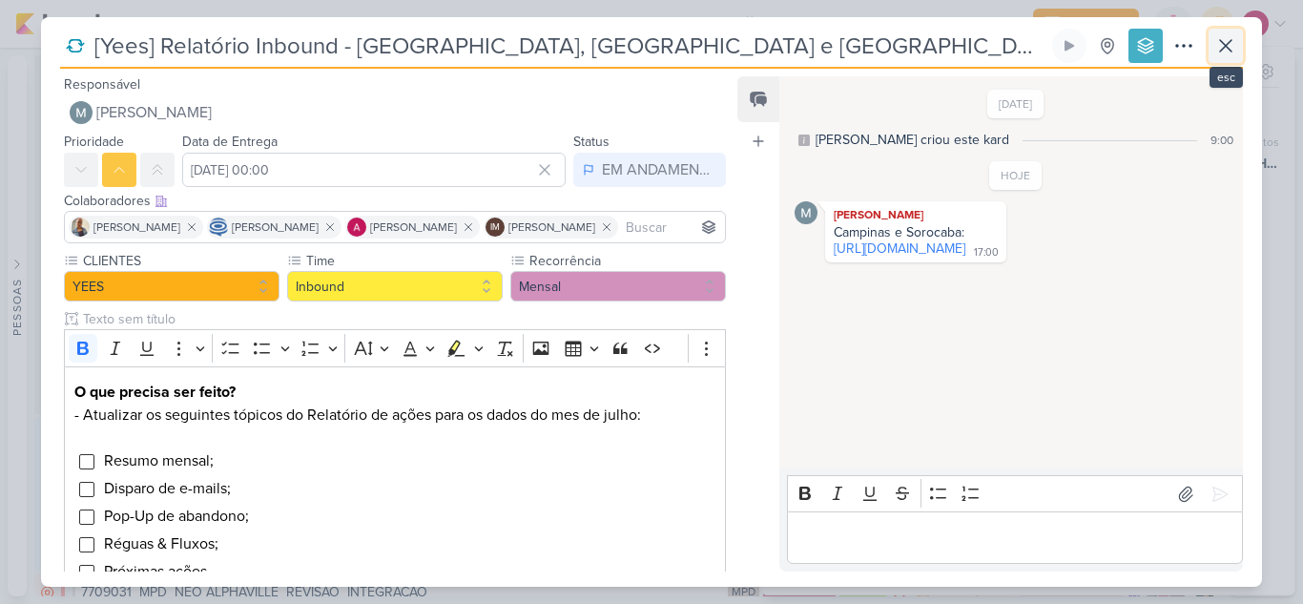
click at [1235, 51] on icon at bounding box center [1225, 45] width 23 height 23
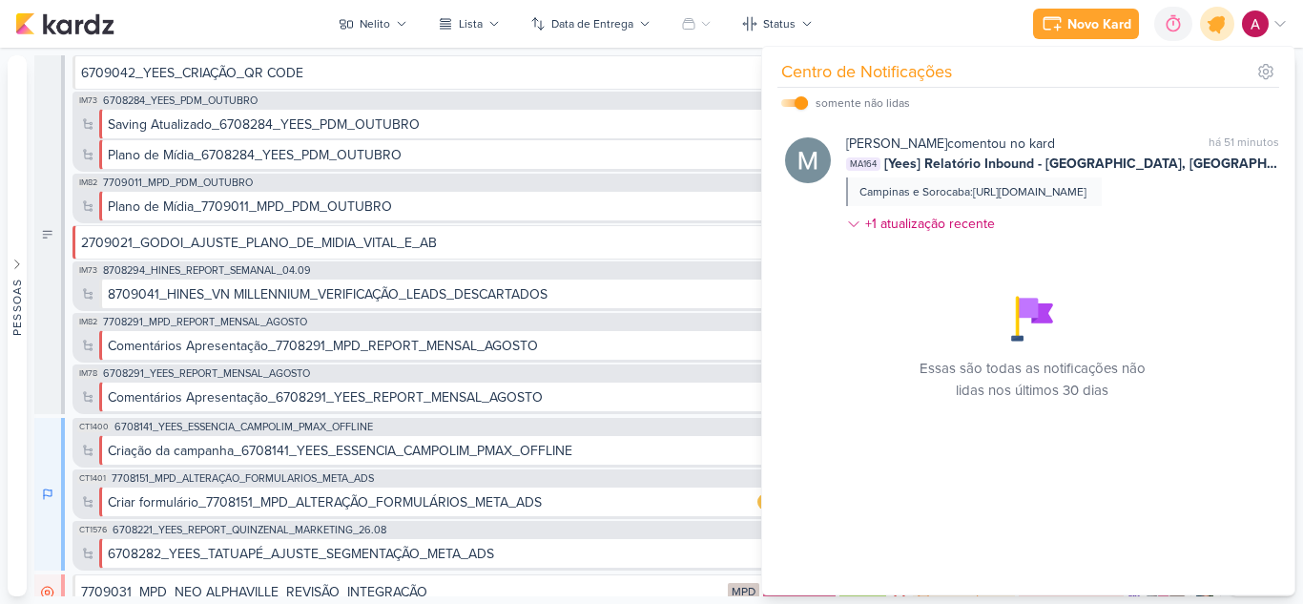
click at [1222, 20] on icon at bounding box center [1217, 23] width 23 height 23
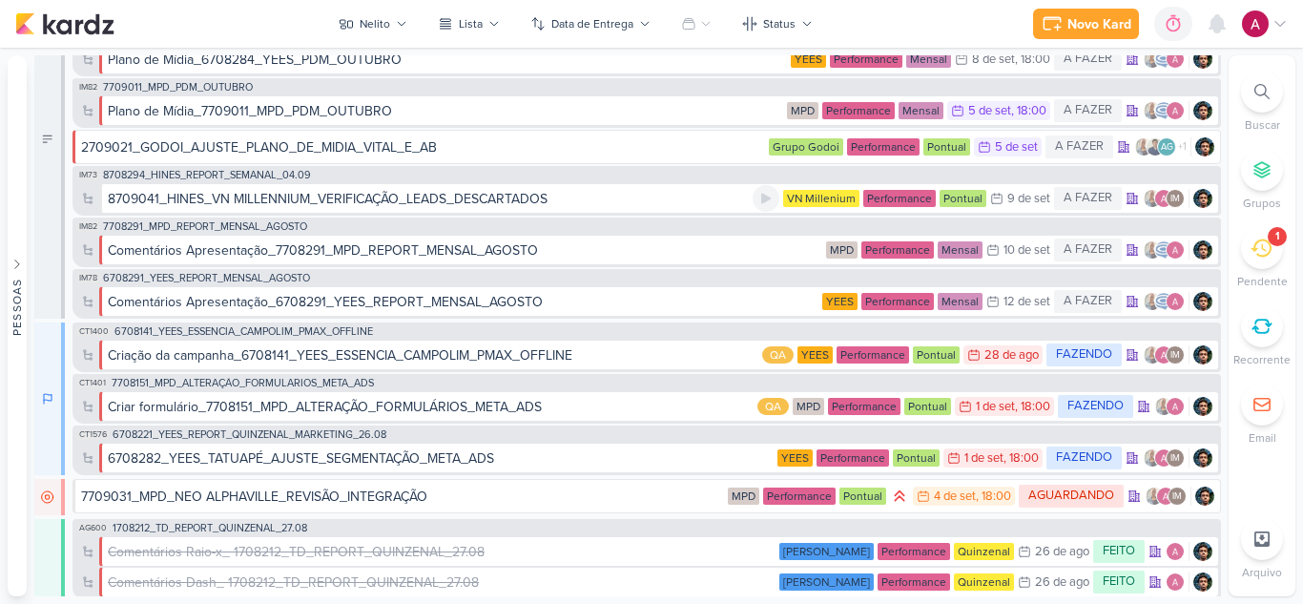
scroll to position [191, 0]
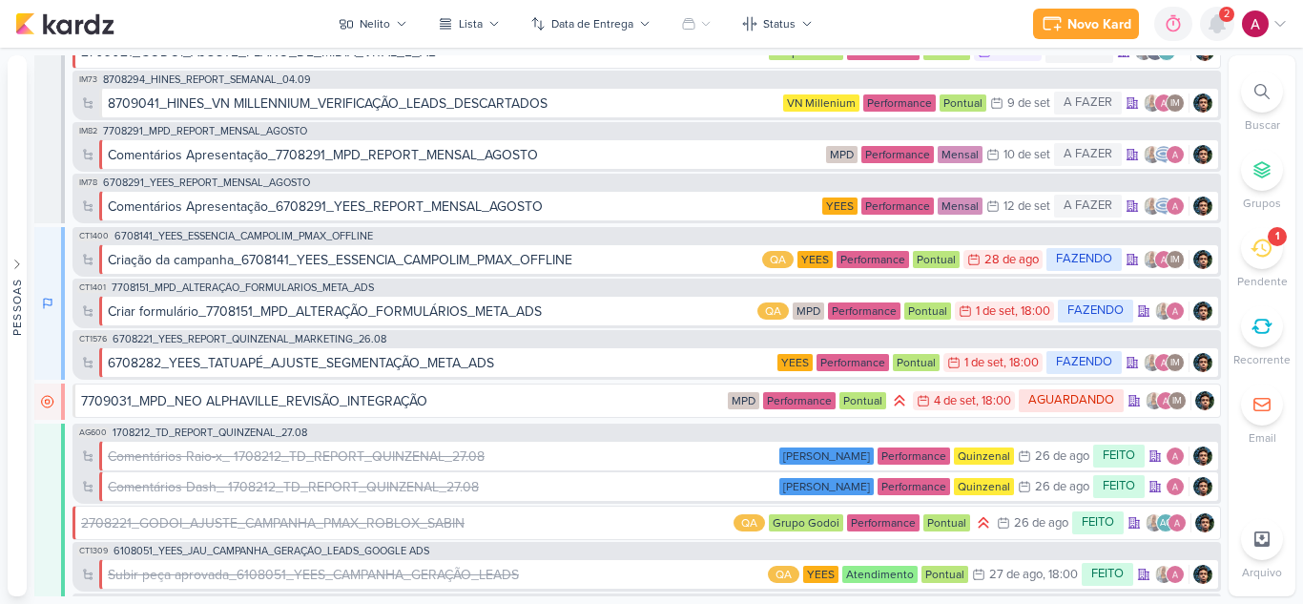
click at [1219, 38] on div at bounding box center [1217, 24] width 34 height 34
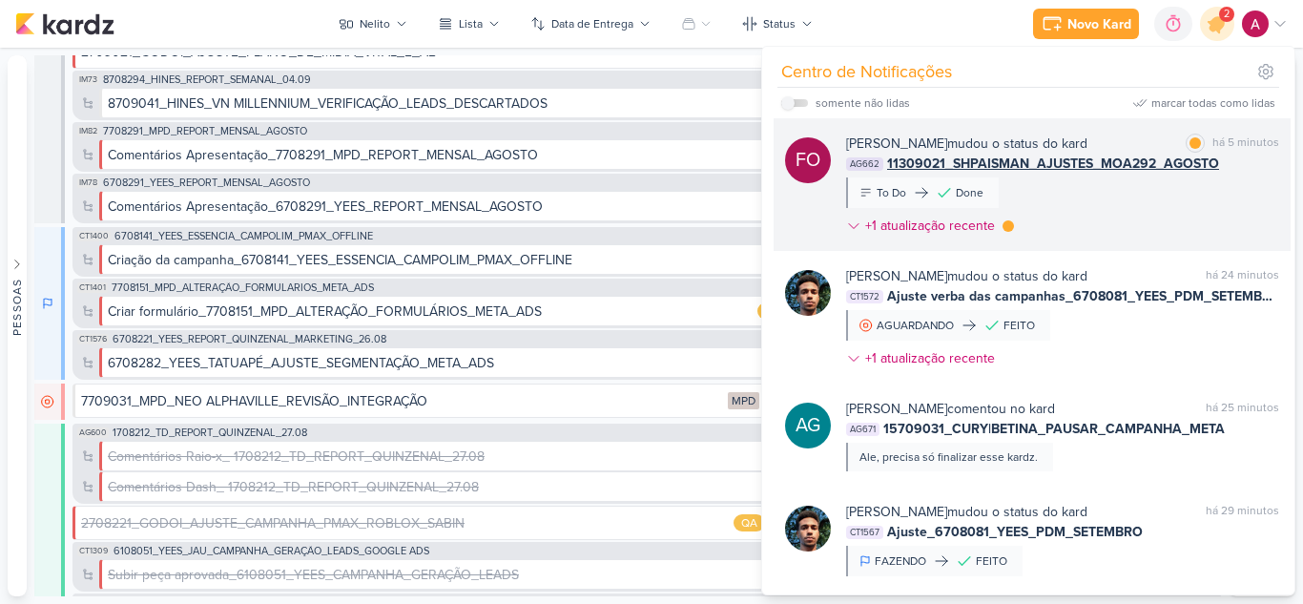
click at [1160, 223] on div "Fabio Oliveira mudou o status do kard marcar como lida há 5 minutos AG662 11309…" at bounding box center [1062, 189] width 433 height 110
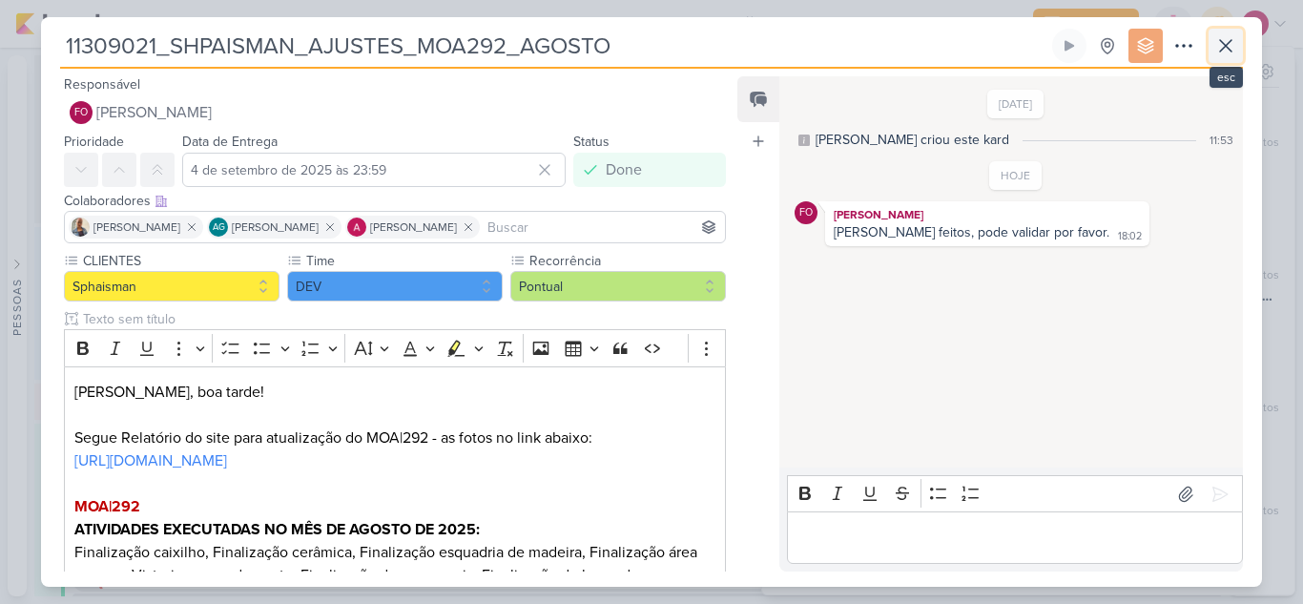
click at [1217, 46] on icon at bounding box center [1225, 45] width 23 height 23
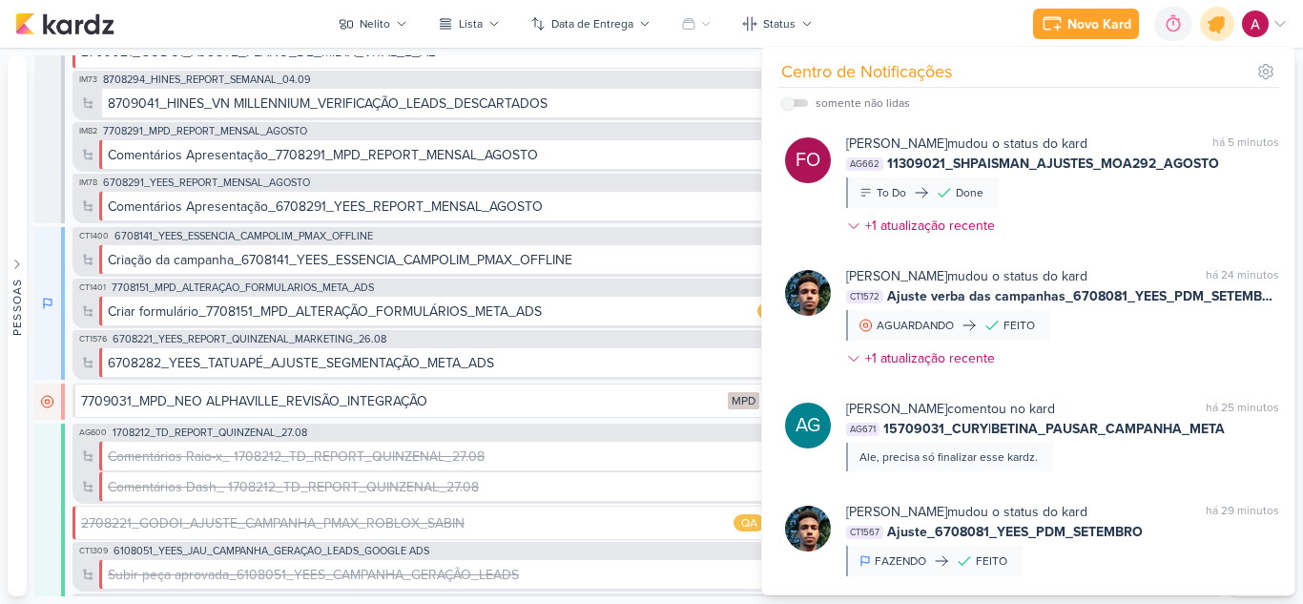
click at [1218, 31] on icon at bounding box center [1217, 23] width 23 height 23
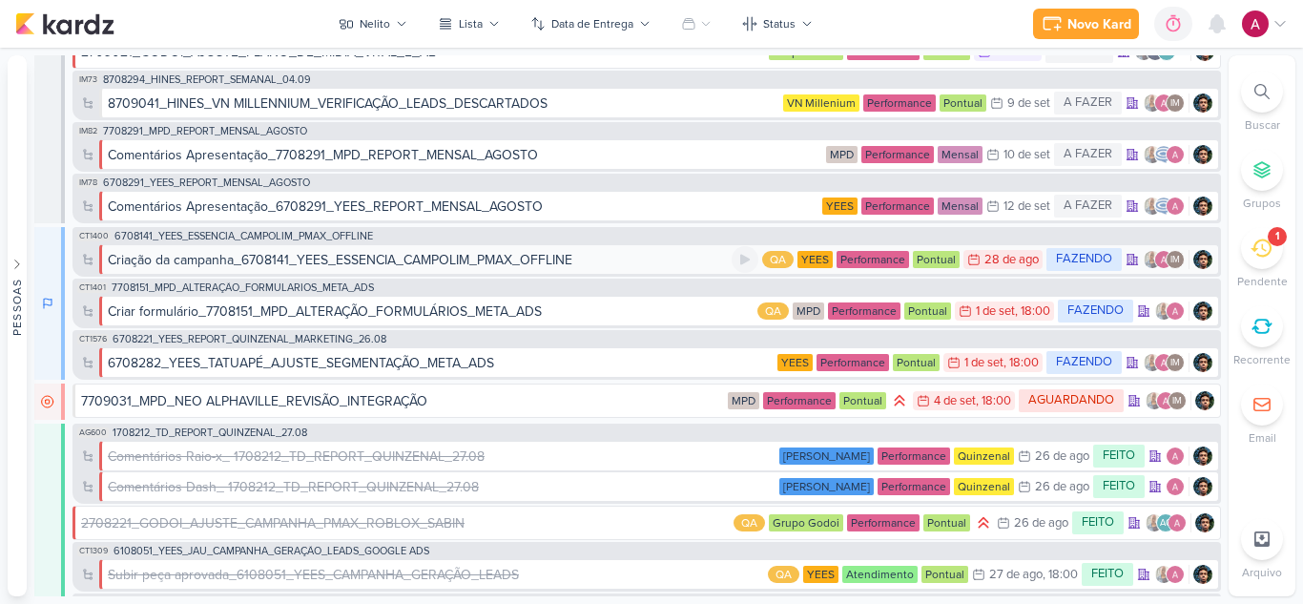
scroll to position [0, 0]
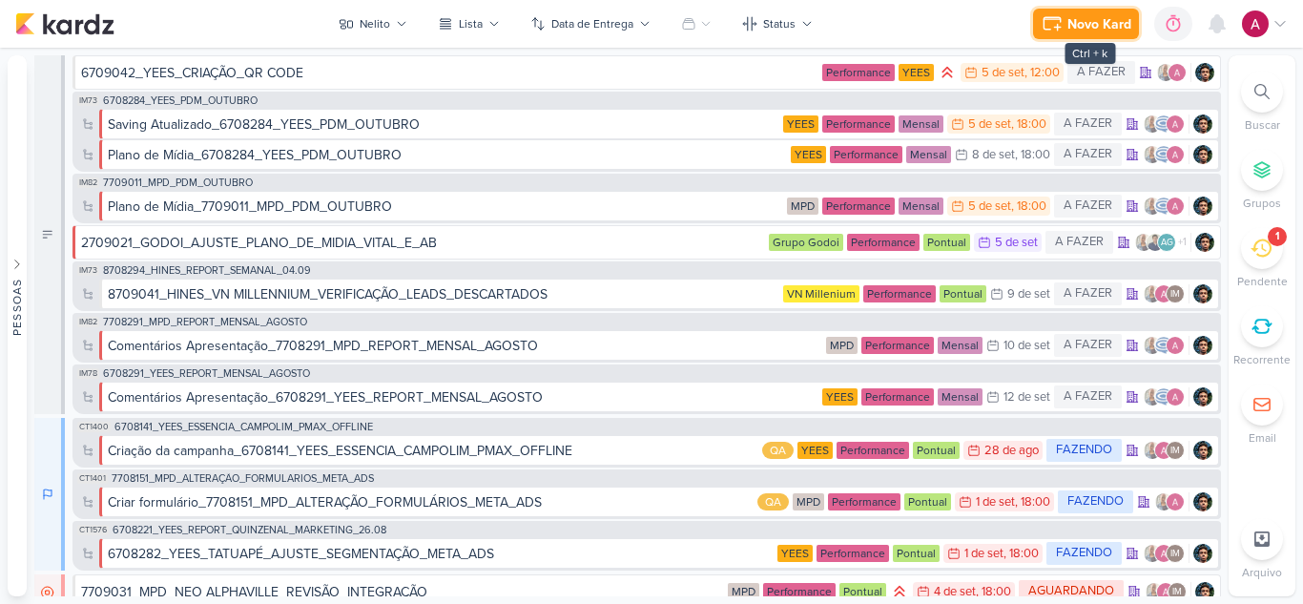
click at [1113, 18] on div "Novo Kard" at bounding box center [1099, 24] width 64 height 20
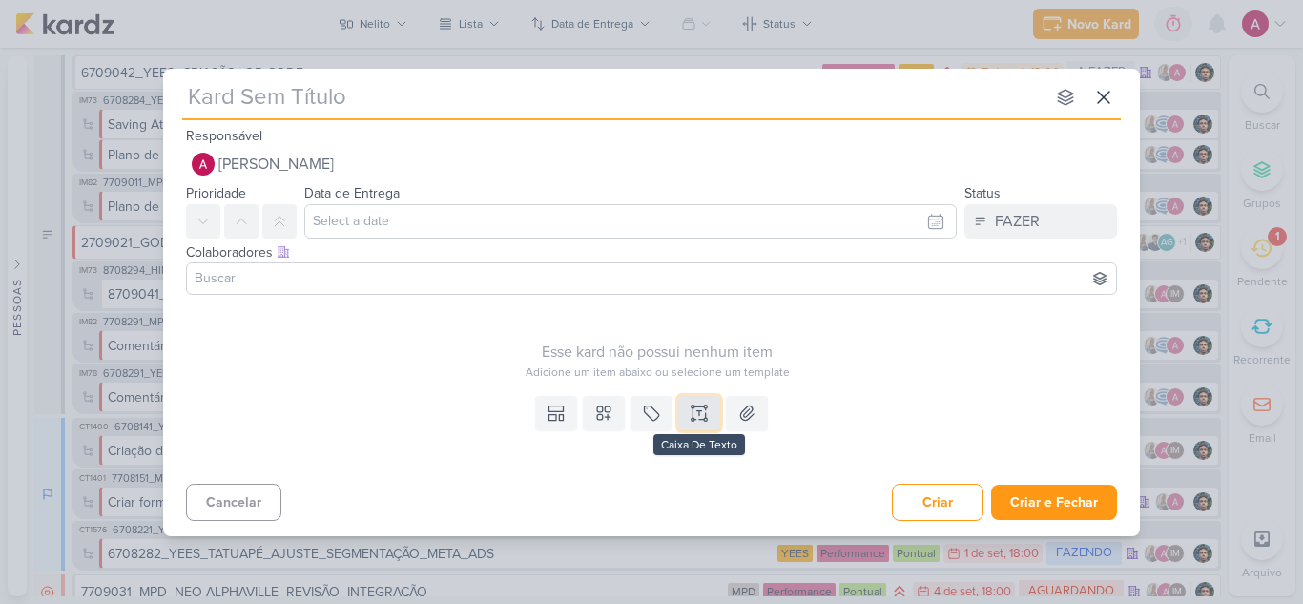
click at [696, 419] on icon at bounding box center [699, 419] width 10 height 0
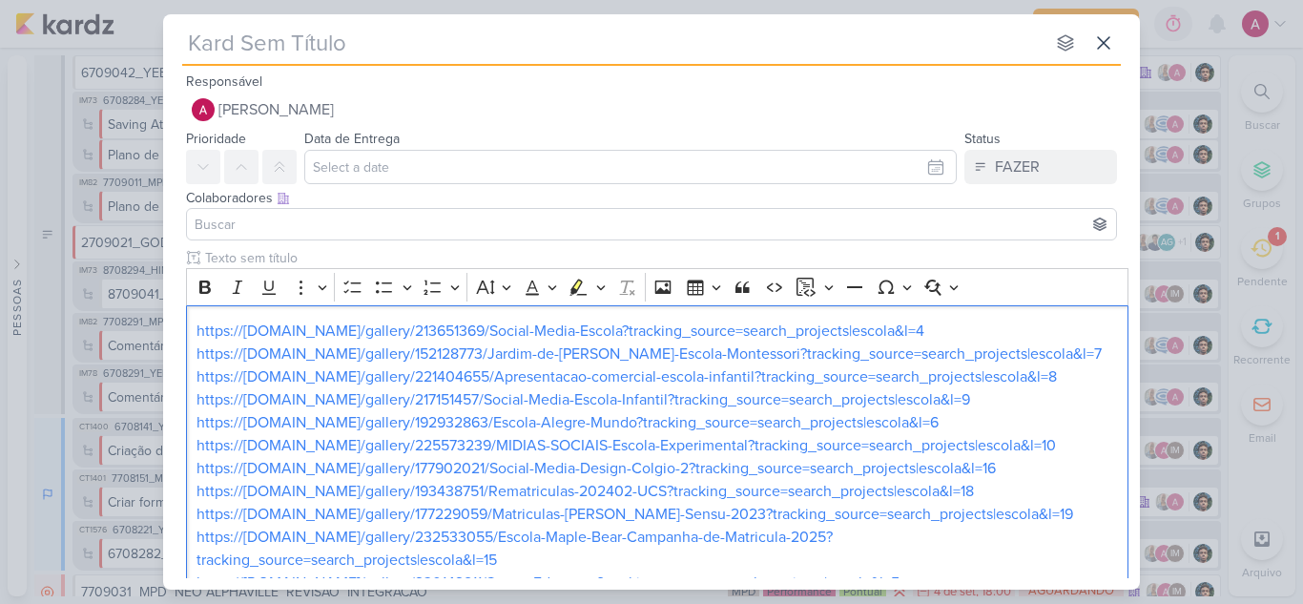
click at [348, 44] on input "text" at bounding box center [613, 43] width 862 height 34
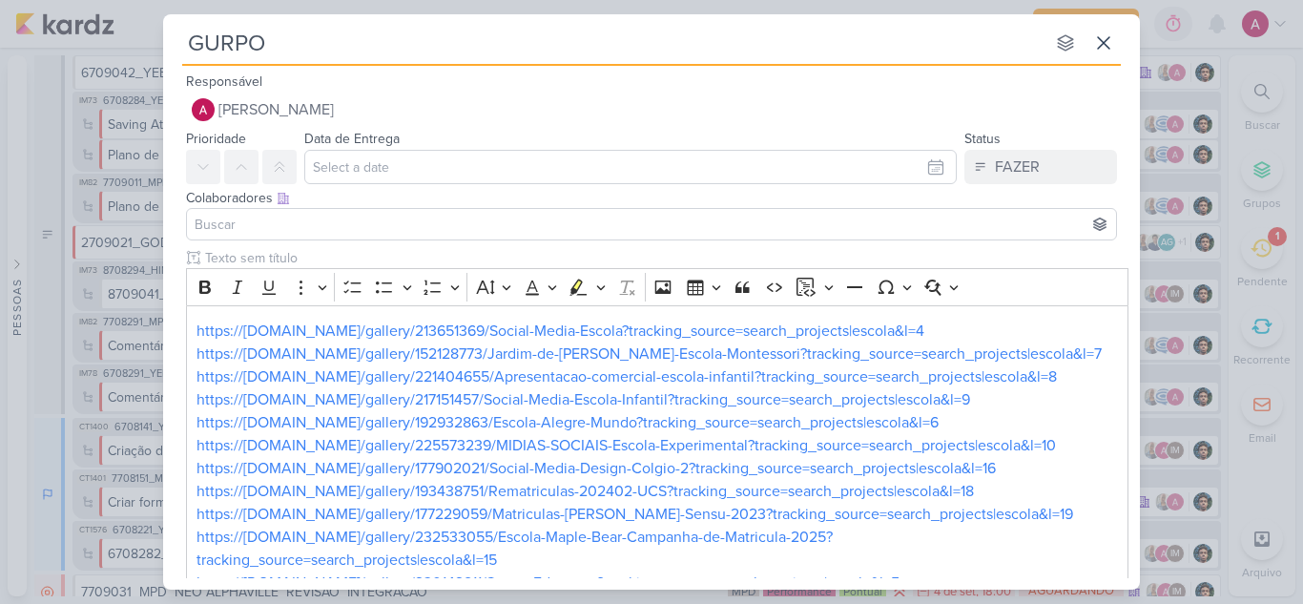
type input "GURPO"
type input "GR"
type input "GRU"
type input "GRUP"
type input "GRUPO G"
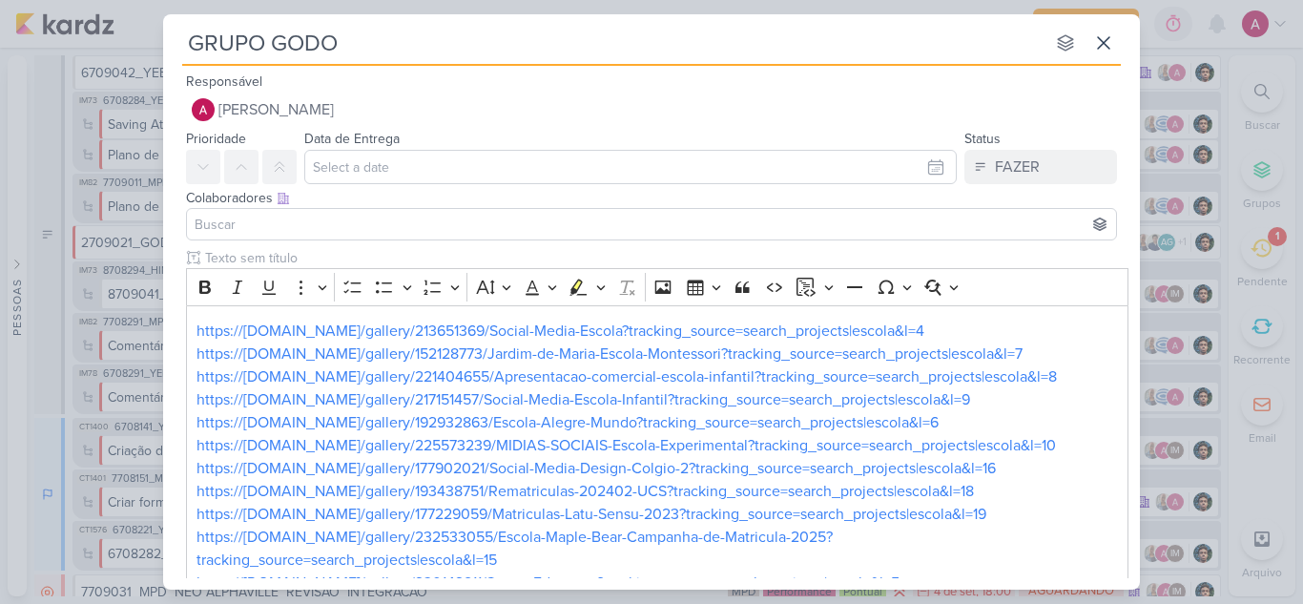
type input "GRUPO GODOI"
type input "GRUPO GODOI_NOVO"
type input "GRUPO GODOI_NOVO KA"
type input "GRUPO GODOI_NOVO KV"
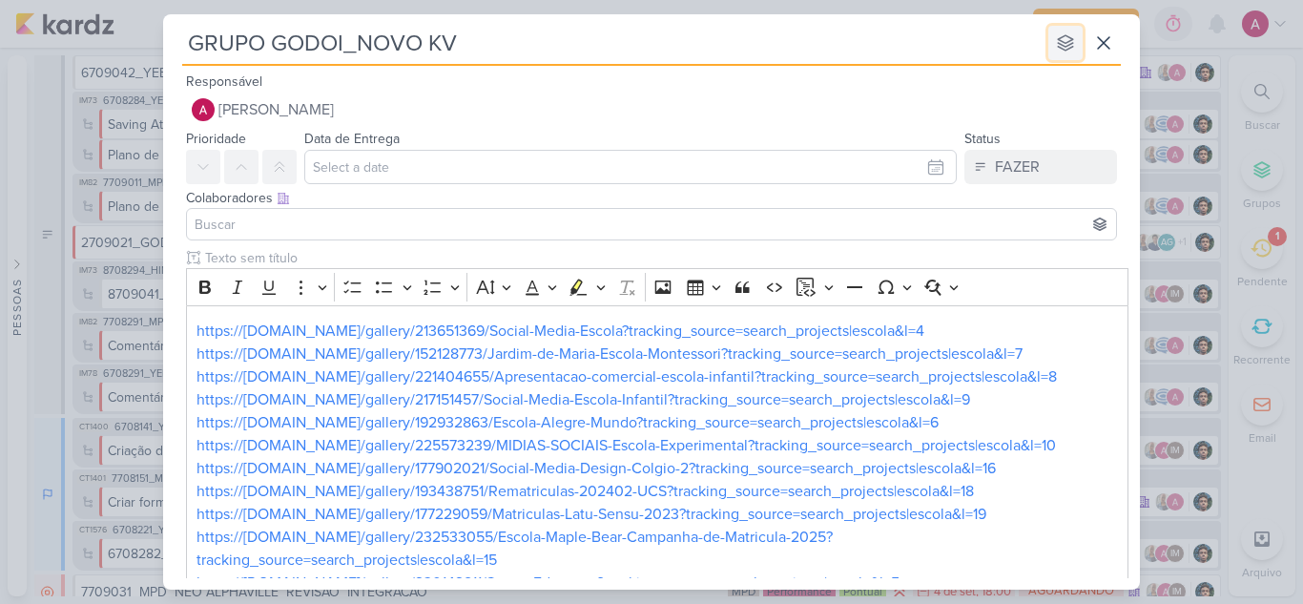
click at [1061, 54] on button at bounding box center [1065, 43] width 34 height 34
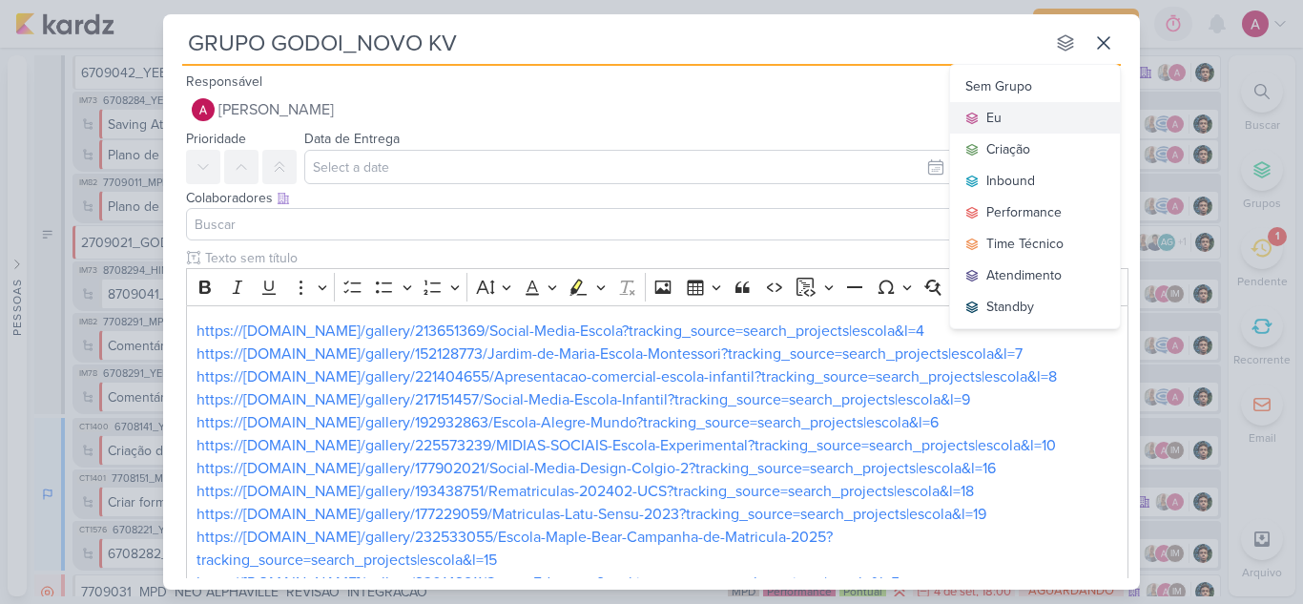
click at [999, 108] on div "Eu" at bounding box center [993, 118] width 15 height 20
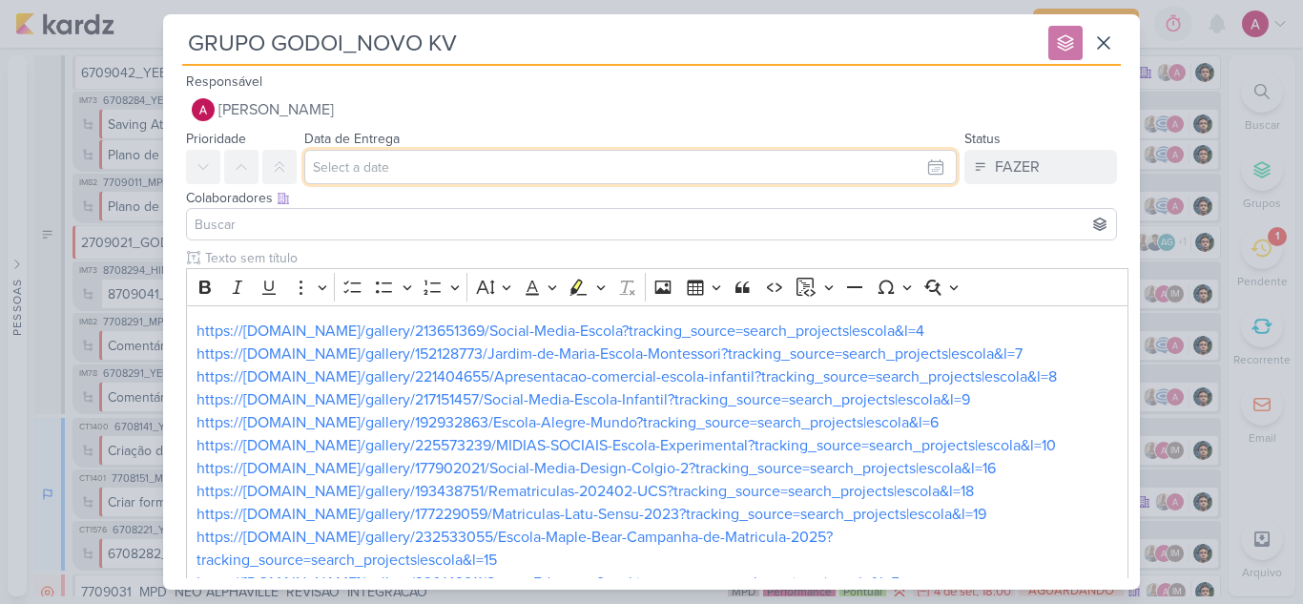
click at [687, 179] on input "text" at bounding box center [630, 167] width 652 height 34
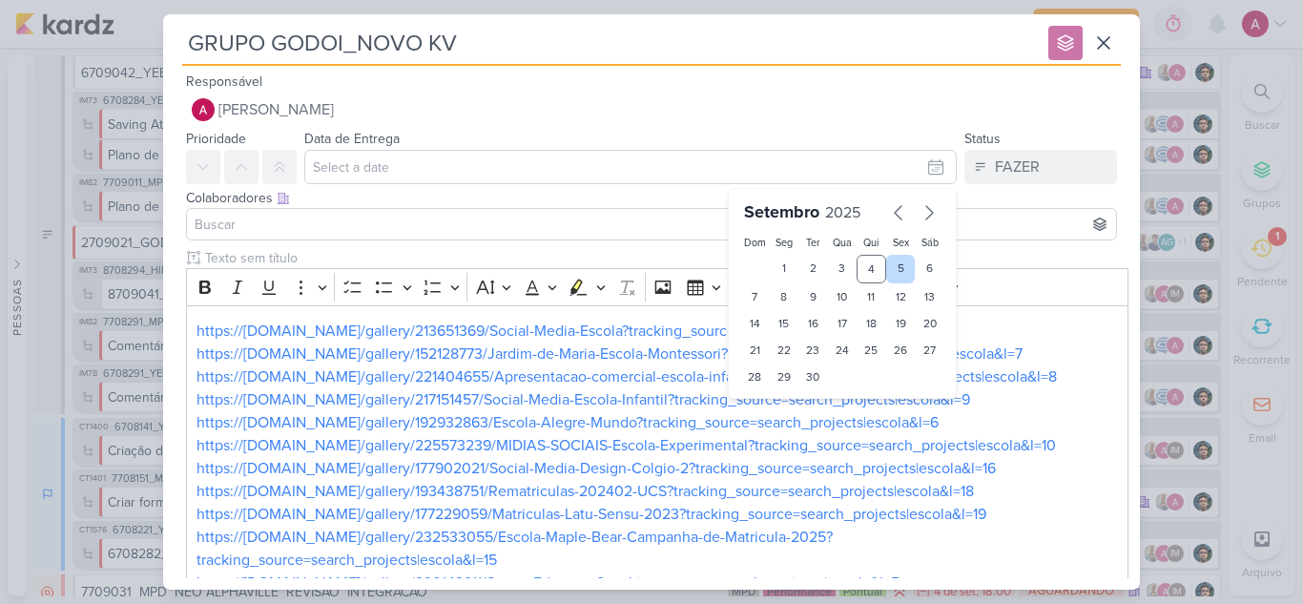
click at [886, 272] on div "5" at bounding box center [901, 269] width 30 height 29
type input "5 de setembro de 2025 às 23:59"
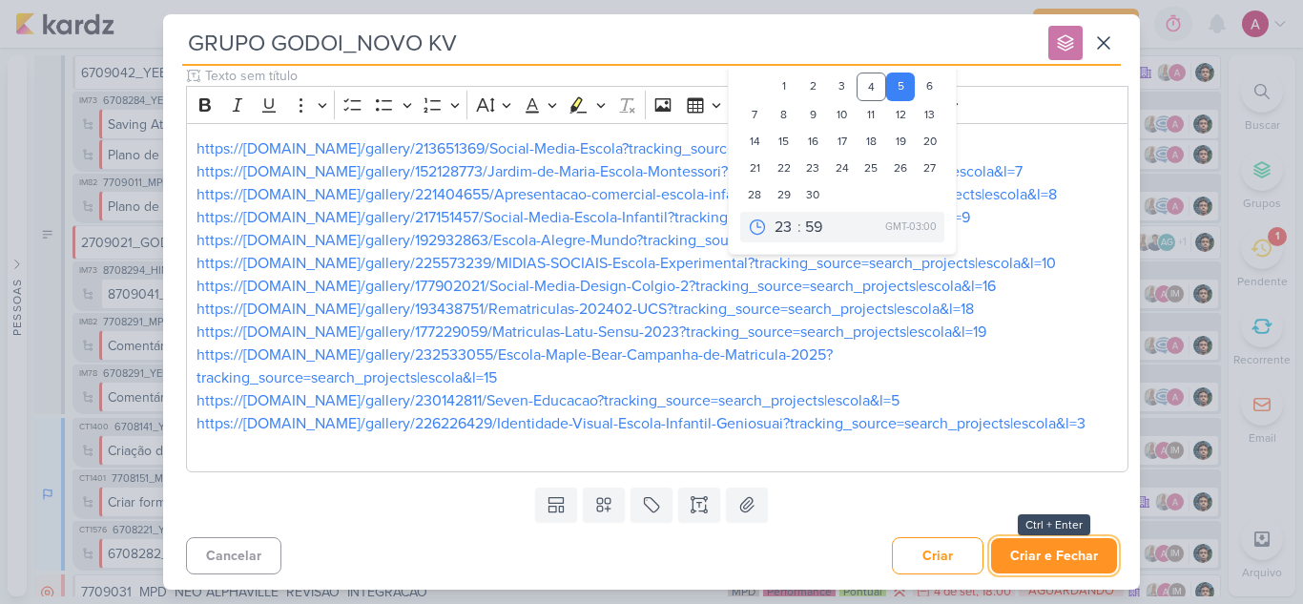
click at [1029, 557] on button "Criar e Fechar" at bounding box center [1054, 555] width 126 height 35
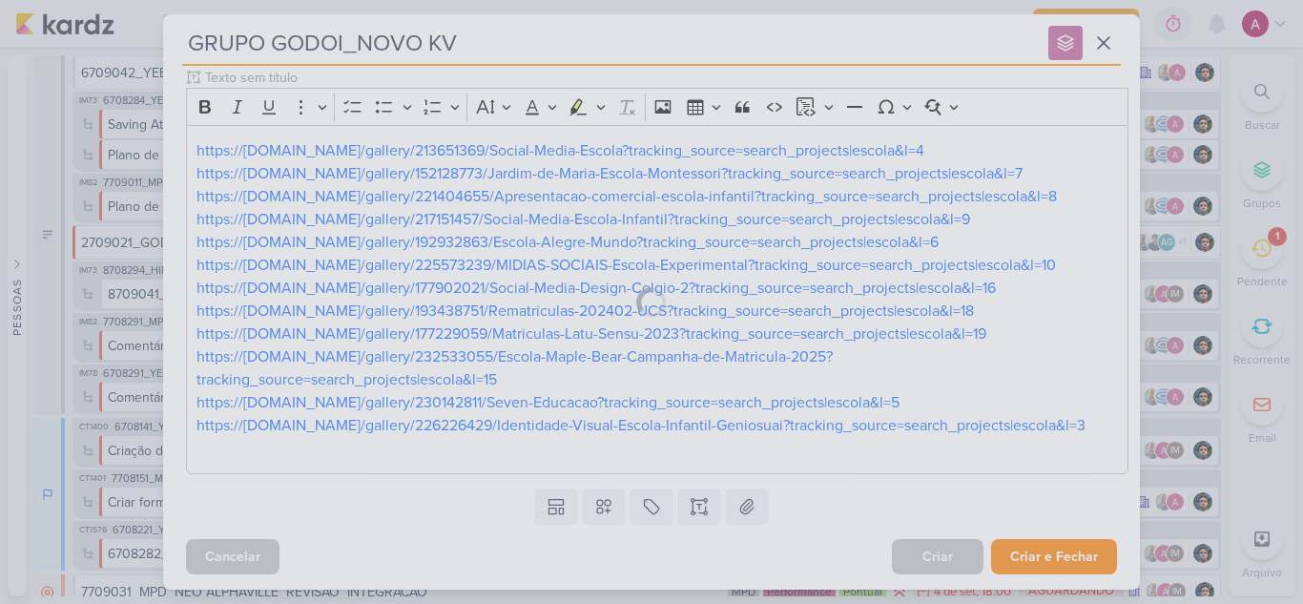
scroll to position [0, 0]
